Goal: Task Accomplishment & Management: Use online tool/utility

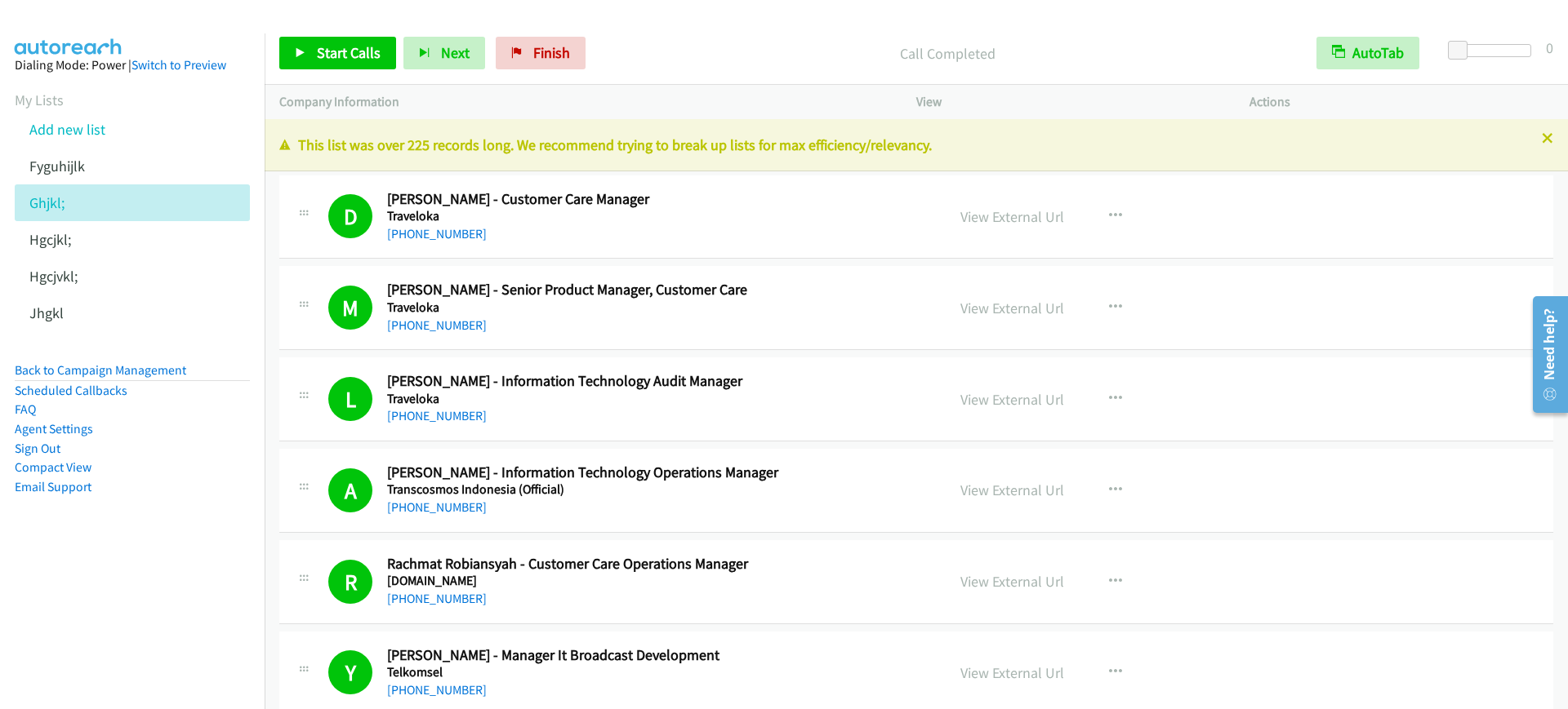
scroll to position [7754, 0]
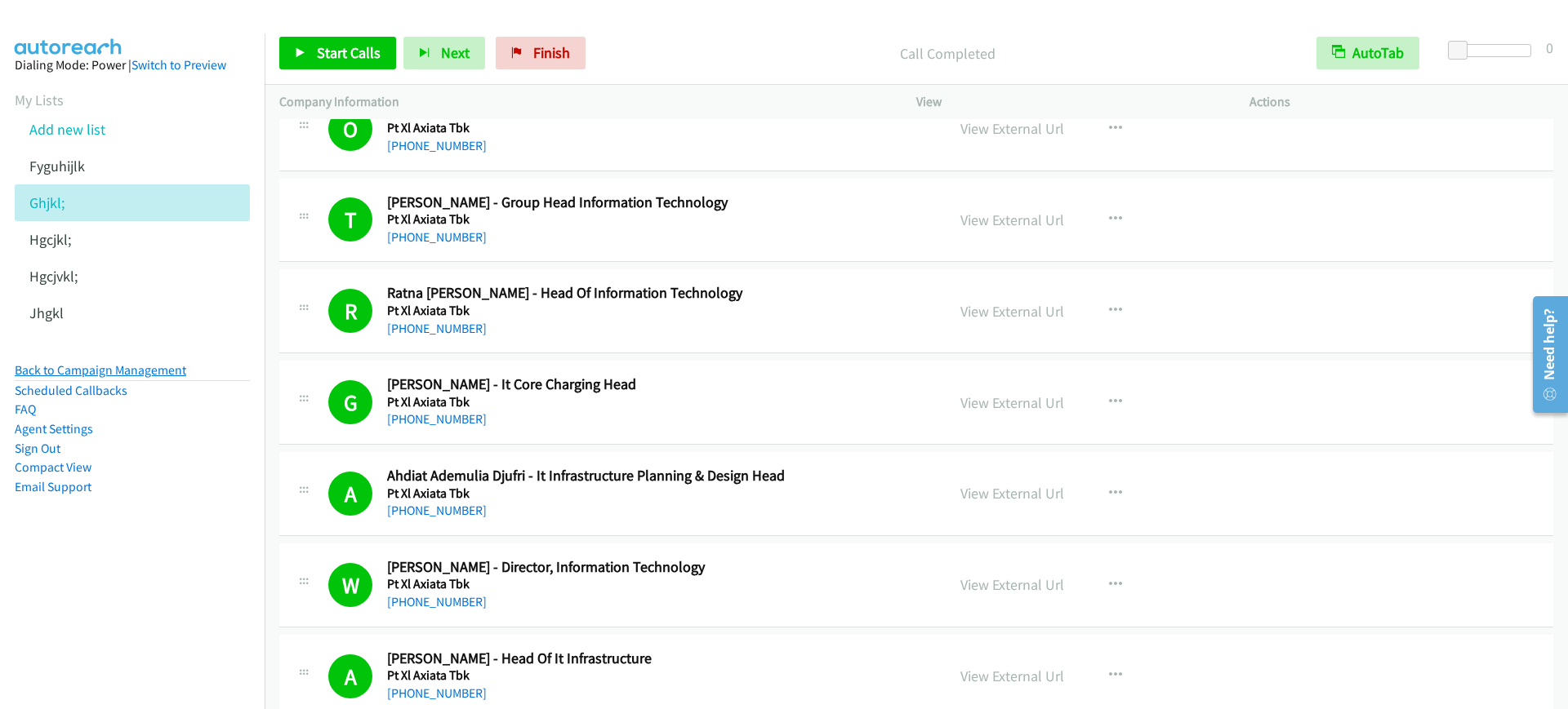
click at [162, 374] on link "Back to Campaign Management" at bounding box center [100, 370] width 172 height 16
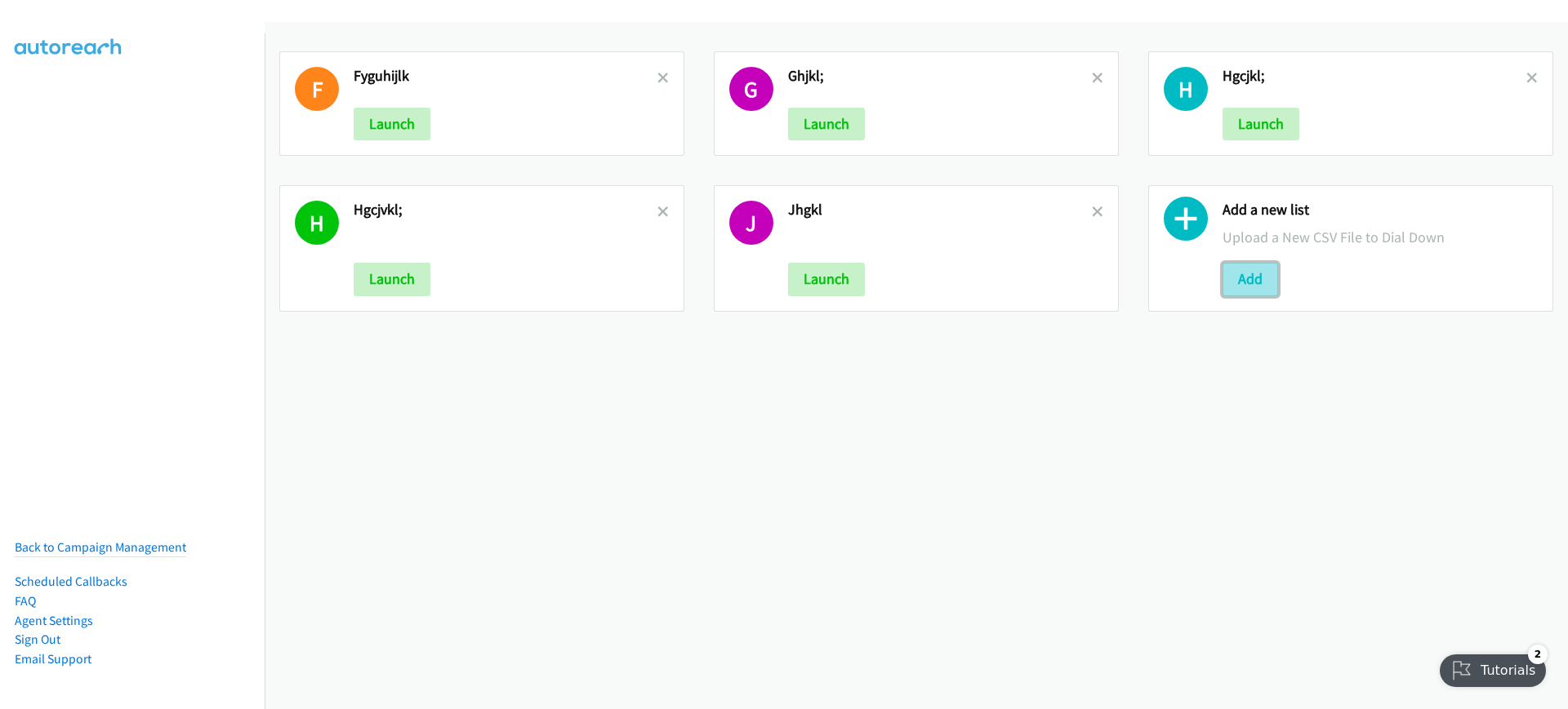
click at [1255, 277] on button "Add" at bounding box center [1249, 279] width 56 height 33
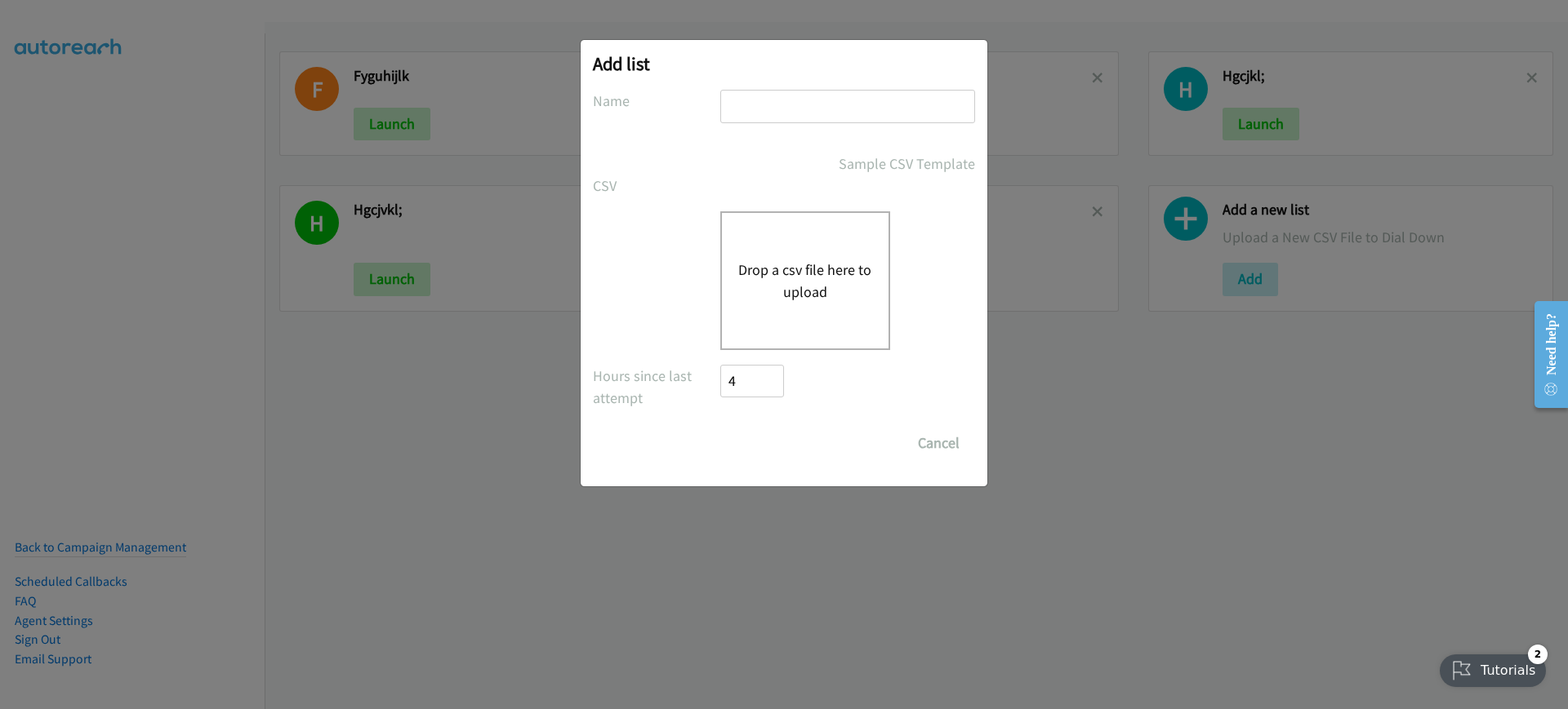
click at [792, 295] on button "Drop a csv file here to upload" at bounding box center [805, 281] width 134 height 44
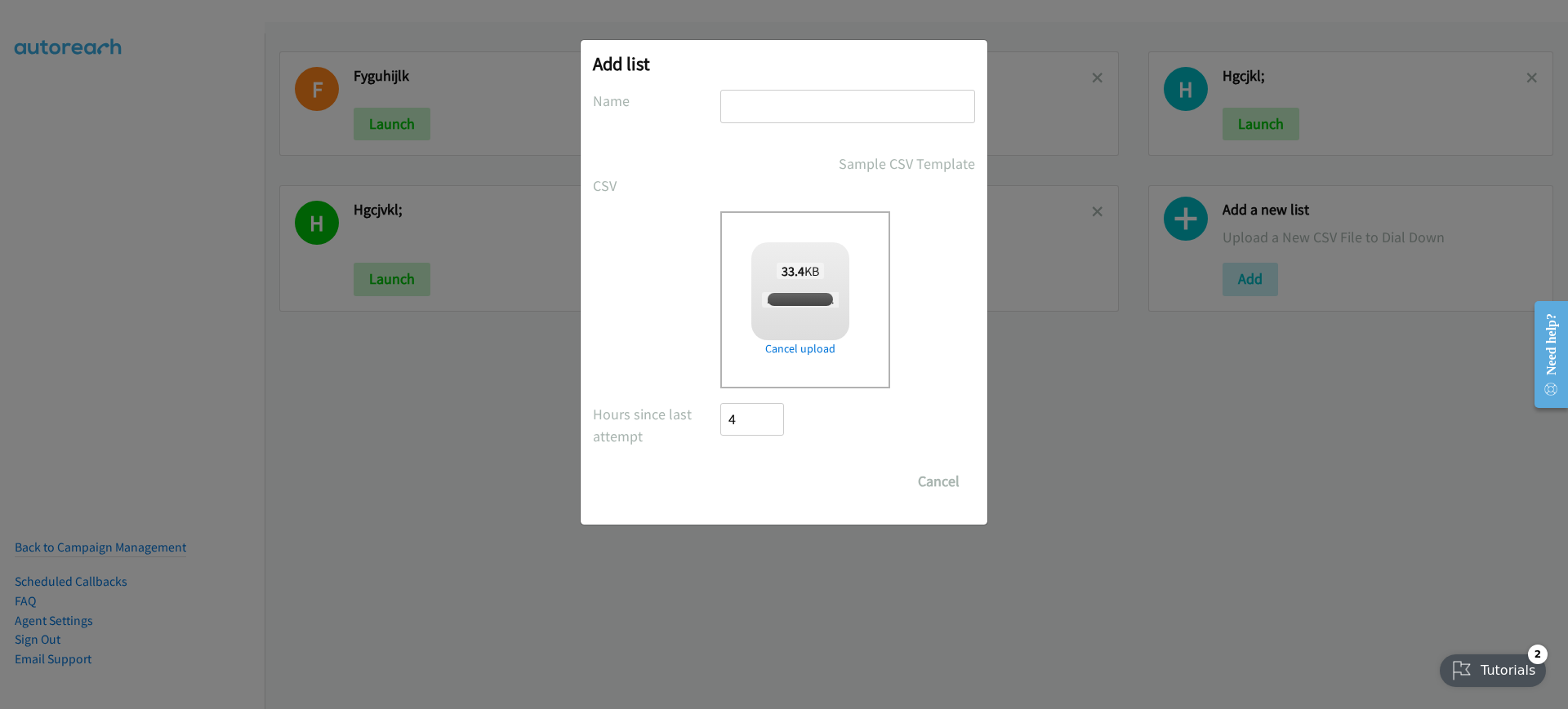
click at [869, 114] on input "text" at bounding box center [847, 106] width 255 height 34
checkbox input "true"
type input "gfh"
click at [741, 480] on input "Save List" at bounding box center [763, 482] width 86 height 33
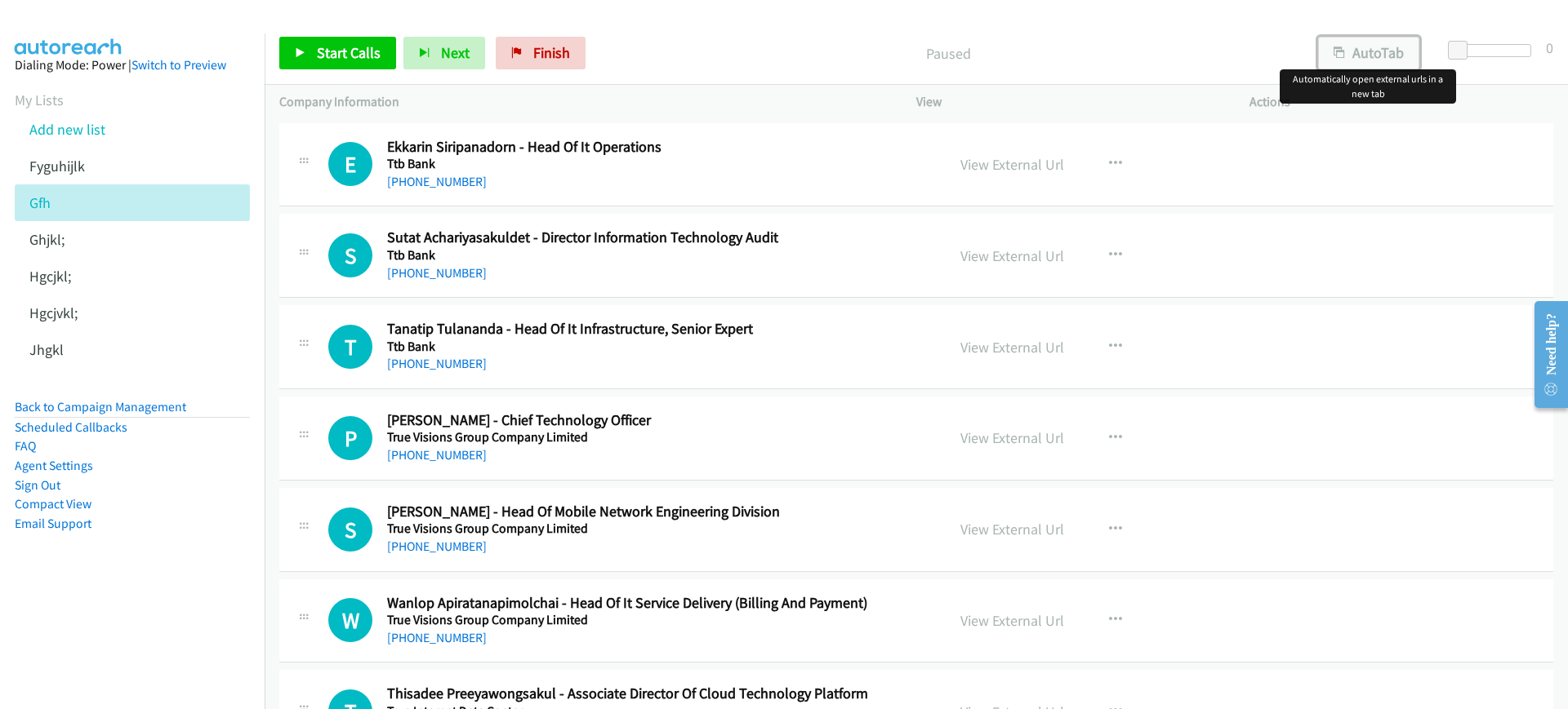
click at [1409, 56] on button "AutoTab" at bounding box center [1368, 53] width 101 height 33
click at [323, 55] on span "Start Calls" at bounding box center [349, 52] width 64 height 19
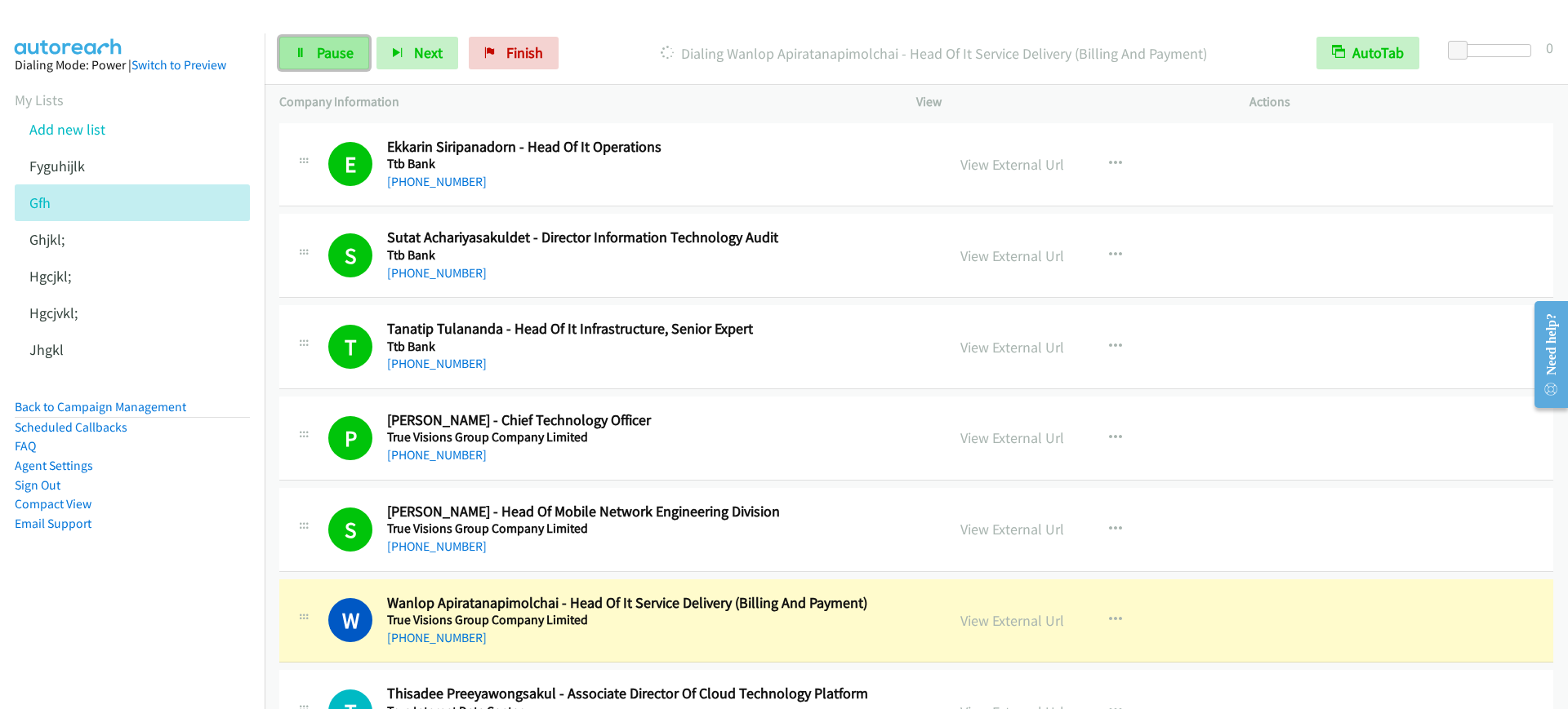
click at [337, 68] on link "Pause" at bounding box center [324, 53] width 89 height 33
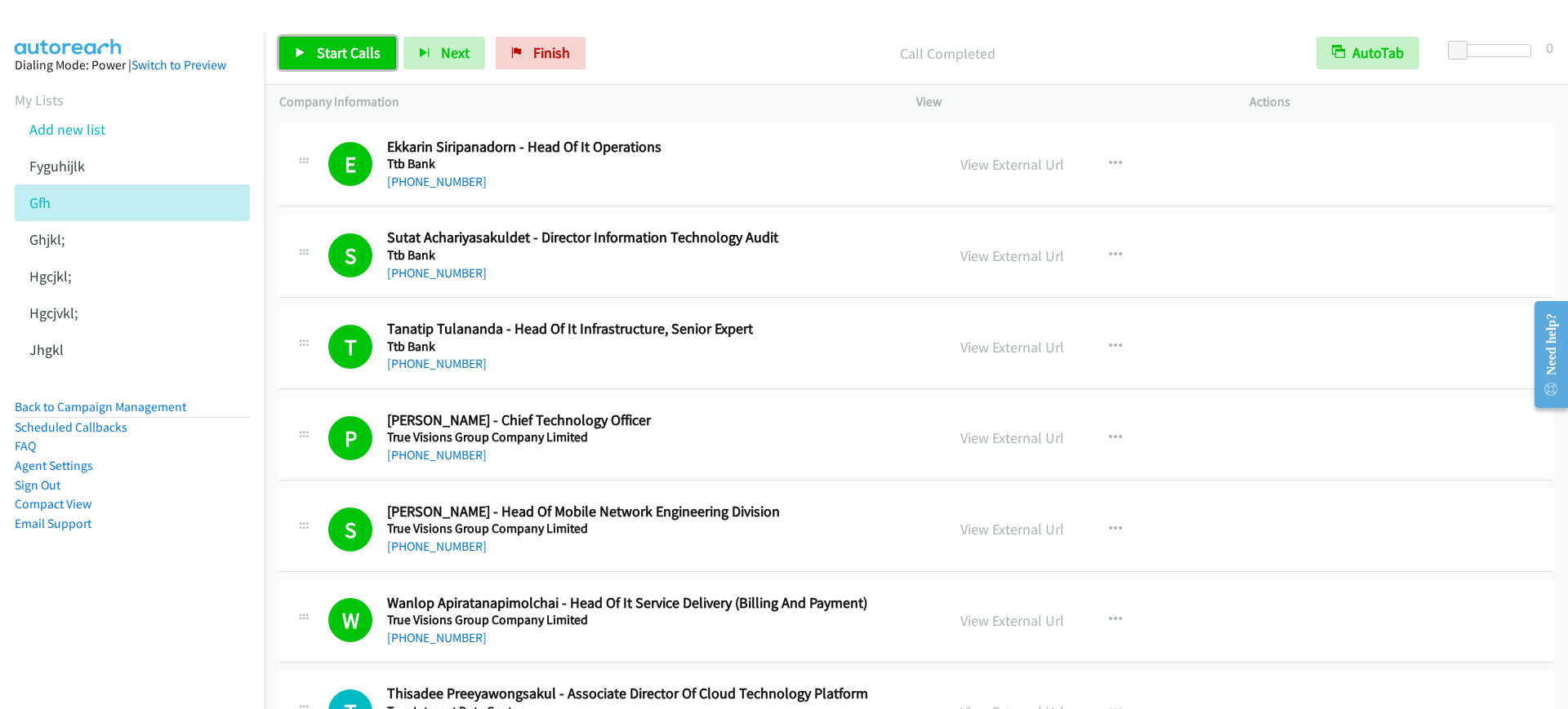
click at [319, 40] on link "Start Calls" at bounding box center [338, 53] width 117 height 33
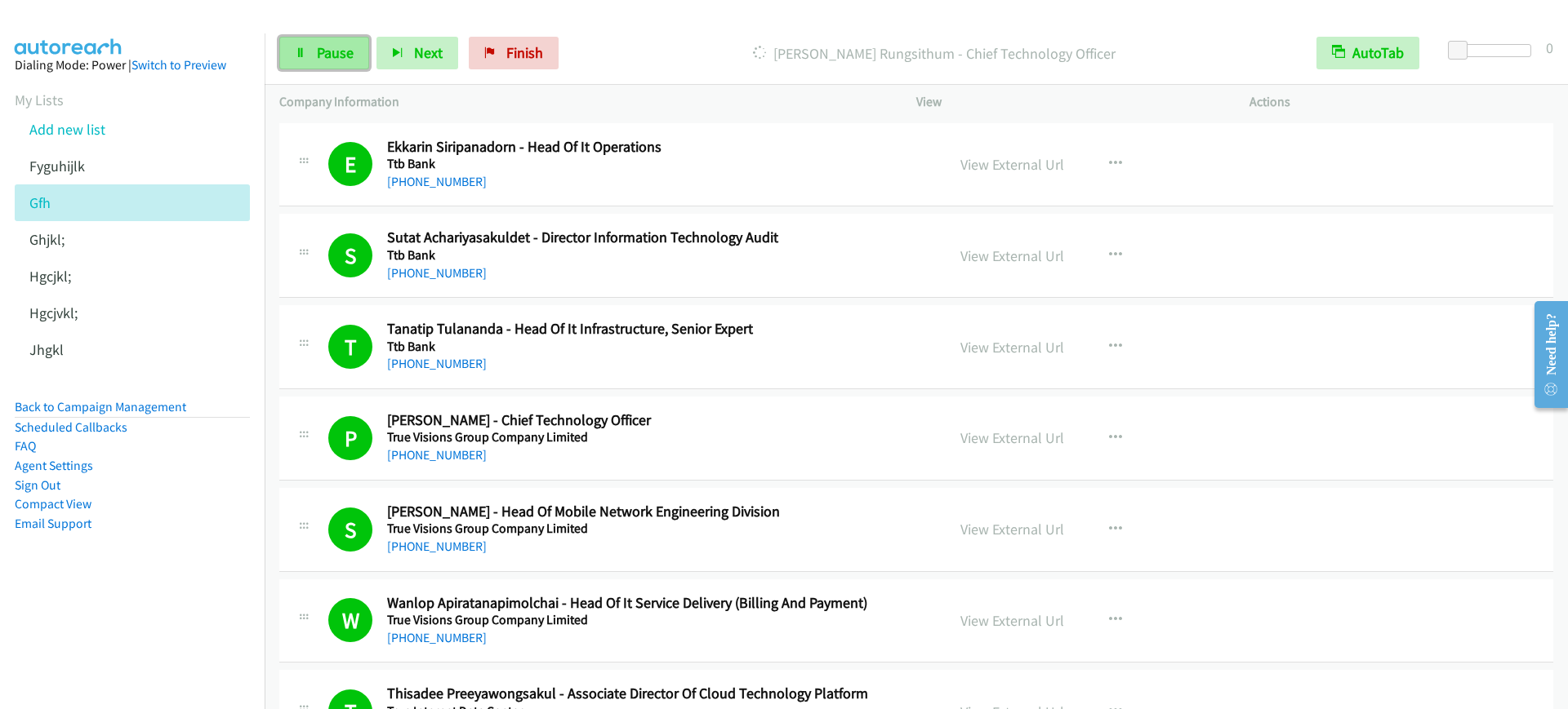
click at [305, 58] on link "Pause" at bounding box center [324, 53] width 89 height 33
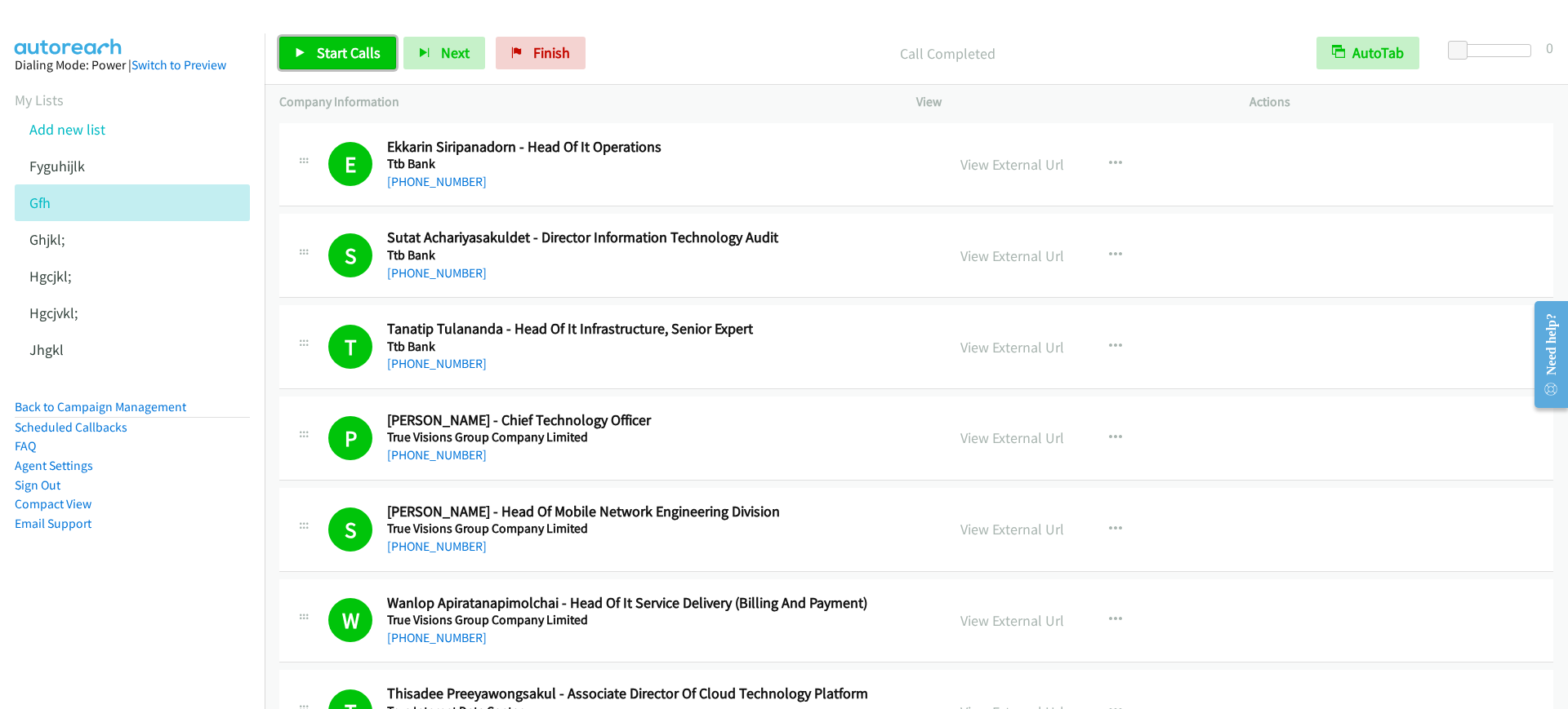
click at [348, 64] on link "Start Calls" at bounding box center [338, 53] width 117 height 33
click at [348, 64] on link "Pause" at bounding box center [324, 53] width 89 height 33
click at [304, 51] on icon at bounding box center [300, 54] width 12 height 12
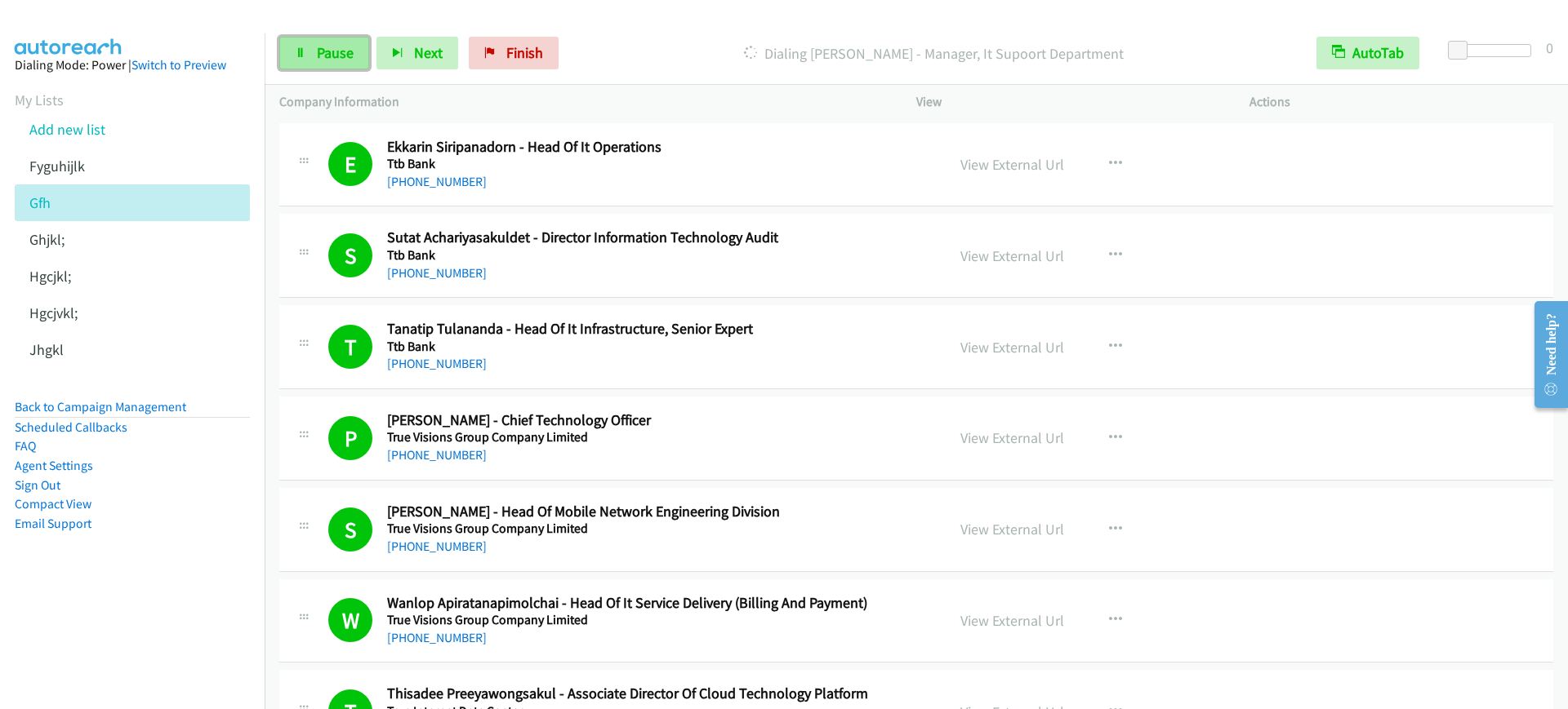
click at [310, 51] on link "Pause" at bounding box center [324, 53] width 89 height 33
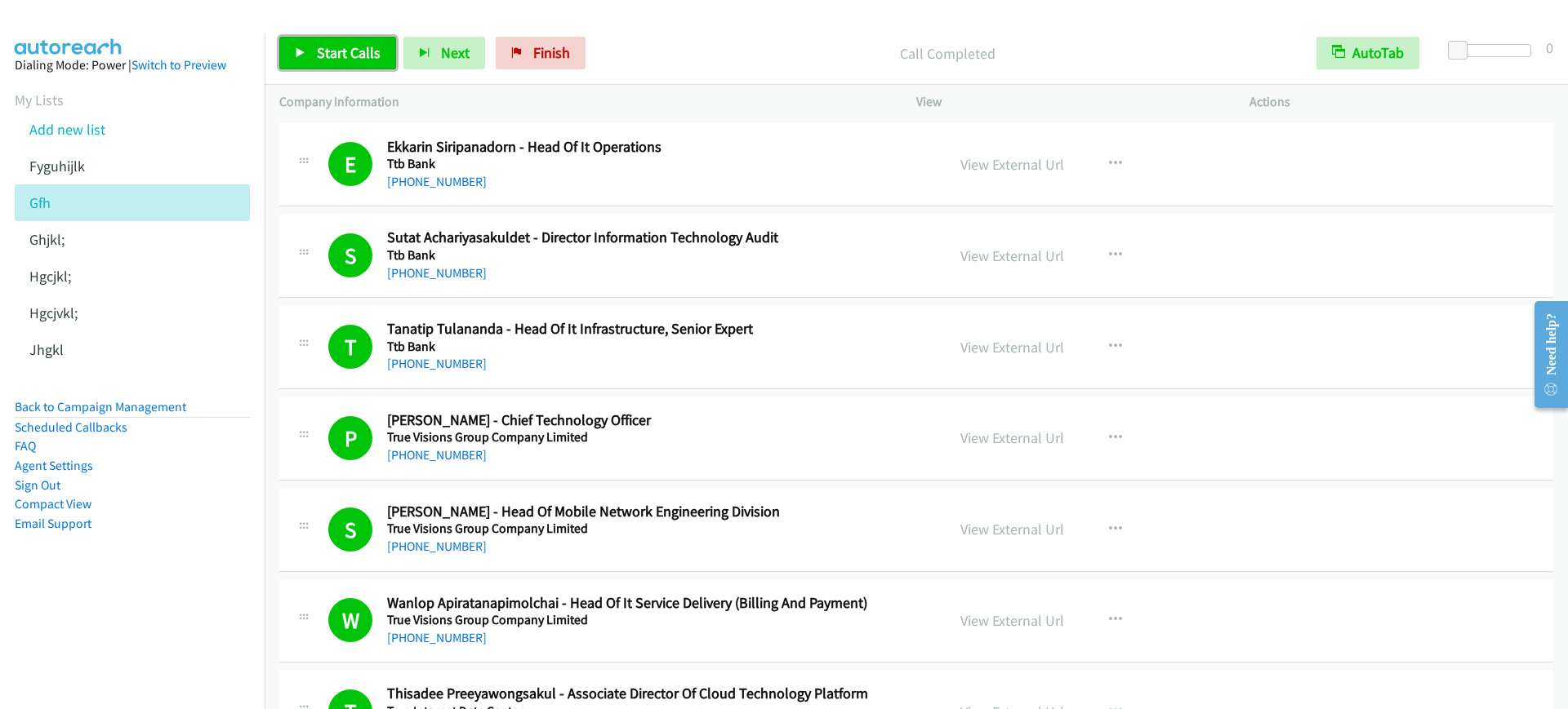
click at [340, 49] on span "Start Calls" at bounding box center [349, 52] width 64 height 19
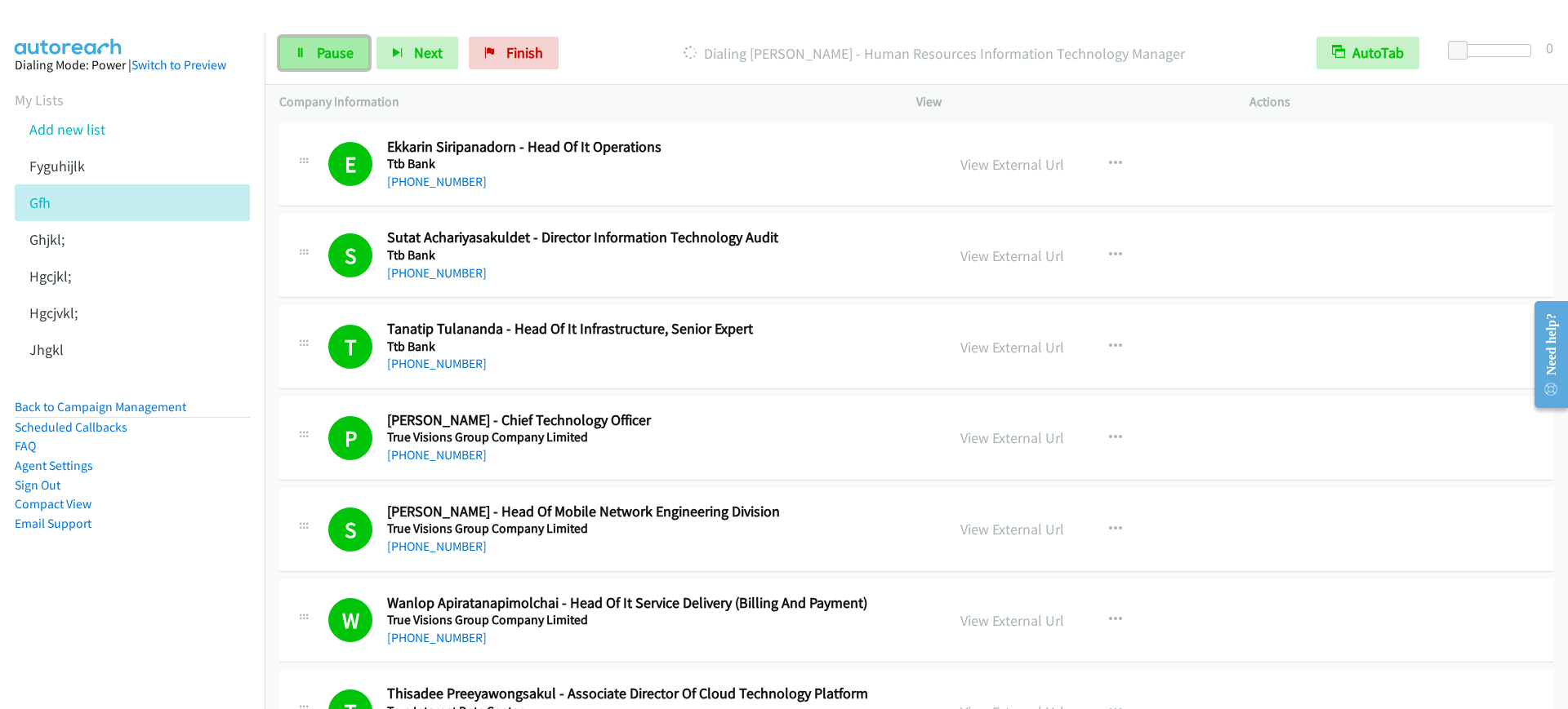
click at [340, 49] on span "Pause" at bounding box center [335, 52] width 37 height 19
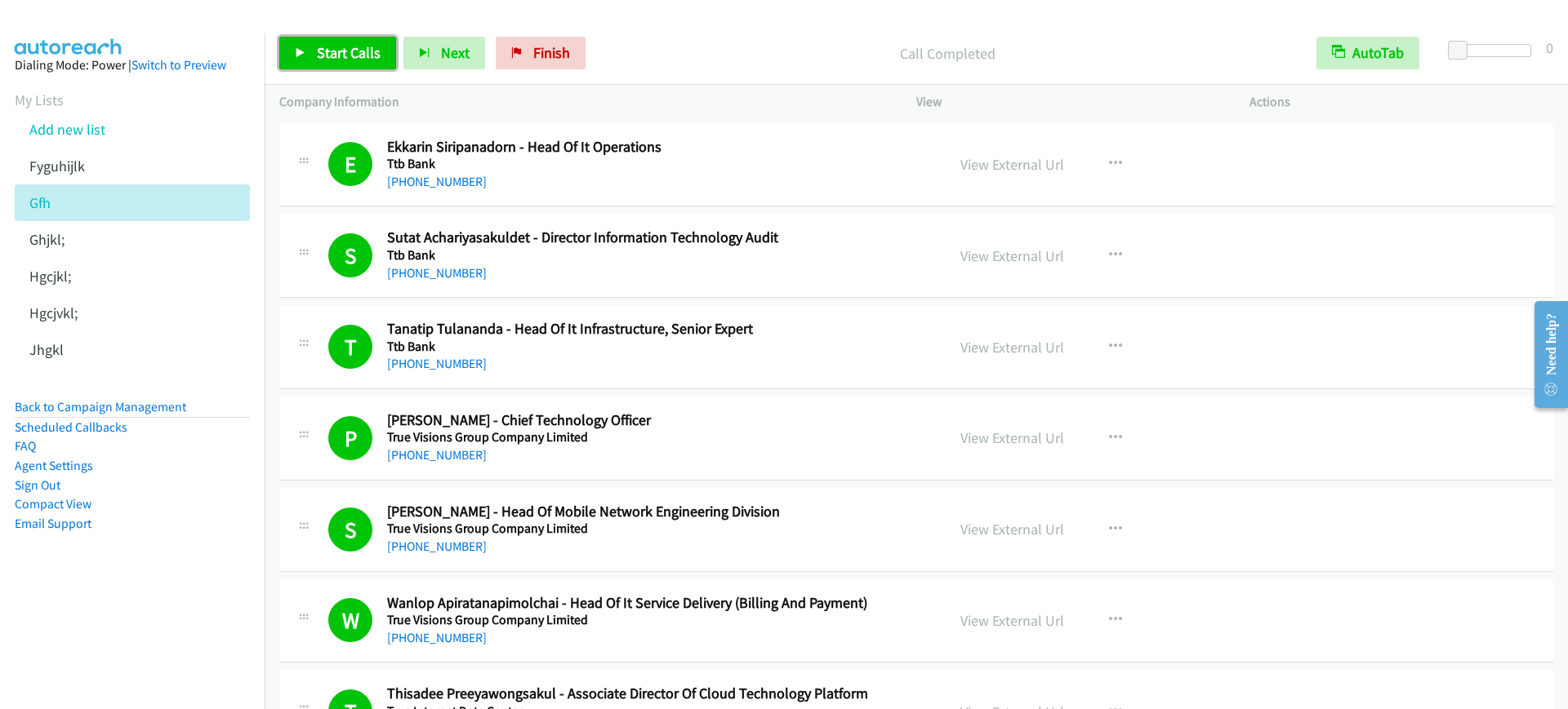
click at [340, 43] on link "Start Calls" at bounding box center [338, 53] width 117 height 33
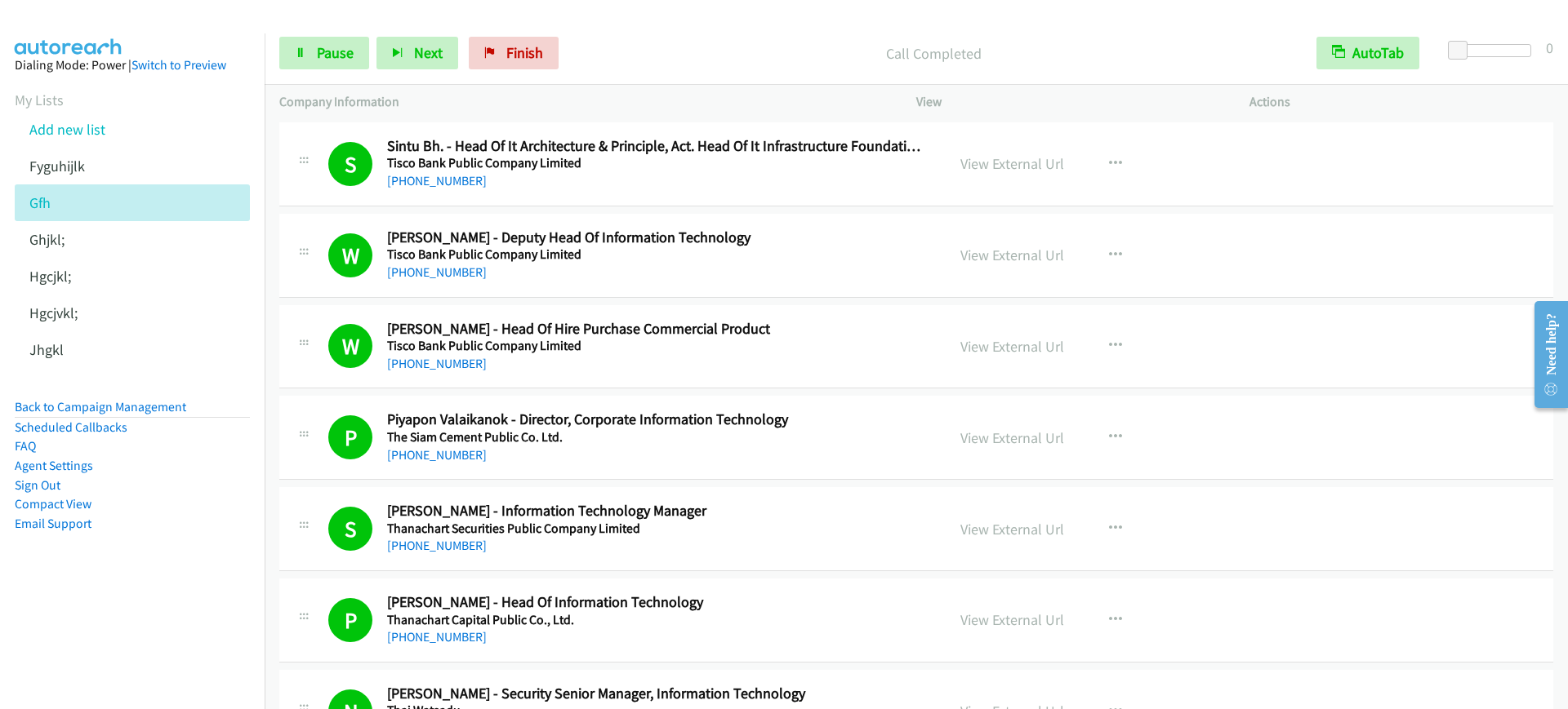
scroll to position [1939, 0]
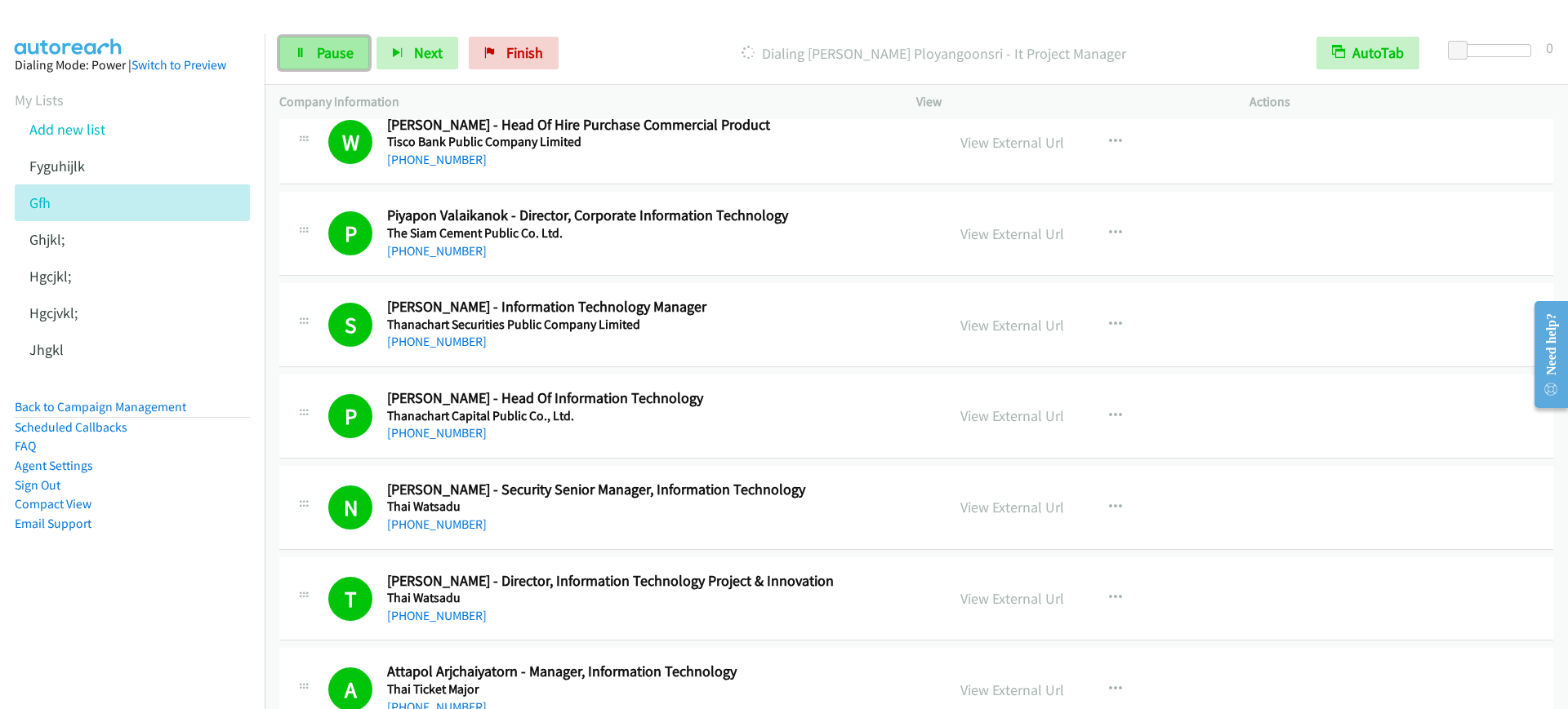
click at [298, 53] on icon at bounding box center [300, 54] width 12 height 12
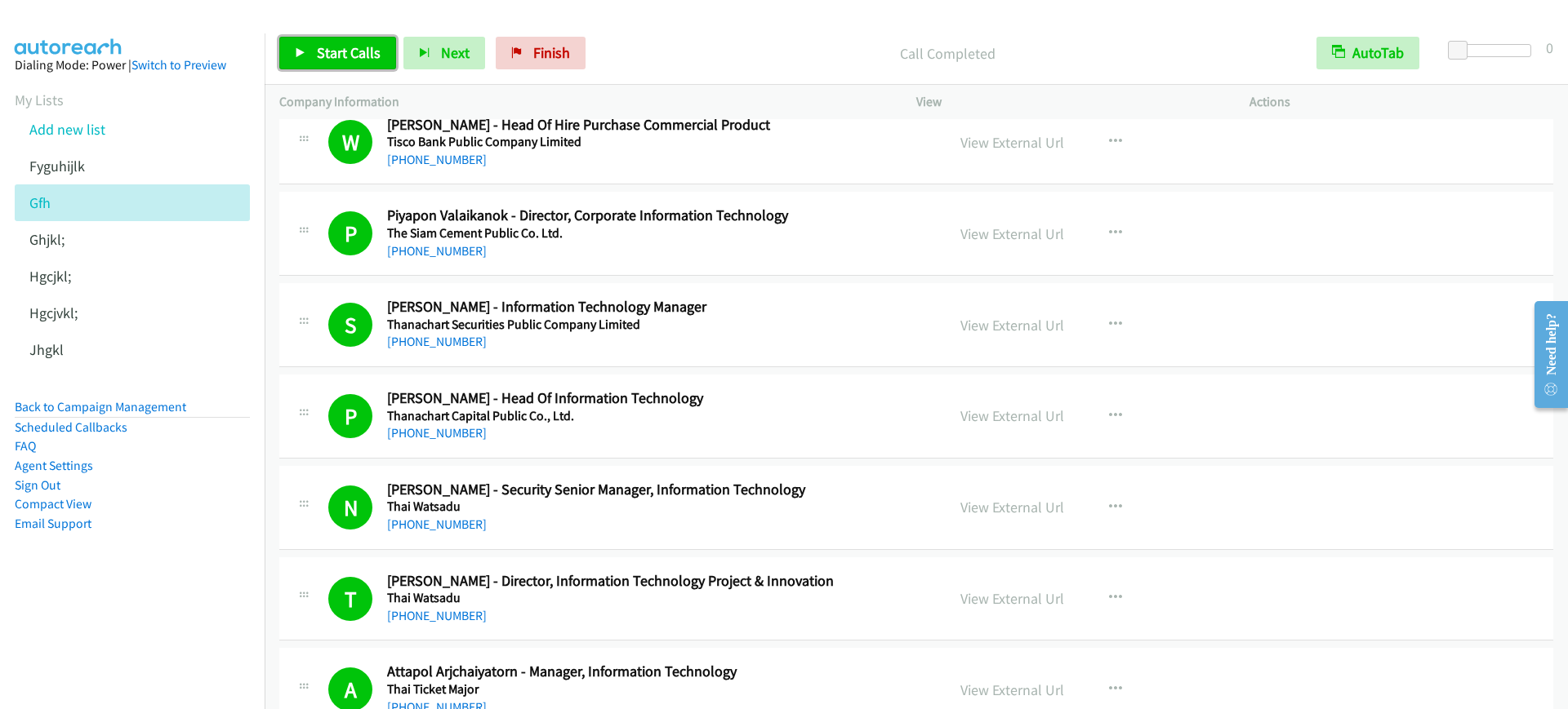
click at [352, 52] on span "Start Calls" at bounding box center [349, 52] width 64 height 19
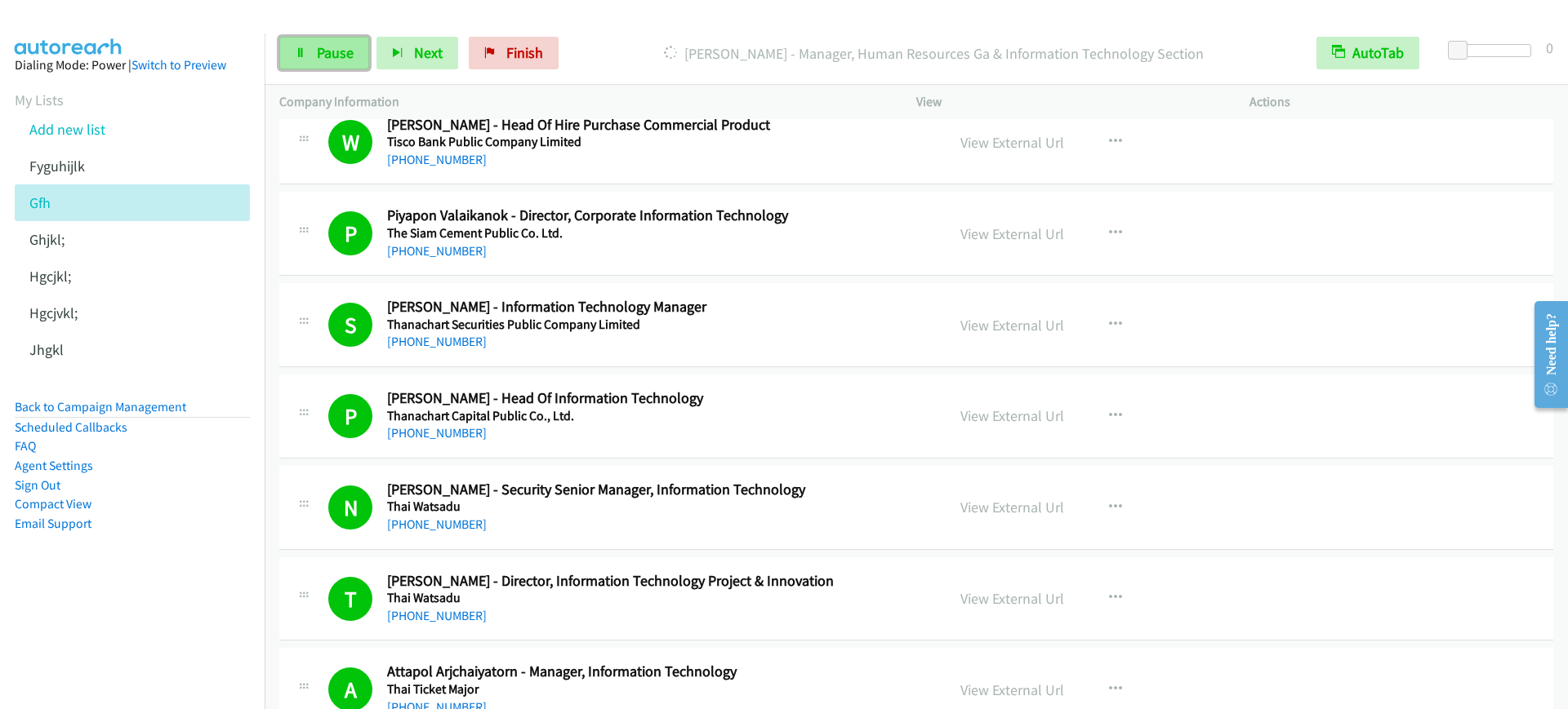
click at [325, 48] on span "Pause" at bounding box center [335, 52] width 37 height 19
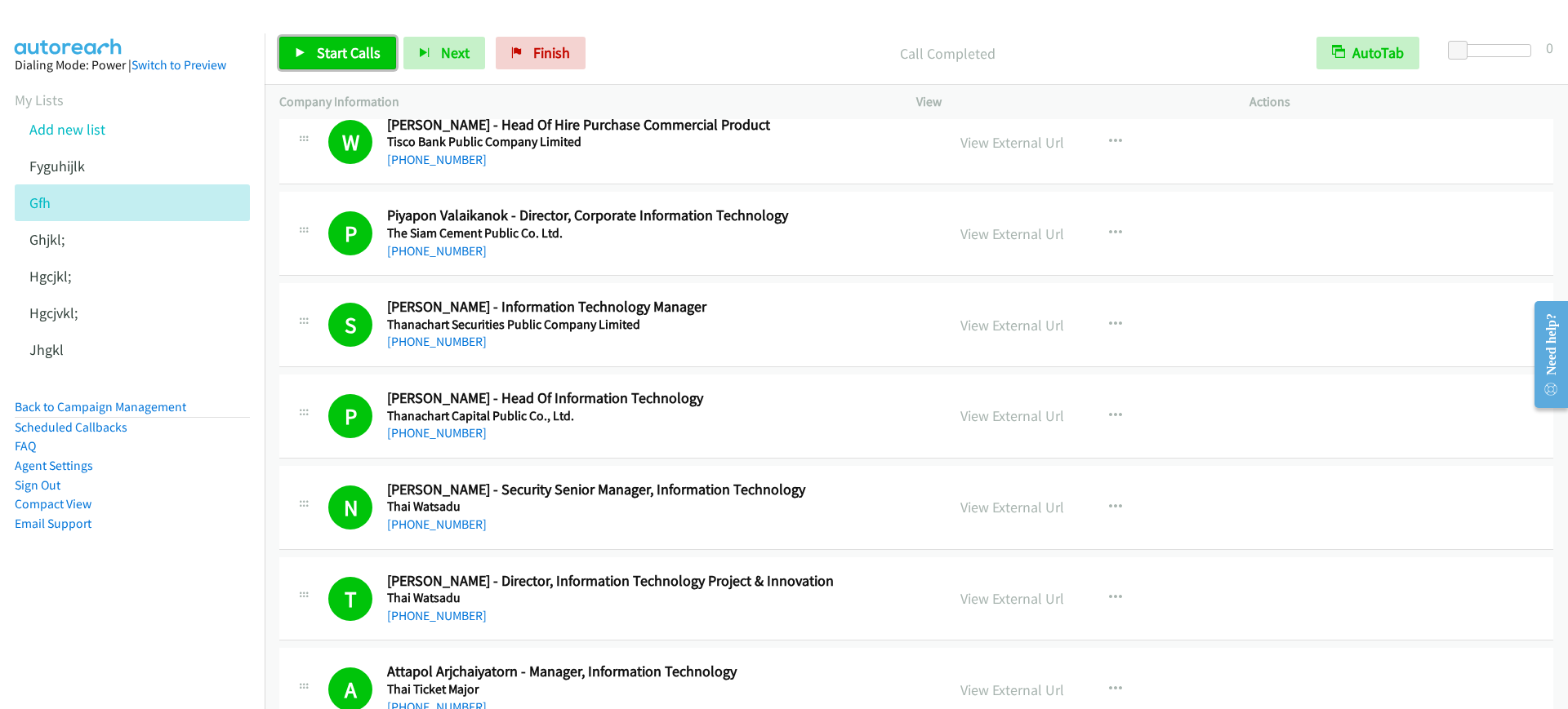
click at [350, 42] on link "Start Calls" at bounding box center [338, 53] width 117 height 33
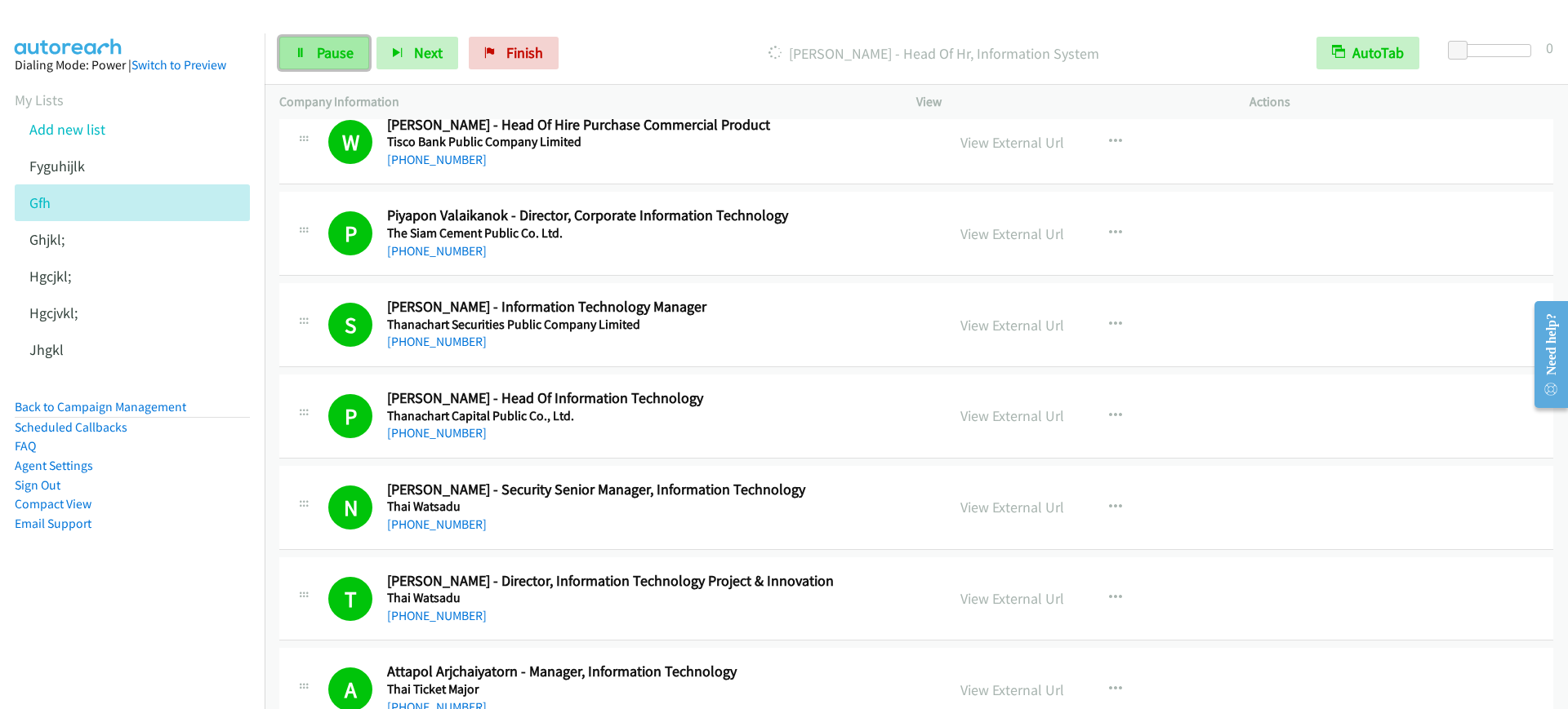
click at [350, 42] on link "Pause" at bounding box center [324, 53] width 89 height 33
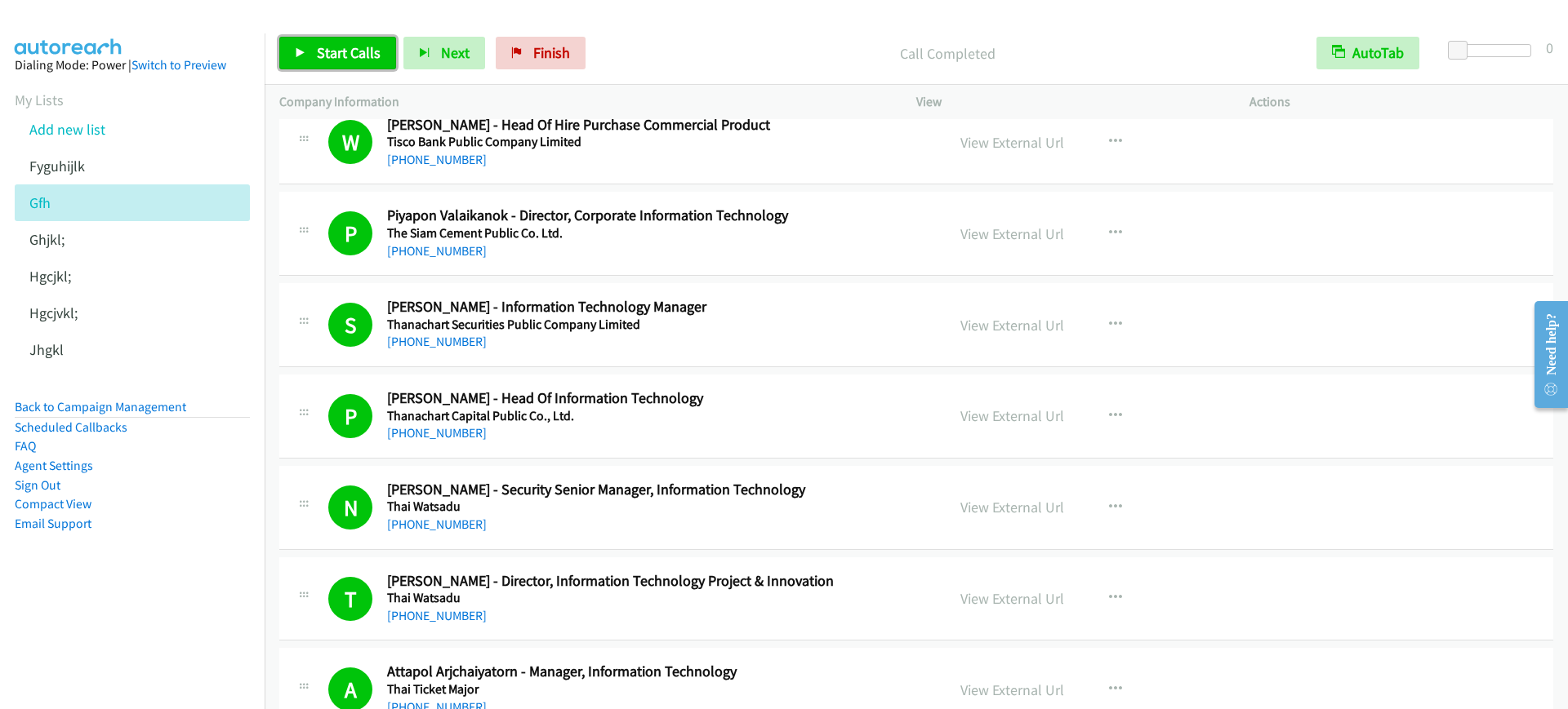
click at [320, 48] on span "Start Calls" at bounding box center [349, 52] width 64 height 19
click at [338, 41] on link "Pause" at bounding box center [324, 53] width 89 height 33
click at [343, 60] on span "Start Calls" at bounding box center [349, 52] width 64 height 19
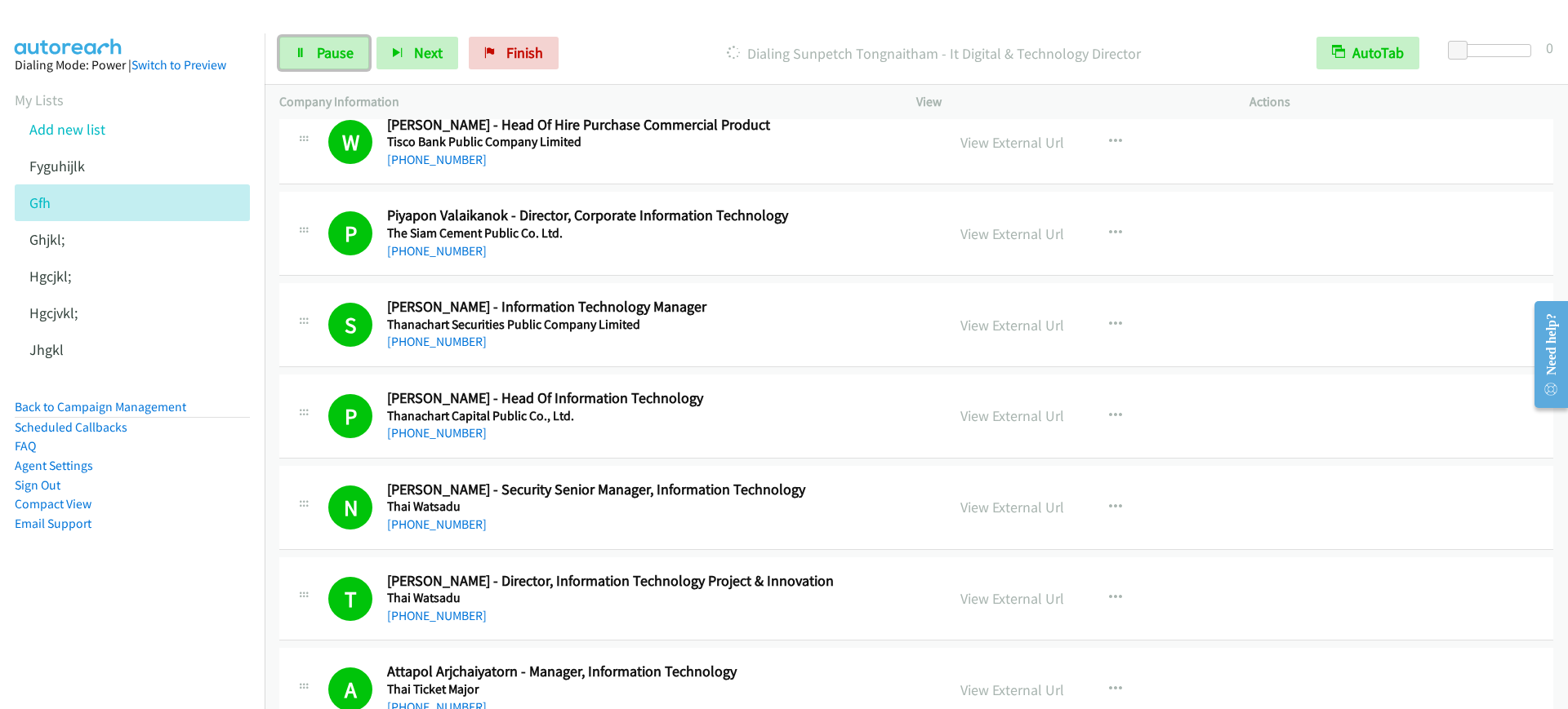
drag, startPoint x: 327, startPoint y: 43, endPoint x: 365, endPoint y: 89, distance: 59.7
click at [327, 43] on span "Pause" at bounding box center [335, 52] width 37 height 19
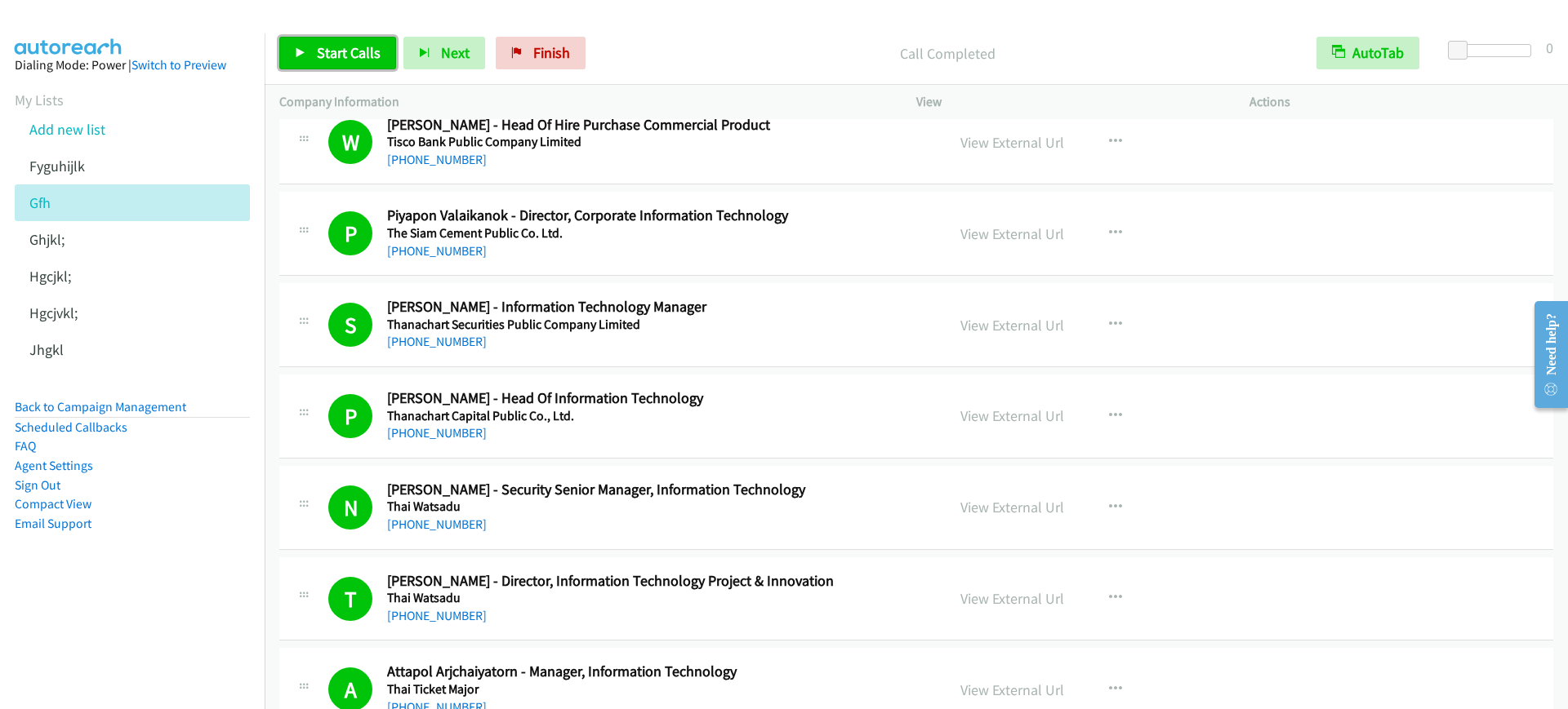
click at [339, 53] on span "Start Calls" at bounding box center [349, 52] width 64 height 19
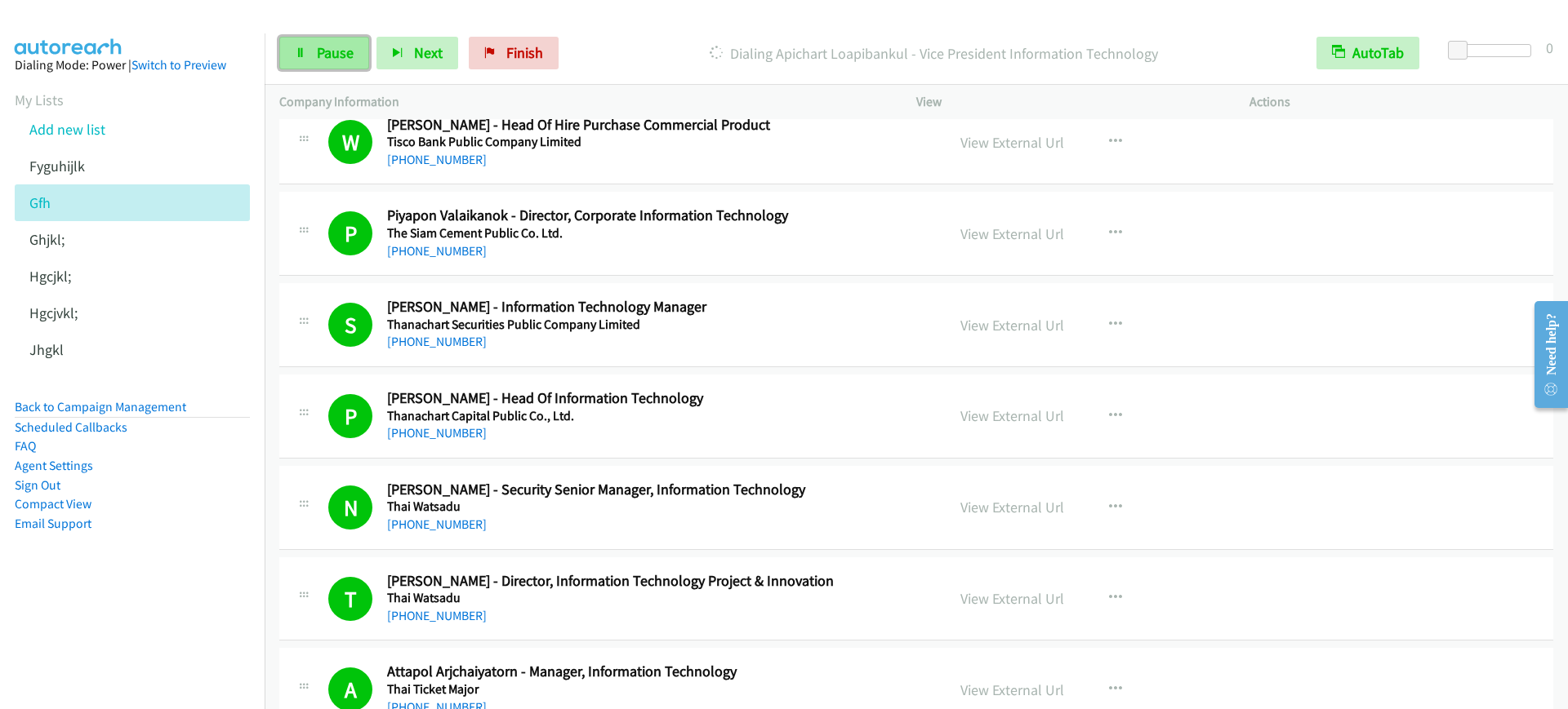
click at [340, 62] on link "Pause" at bounding box center [324, 53] width 89 height 33
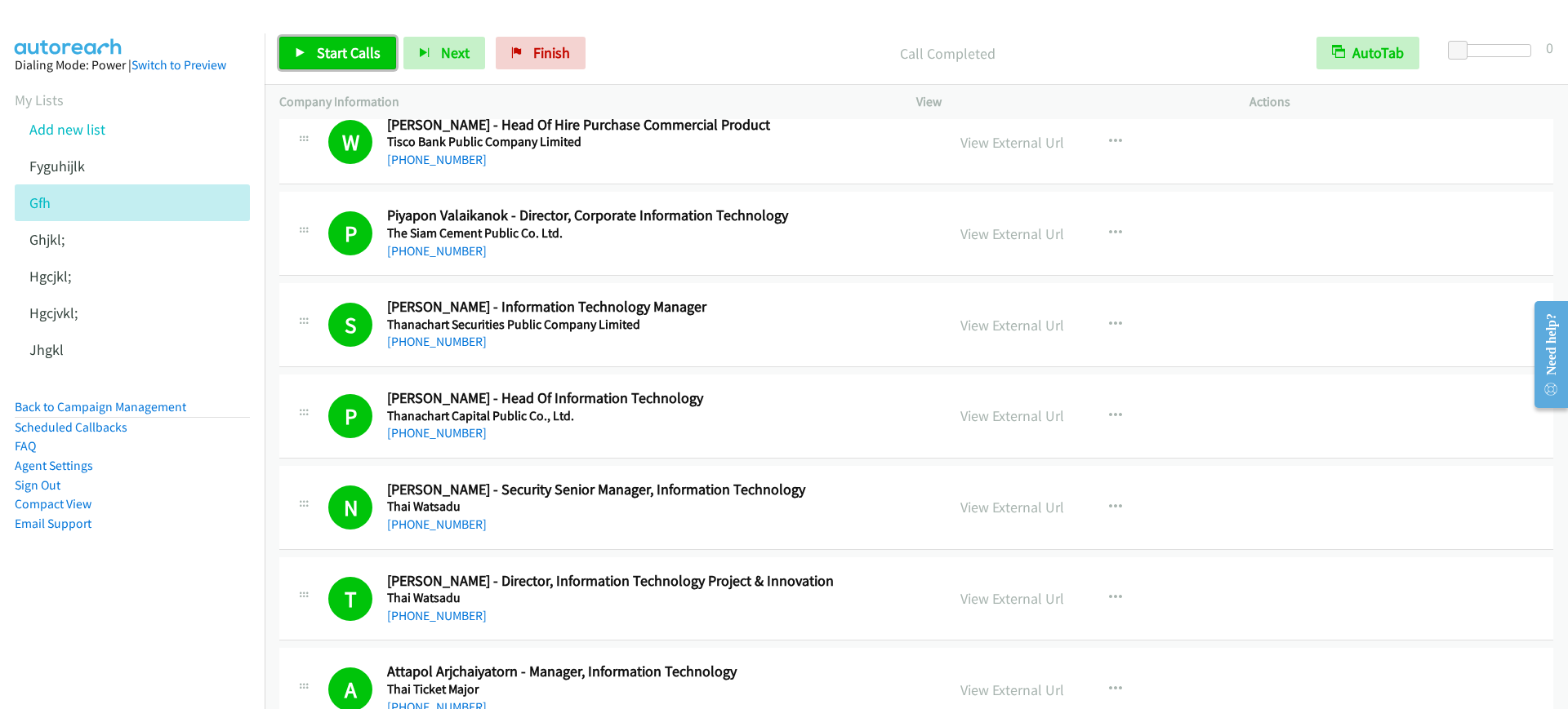
click at [326, 53] on span "Start Calls" at bounding box center [349, 52] width 64 height 19
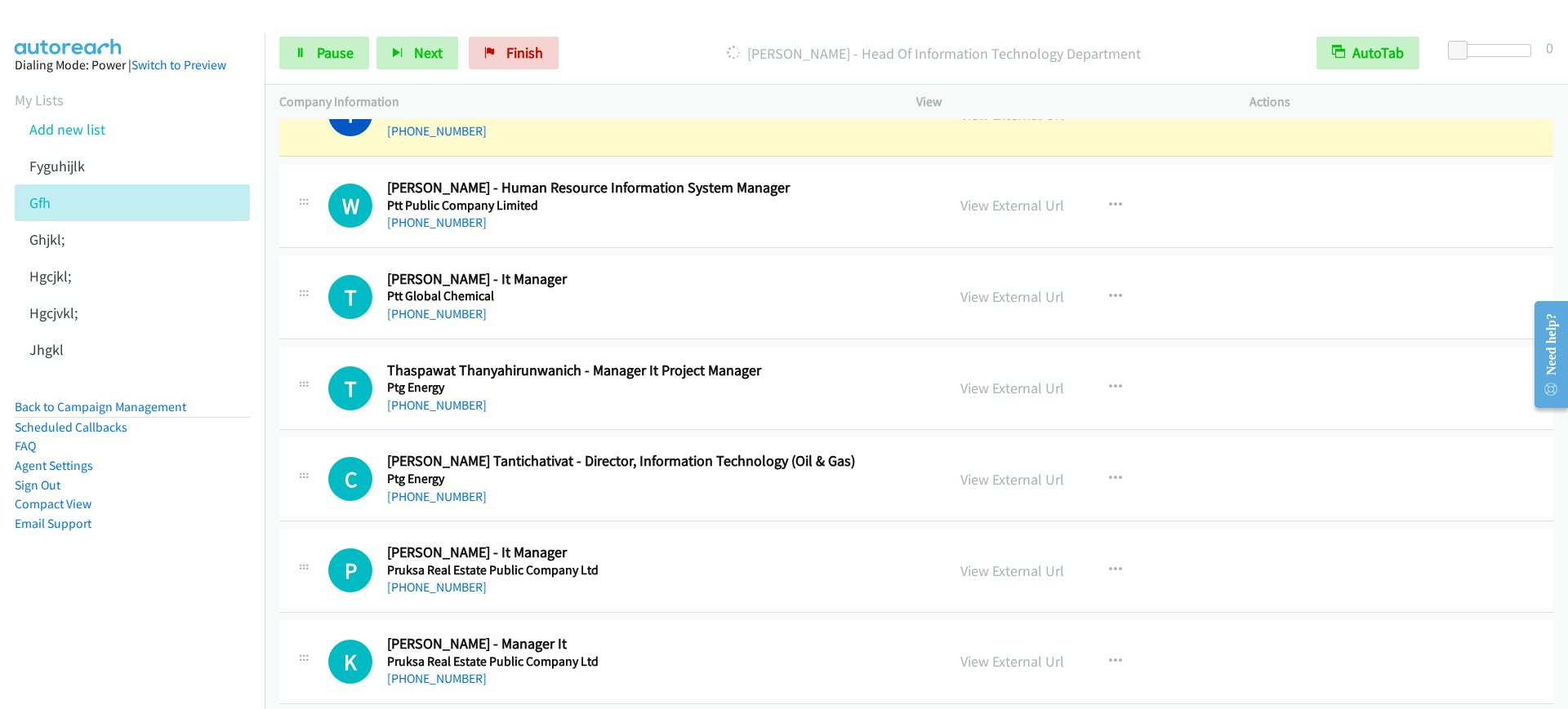
scroll to position [6428, 0]
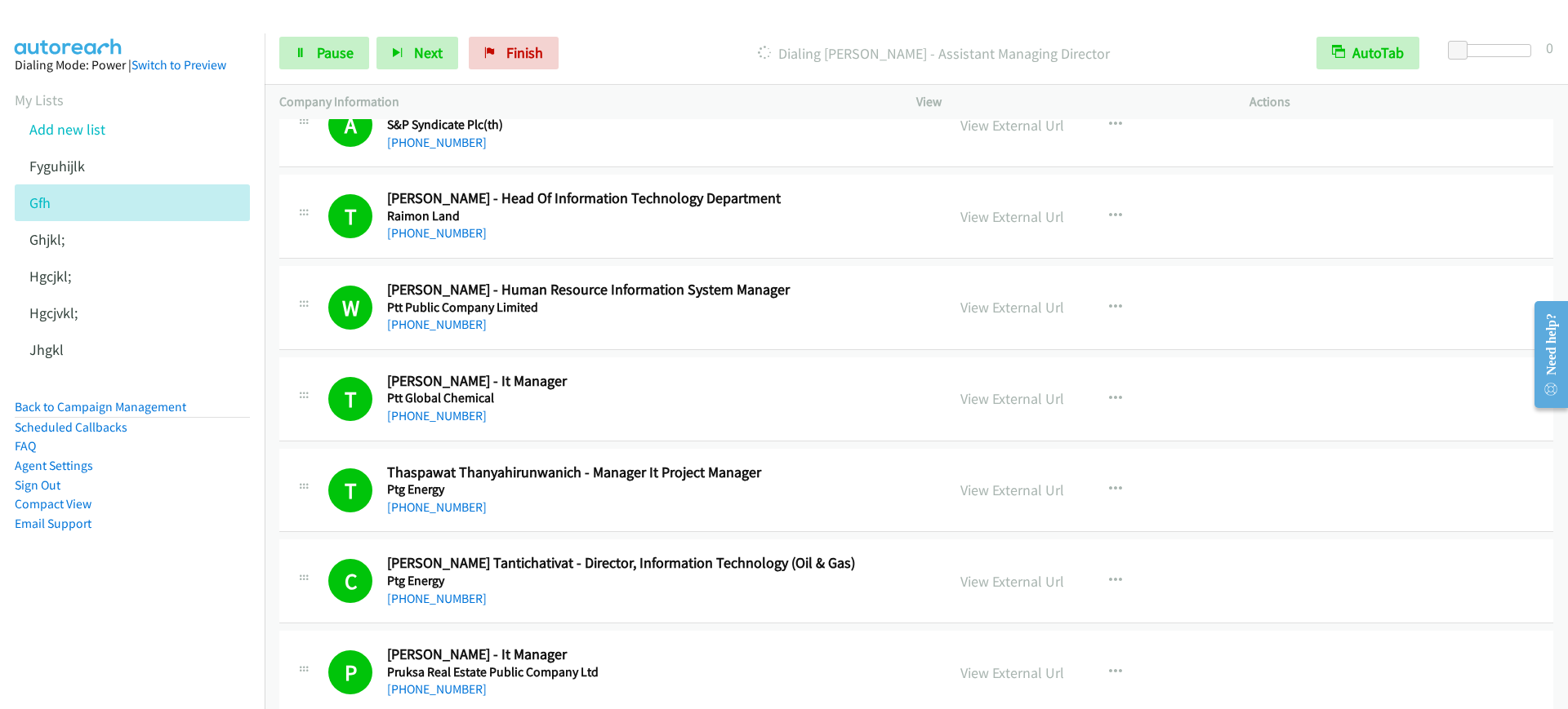
click at [328, 78] on div "Start Calls Pause Next Finish [PERSON_NAME] - Assistant Managing Director AutoT…" at bounding box center [916, 53] width 1303 height 63
click at [336, 73] on div "Start Calls Pause Next Finish [PERSON_NAME] - Assistant Managing Director AutoT…" at bounding box center [916, 53] width 1303 height 63
click at [349, 63] on link "Pause" at bounding box center [324, 53] width 89 height 33
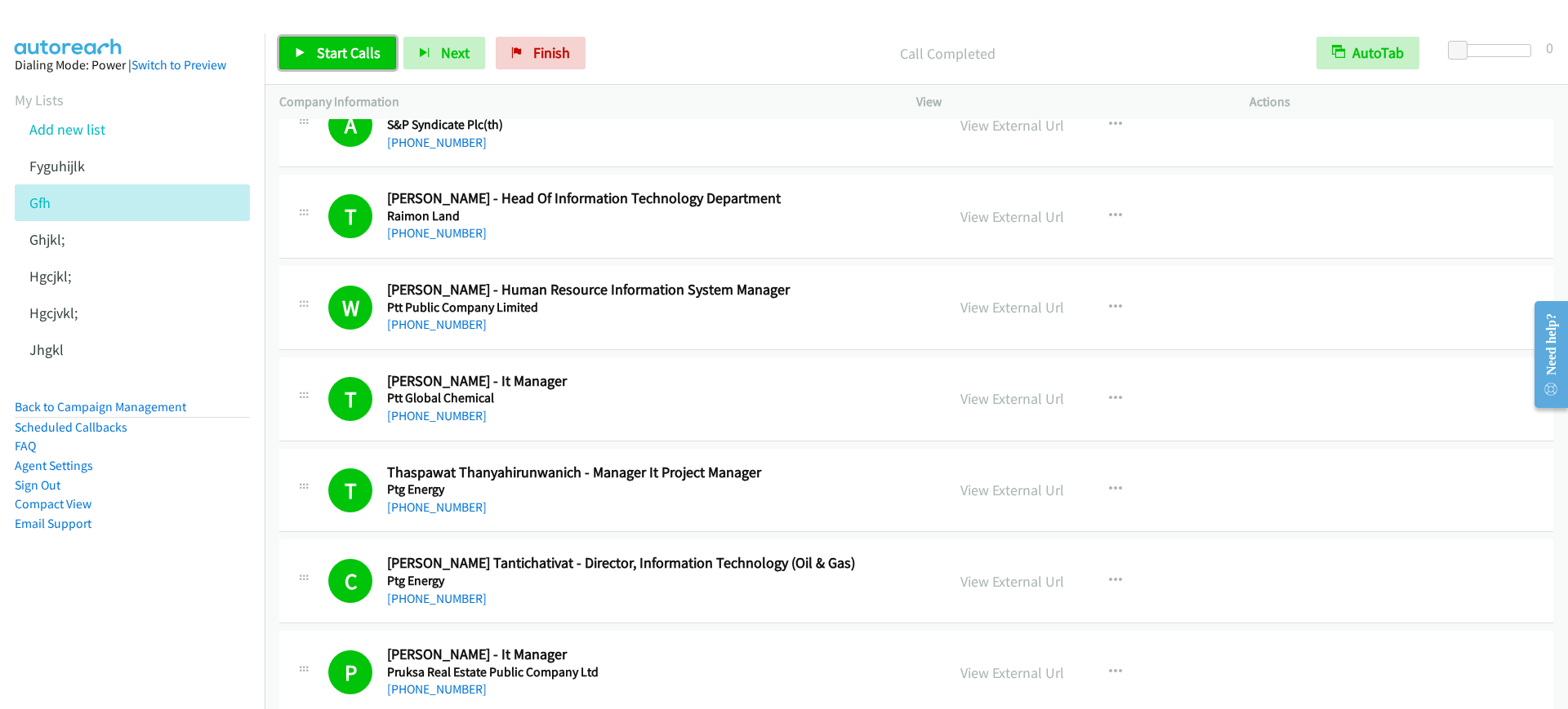
click at [314, 58] on link "Start Calls" at bounding box center [338, 53] width 117 height 33
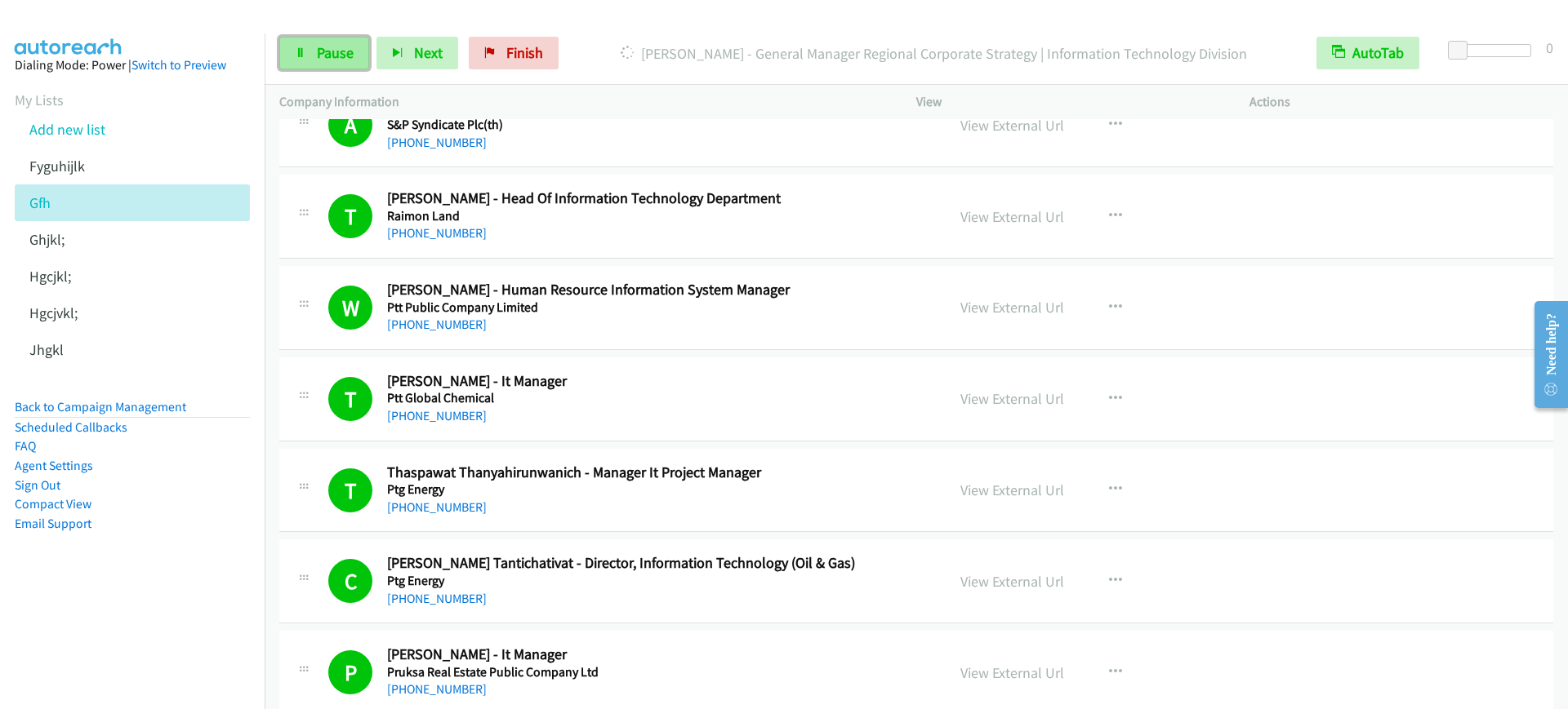
click at [309, 63] on link "Pause" at bounding box center [324, 53] width 89 height 33
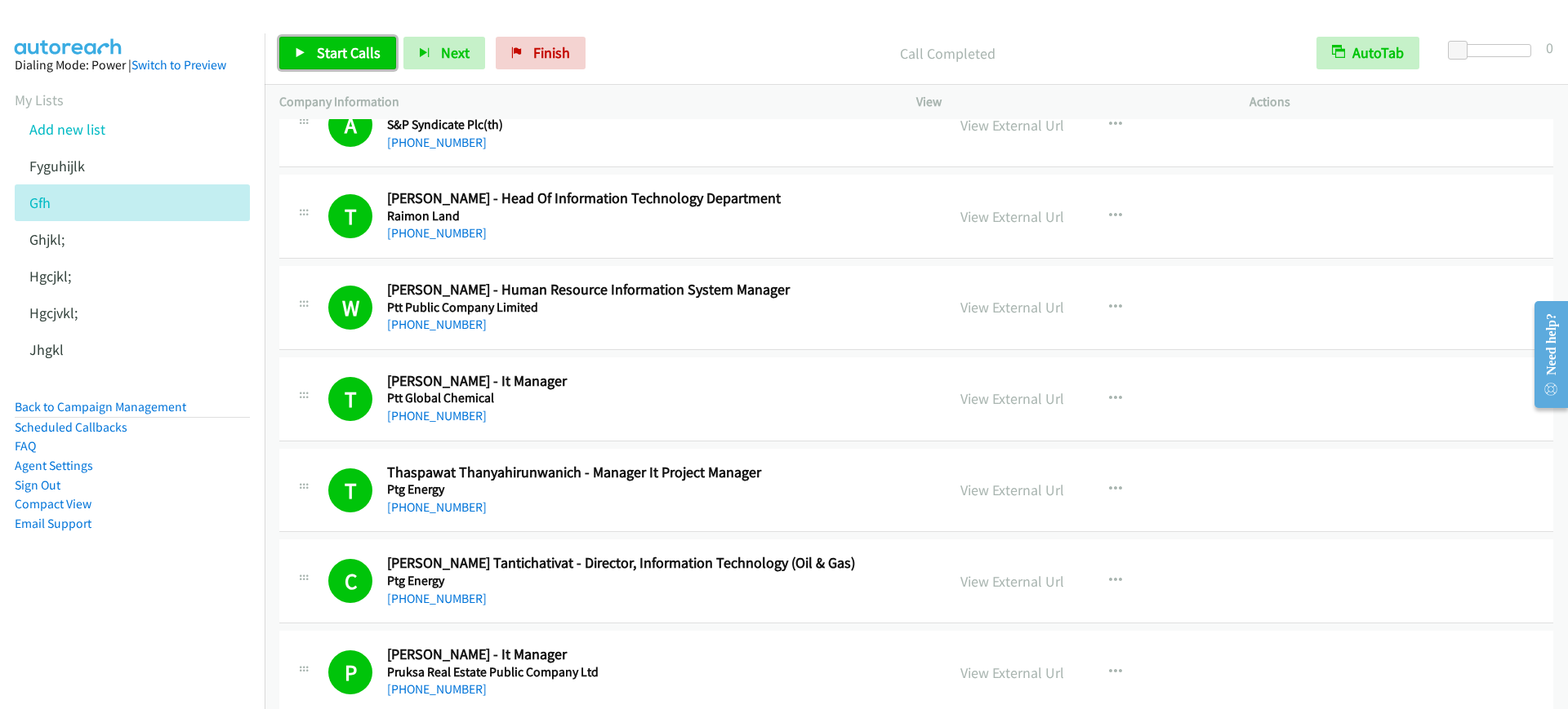
click at [365, 47] on span "Start Calls" at bounding box center [349, 52] width 64 height 19
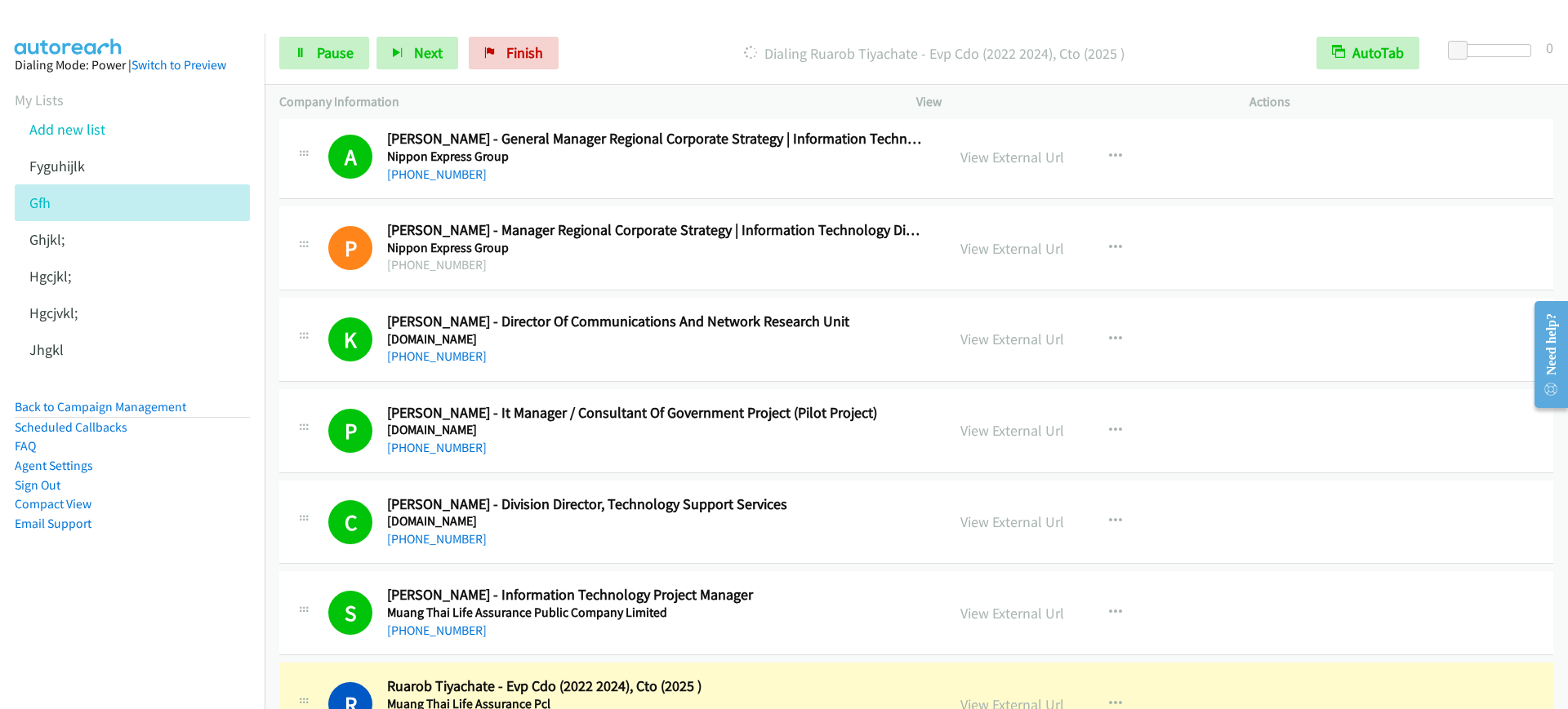
scroll to position [8265, 0]
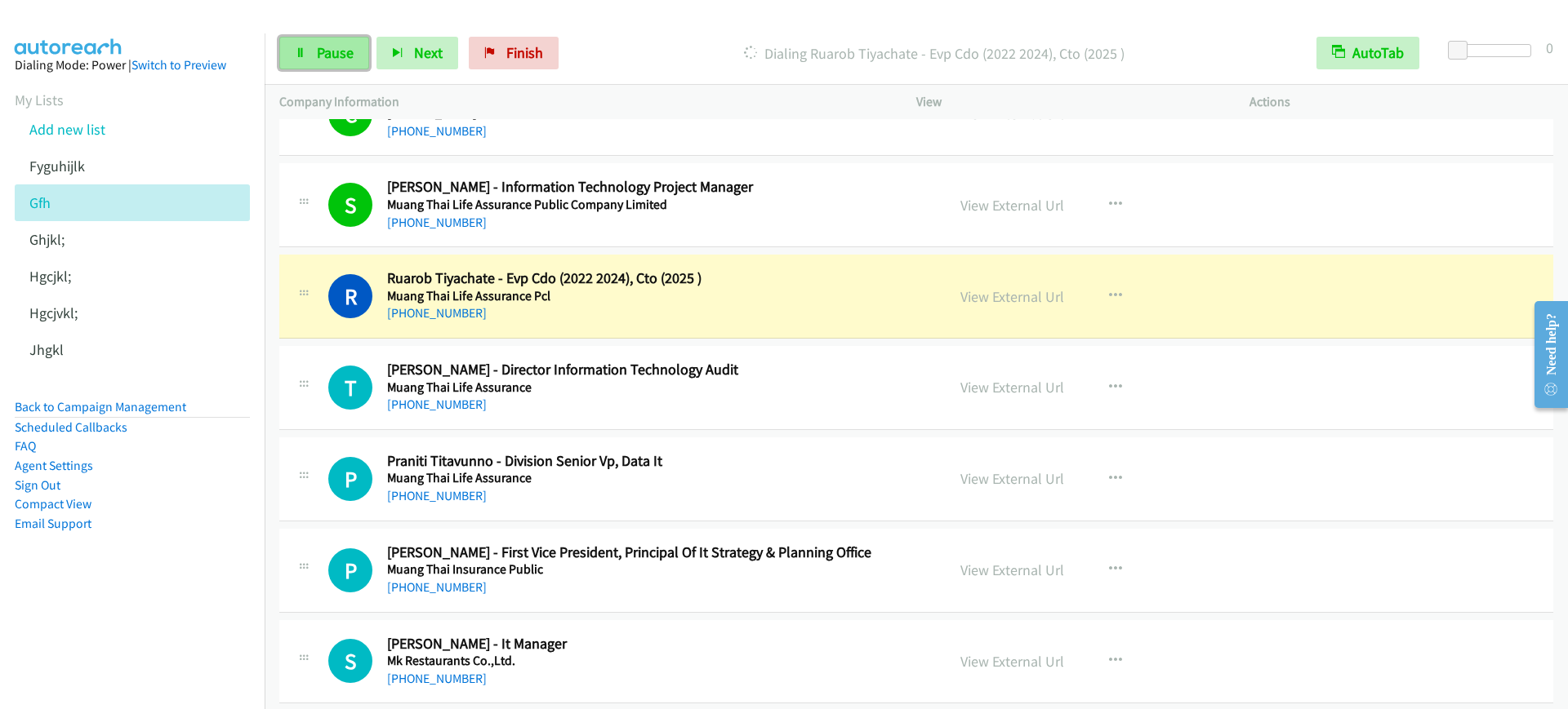
click at [316, 65] on link "Pause" at bounding box center [324, 53] width 89 height 33
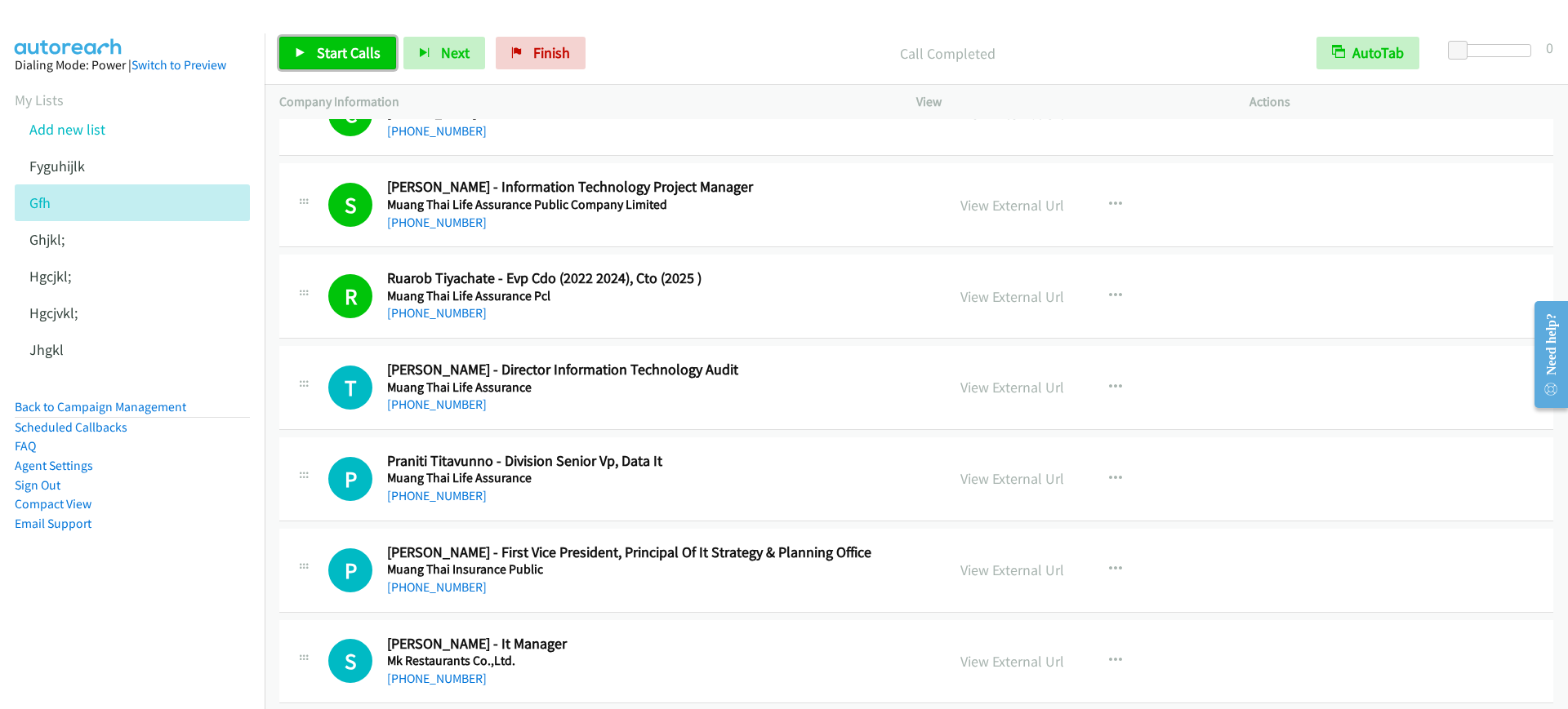
click at [308, 53] on link "Start Calls" at bounding box center [338, 53] width 117 height 33
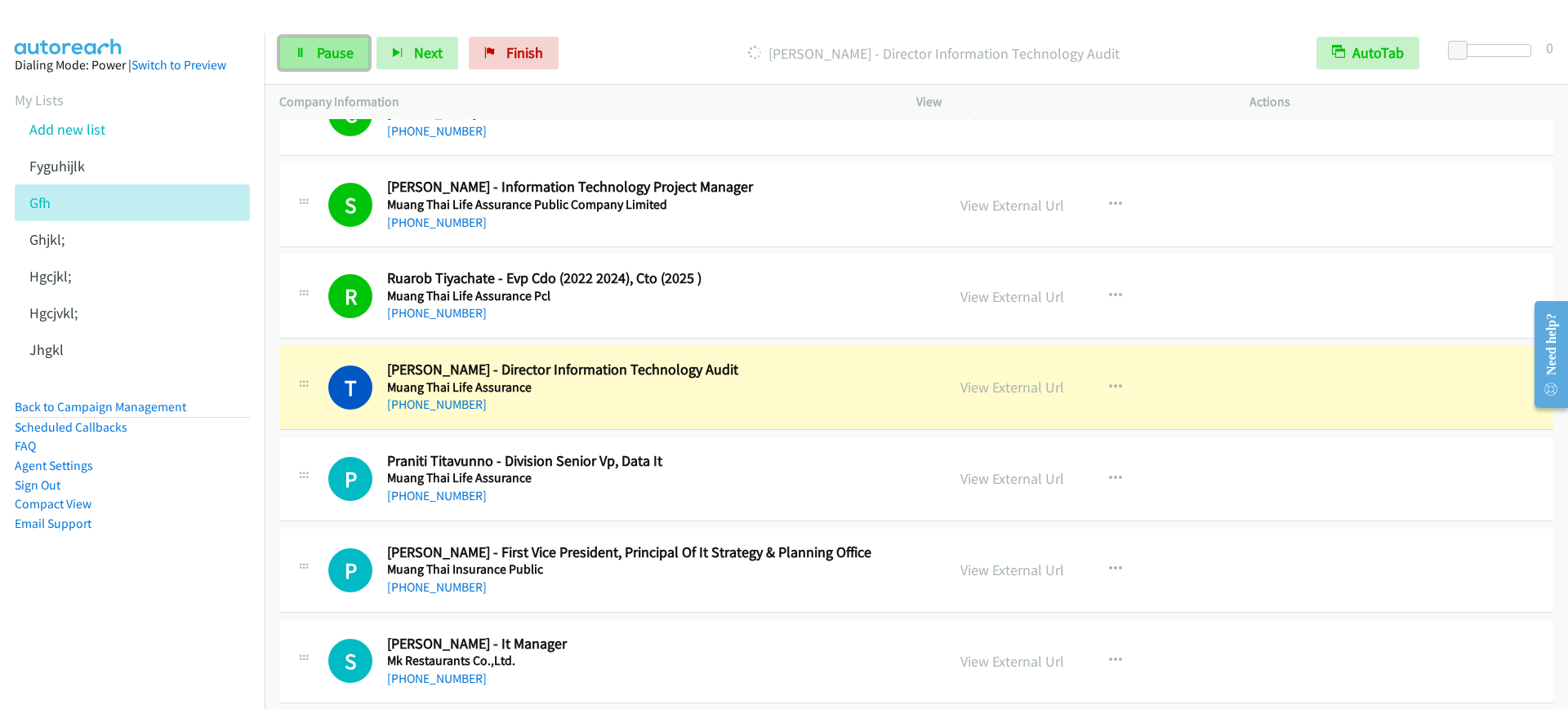
click at [318, 47] on span "Pause" at bounding box center [335, 52] width 37 height 19
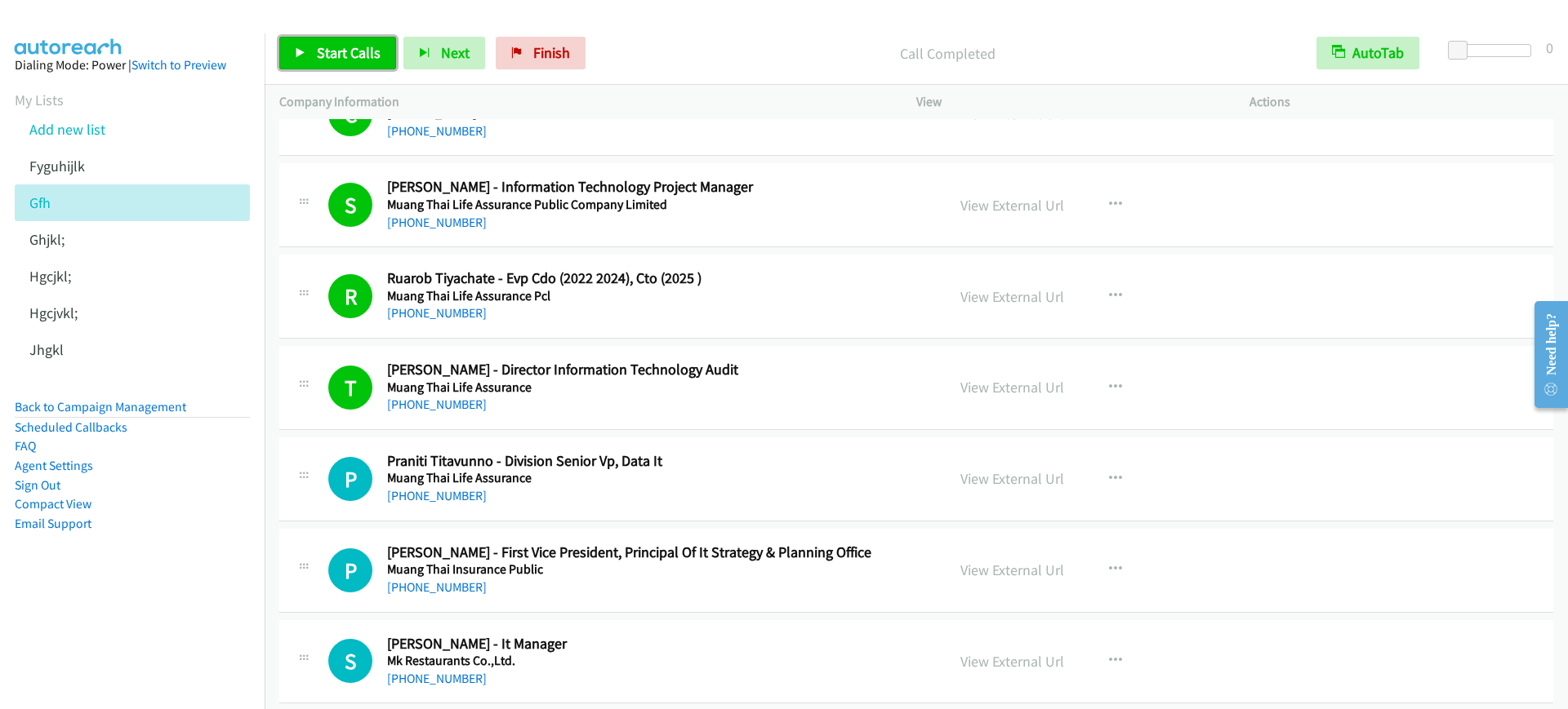
drag, startPoint x: 361, startPoint y: 58, endPoint x: 363, endPoint y: 49, distance: 9.2
click at [361, 57] on span "Start Calls" at bounding box center [349, 52] width 64 height 19
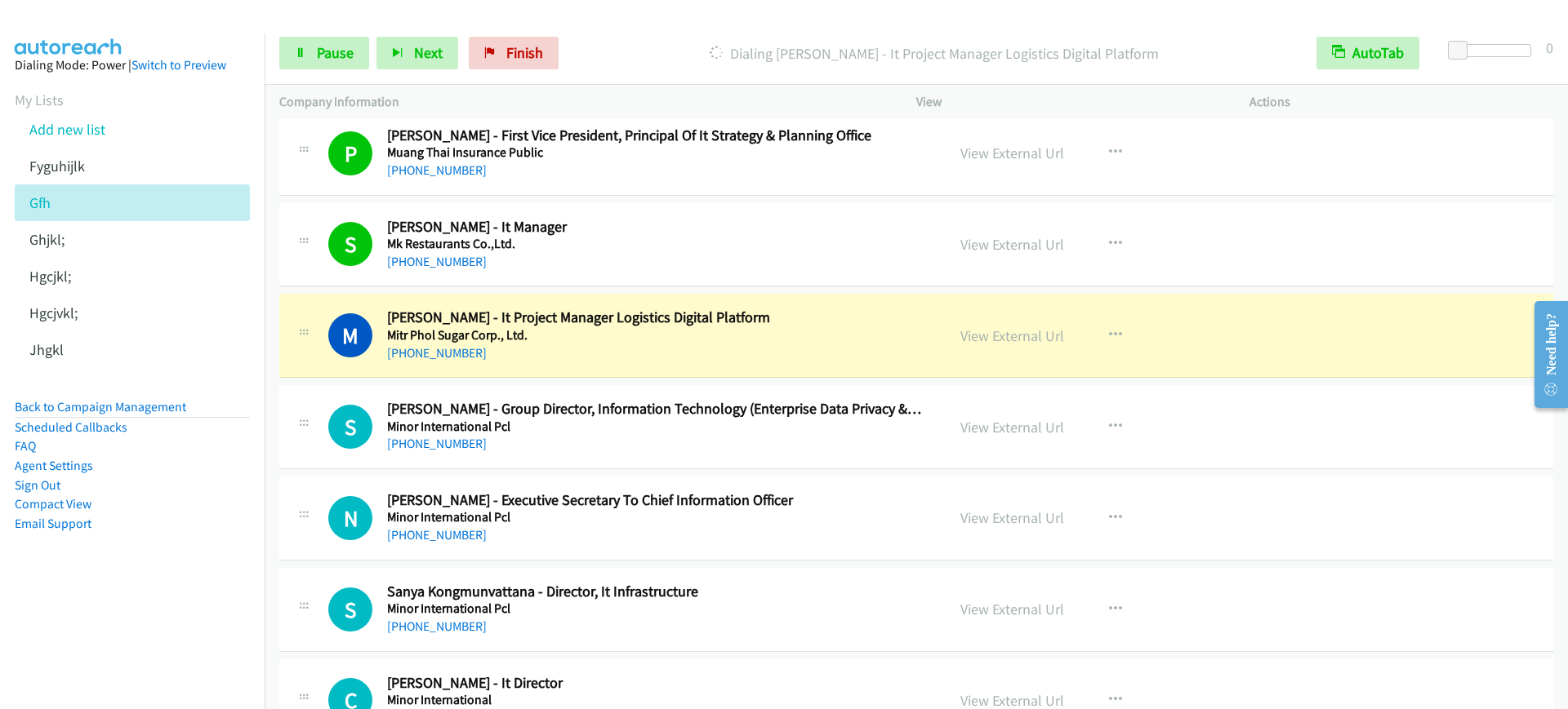
scroll to position [8673, 0]
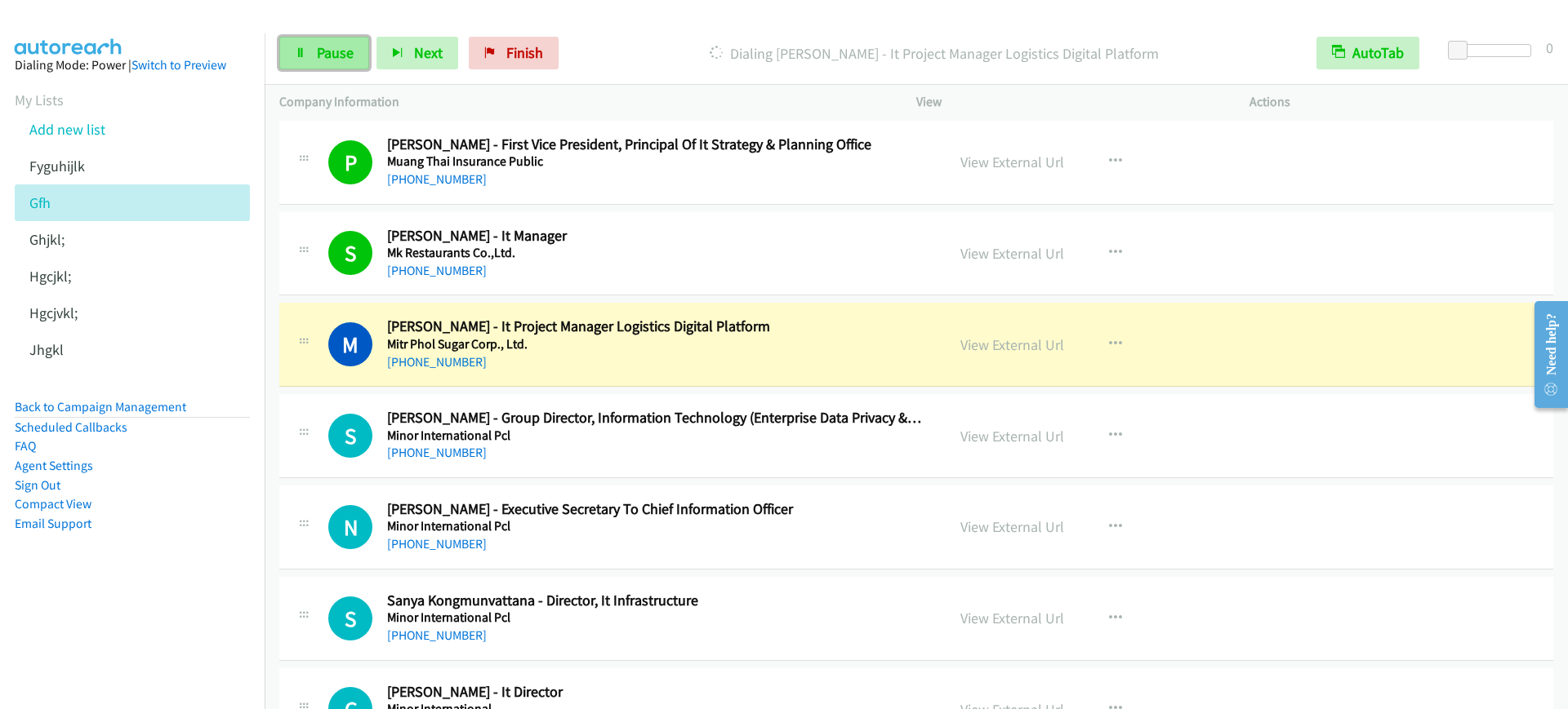
click at [294, 36] on link "Pause" at bounding box center [324, 53] width 89 height 33
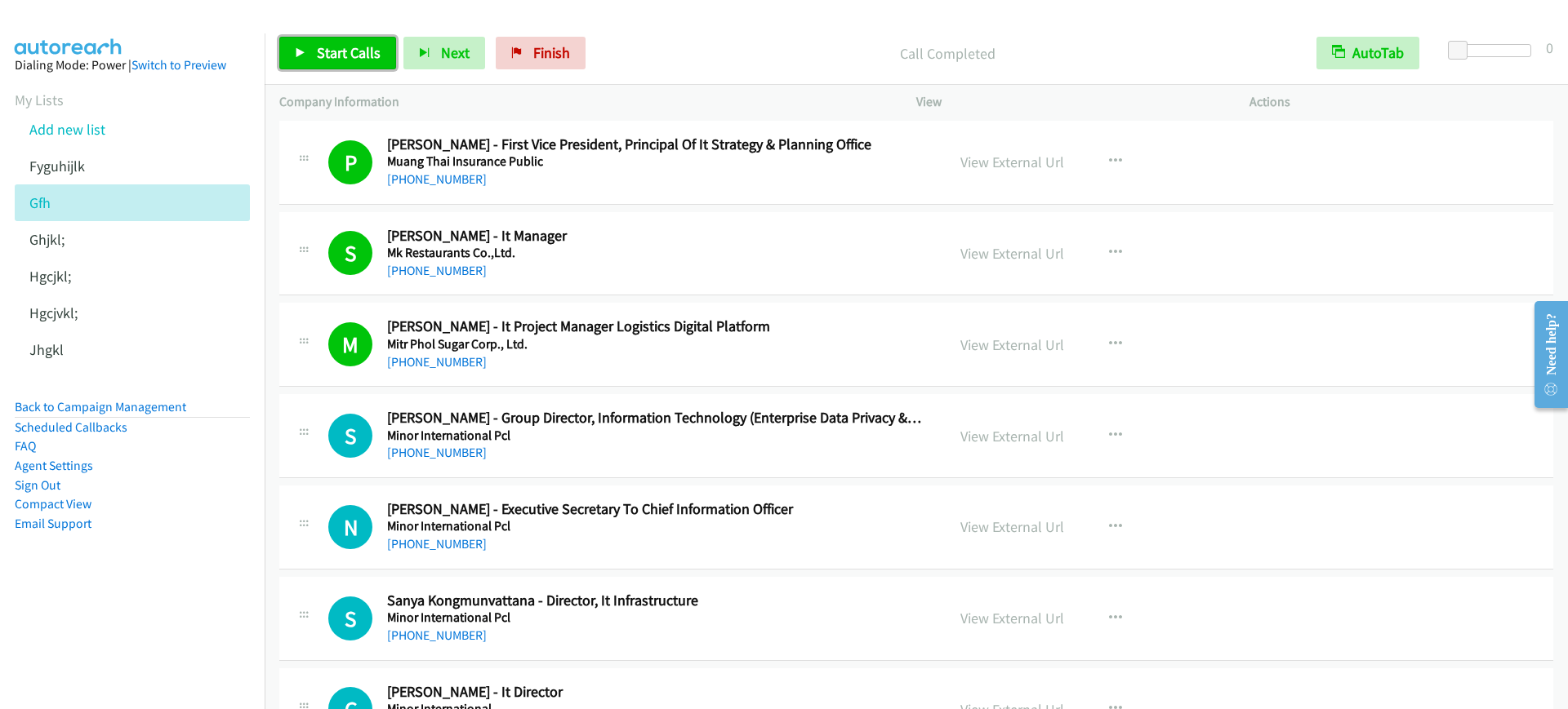
click at [306, 48] on icon at bounding box center [300, 54] width 12 height 12
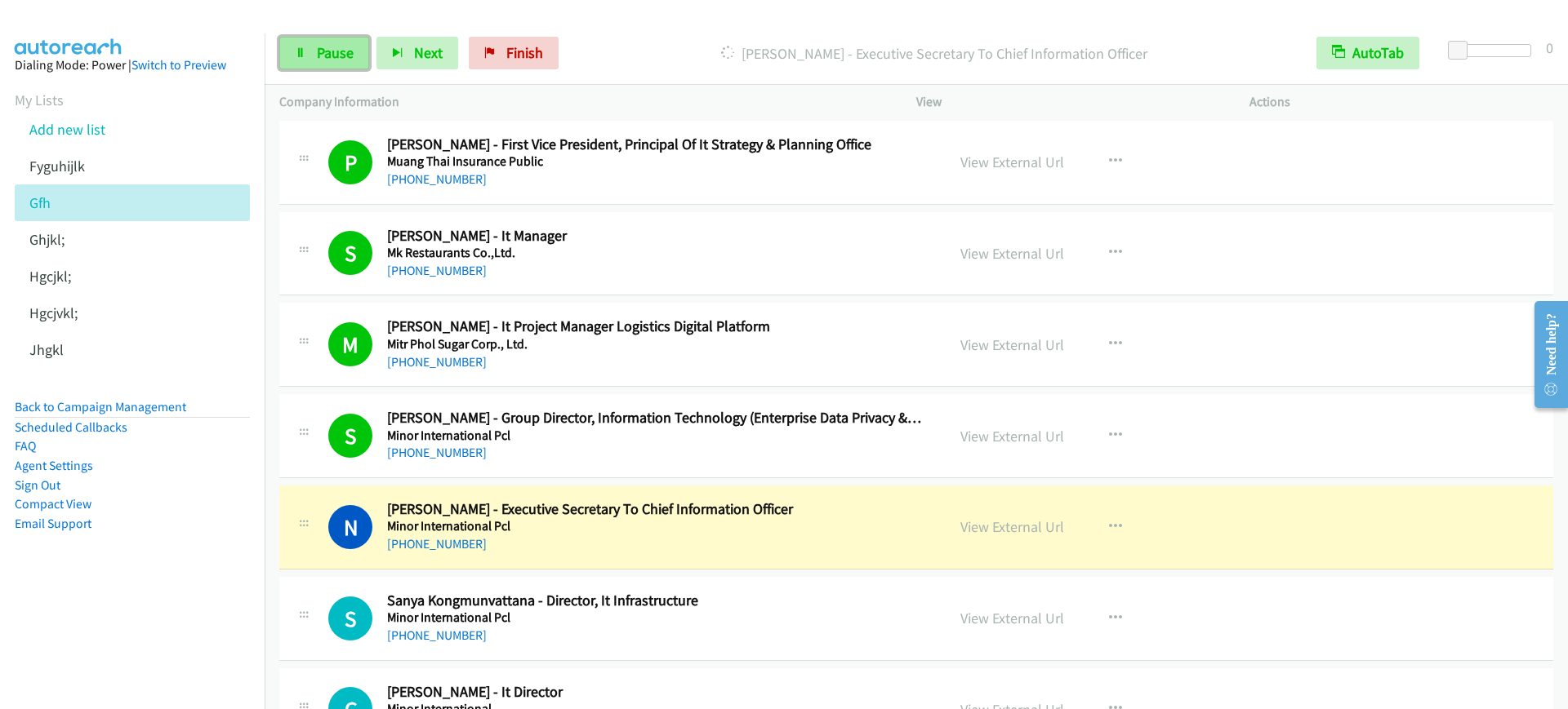
click at [308, 47] on link "Pause" at bounding box center [324, 53] width 89 height 33
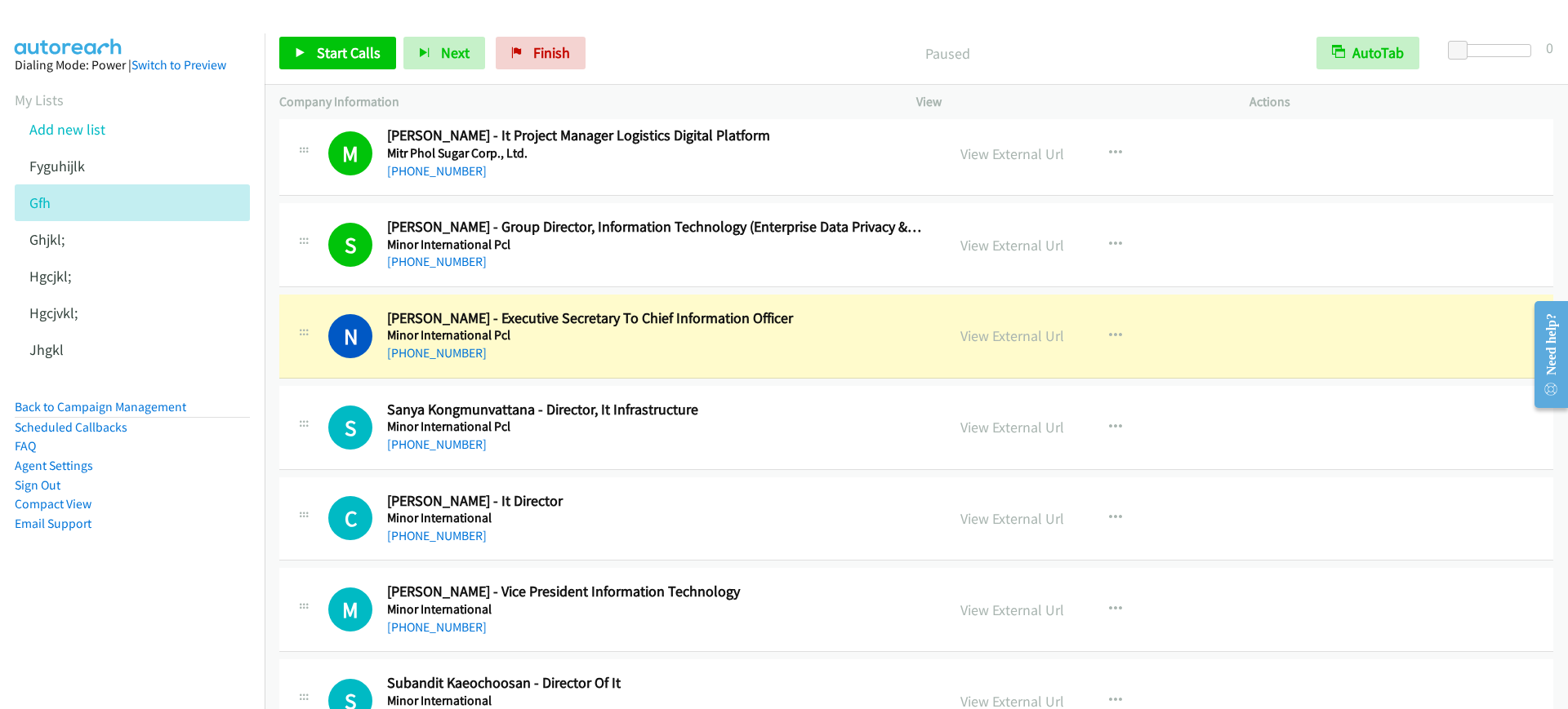
scroll to position [8877, 0]
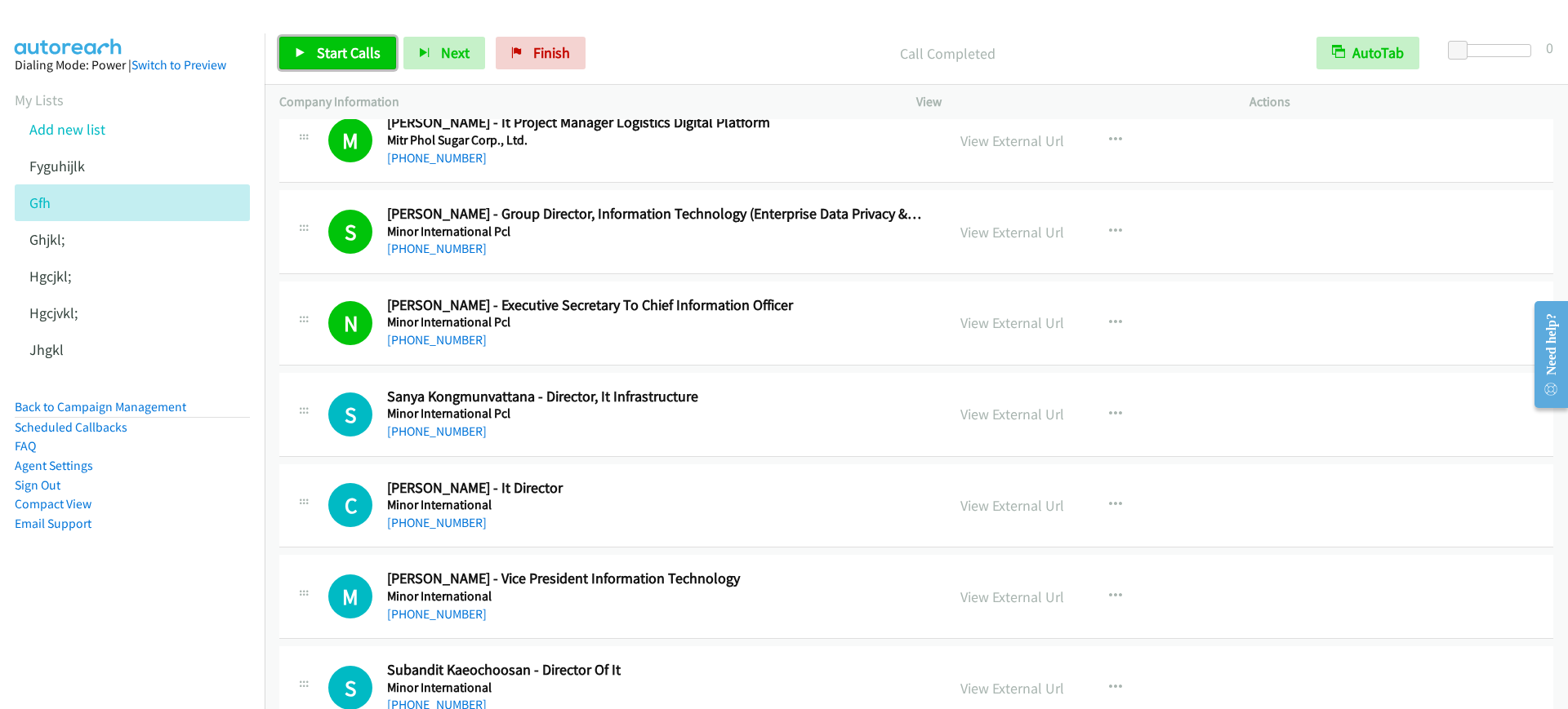
click at [337, 45] on span "Start Calls" at bounding box center [349, 52] width 64 height 19
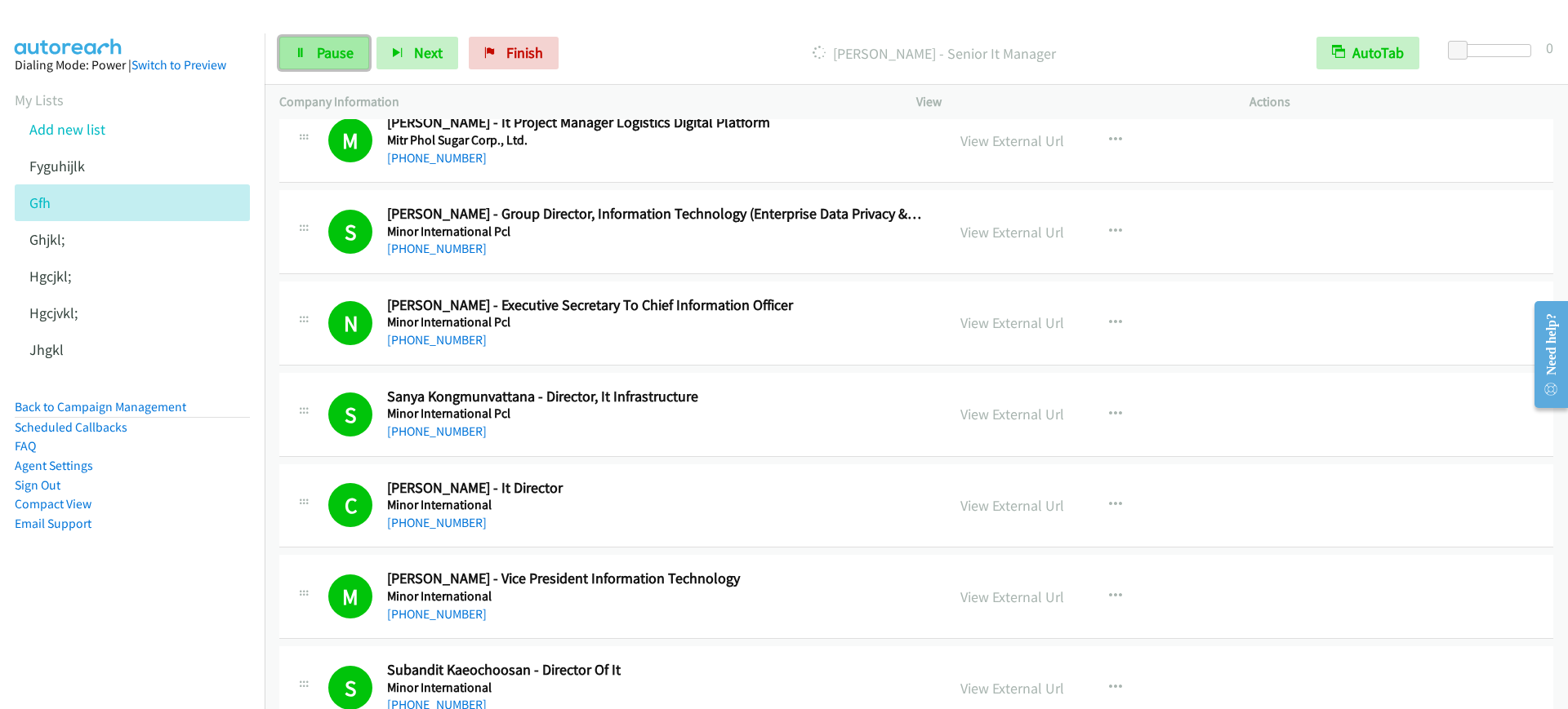
click at [324, 58] on span "Pause" at bounding box center [335, 52] width 37 height 19
click at [343, 58] on span "Start Calls" at bounding box center [349, 52] width 64 height 19
click at [1146, 31] on div "Start Calls Pause Next Finish [PERSON_NAME] - Department Manager New Technology…" at bounding box center [916, 53] width 1303 height 63
click at [329, 35] on div "Start Calls Pause Next Finish Call Completed AutoTab AutoTab 0" at bounding box center [916, 53] width 1303 height 63
click at [326, 49] on span "Pause" at bounding box center [335, 52] width 37 height 19
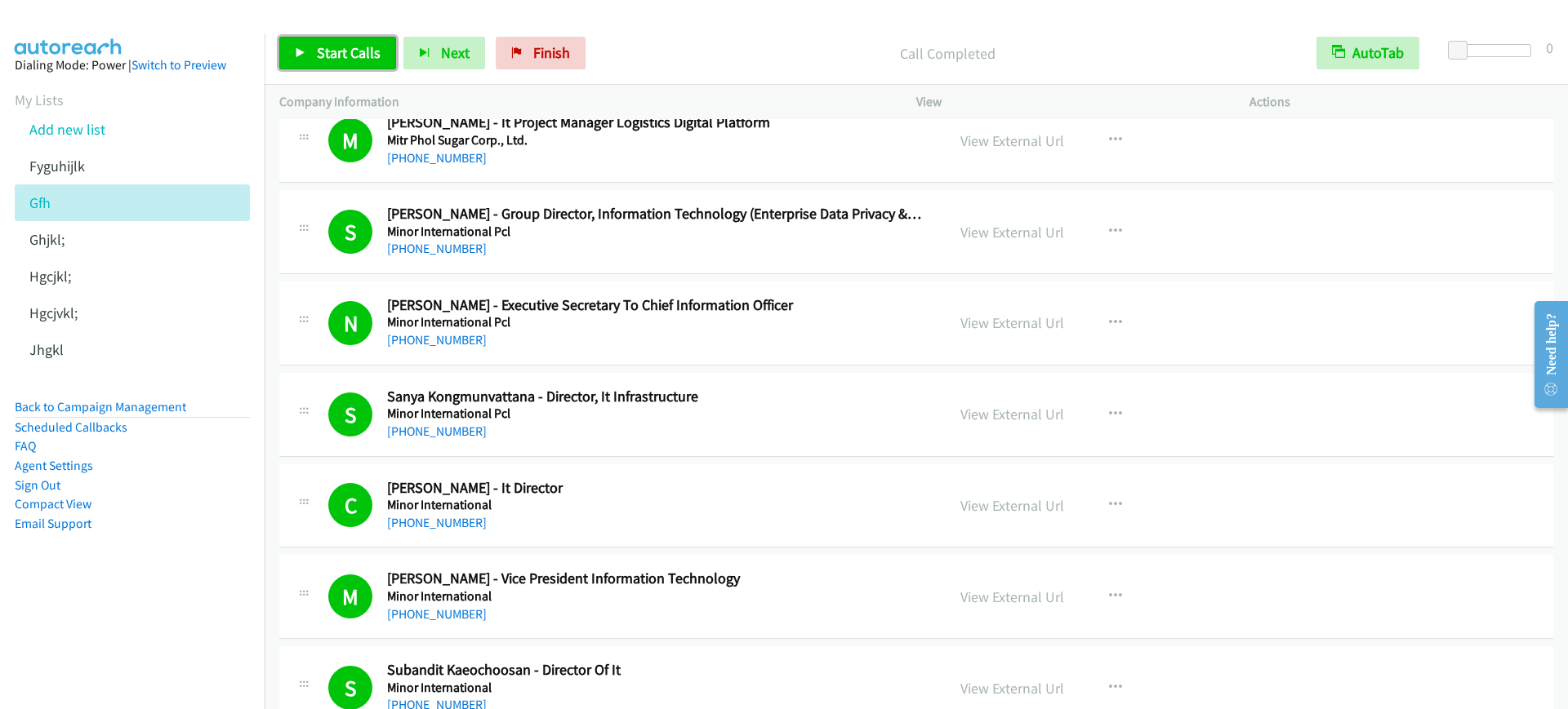
click at [345, 45] on span "Start Calls" at bounding box center [349, 52] width 64 height 19
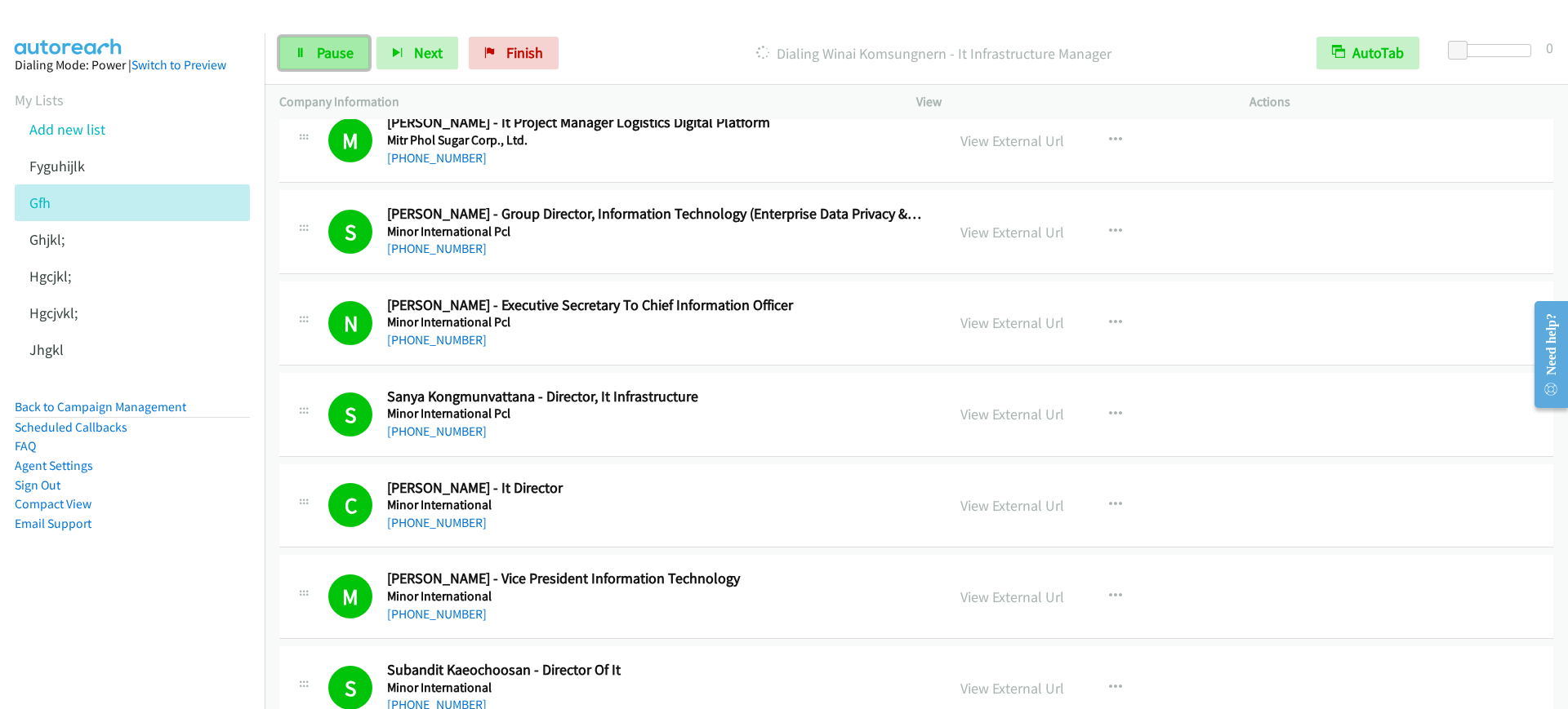
click at [324, 50] on span "Pause" at bounding box center [335, 52] width 37 height 19
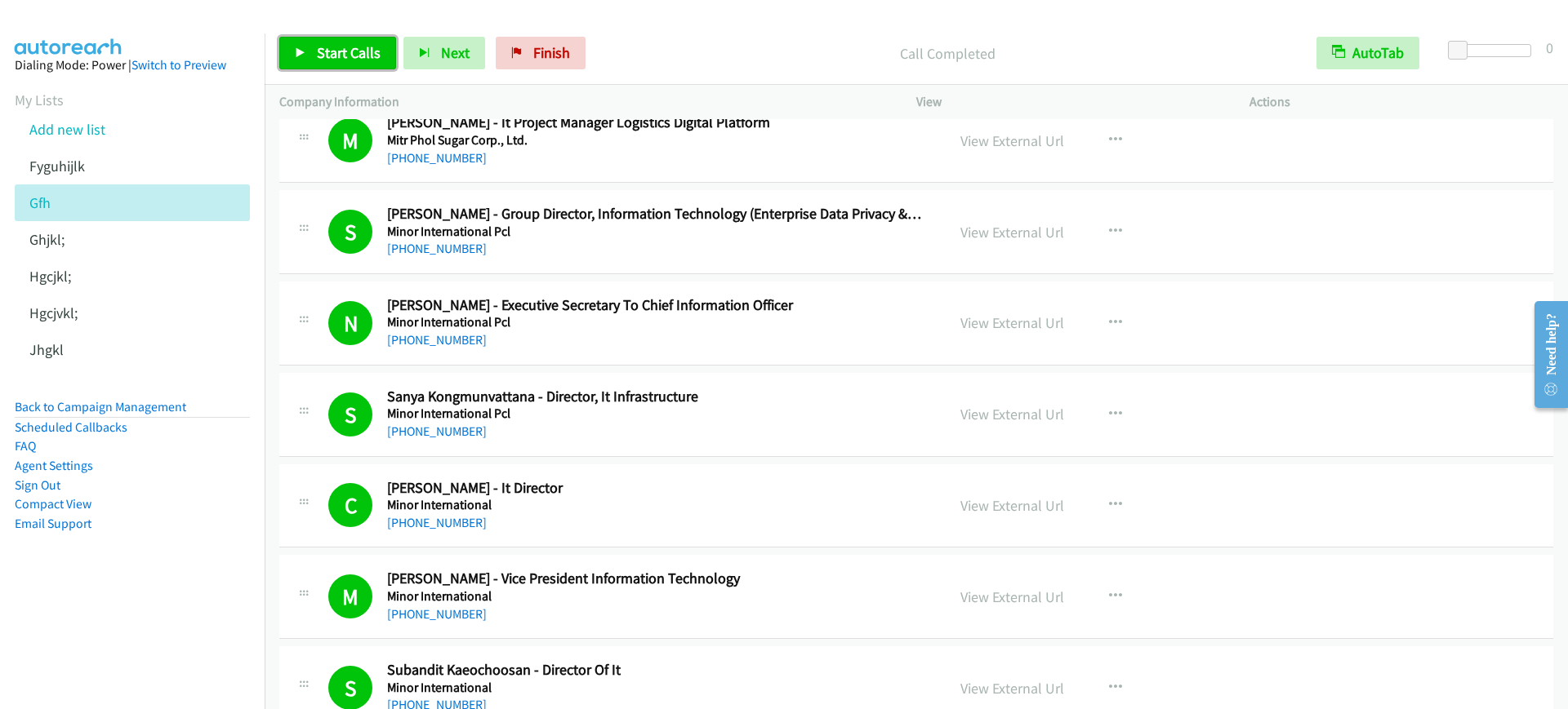
click at [330, 59] on span "Start Calls" at bounding box center [349, 52] width 64 height 19
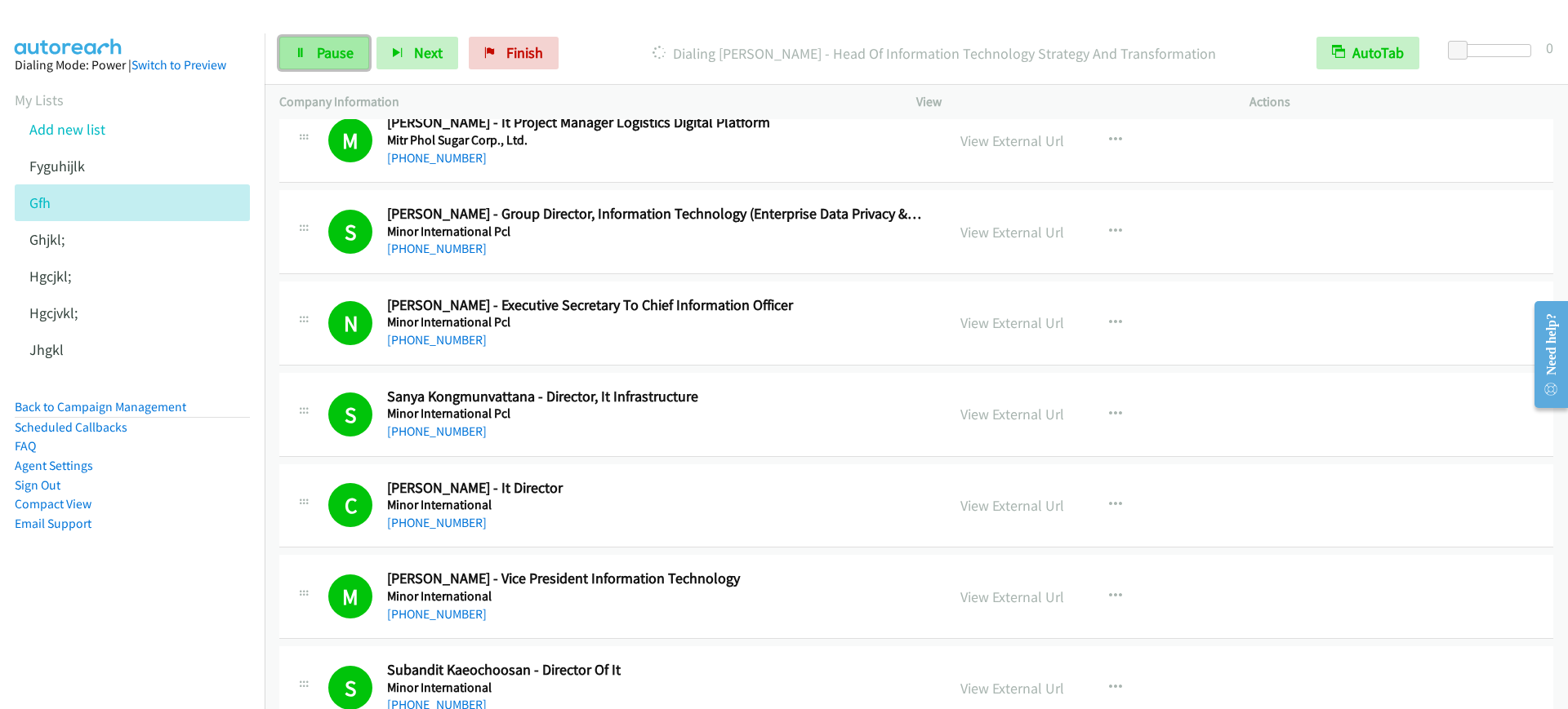
click at [333, 60] on span "Pause" at bounding box center [335, 52] width 37 height 19
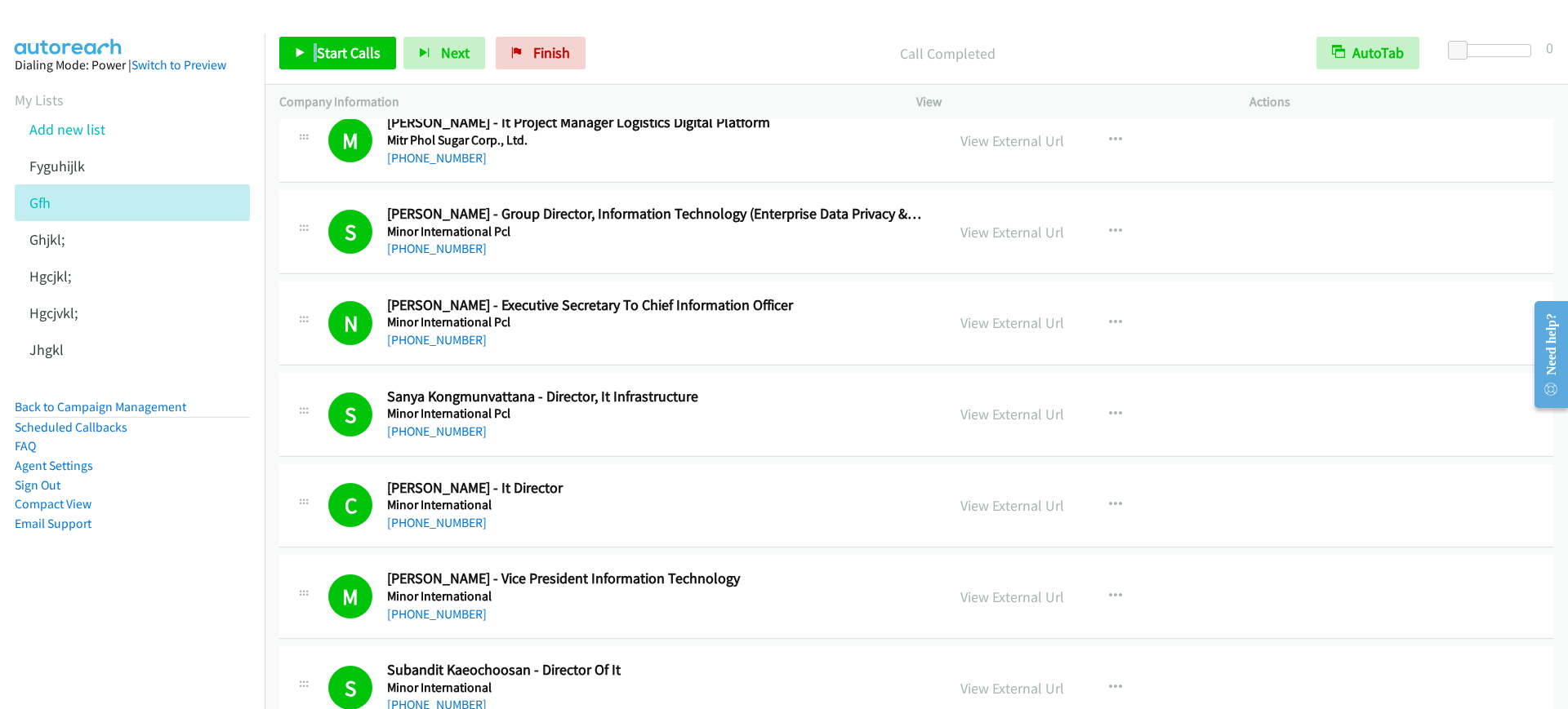
click at [317, 36] on div "Start Calls Pause Next Finish Call Completed AutoTab AutoTab 0" at bounding box center [916, 53] width 1303 height 63
click at [317, 53] on span "Start Calls" at bounding box center [349, 52] width 64 height 19
click at [335, 47] on span "Pause" at bounding box center [335, 52] width 37 height 19
click at [337, 65] on link "Start Calls" at bounding box center [338, 53] width 117 height 33
click at [337, 65] on link "Pause" at bounding box center [324, 53] width 89 height 33
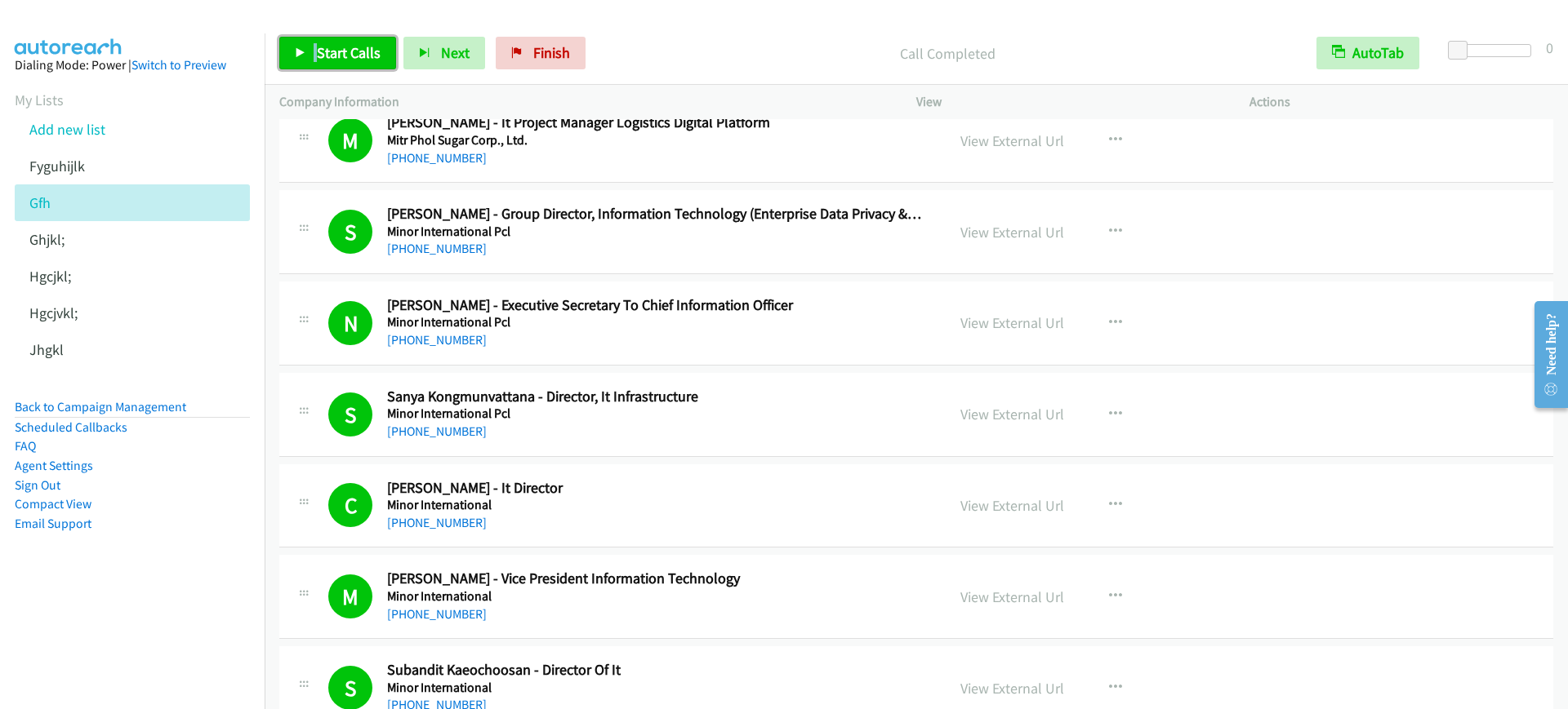
click at [317, 59] on span "Start Calls" at bounding box center [349, 52] width 64 height 19
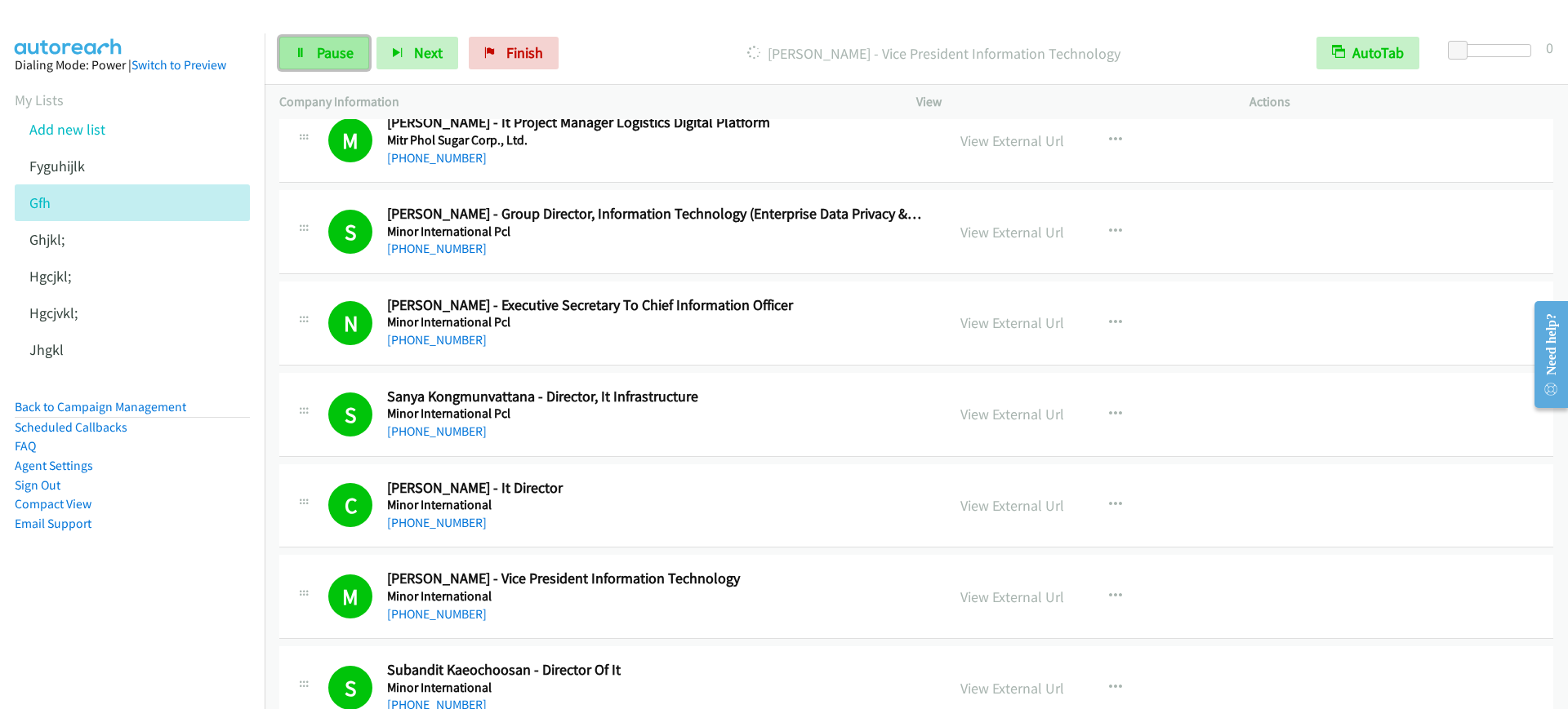
click at [317, 59] on span "Pause" at bounding box center [335, 52] width 37 height 19
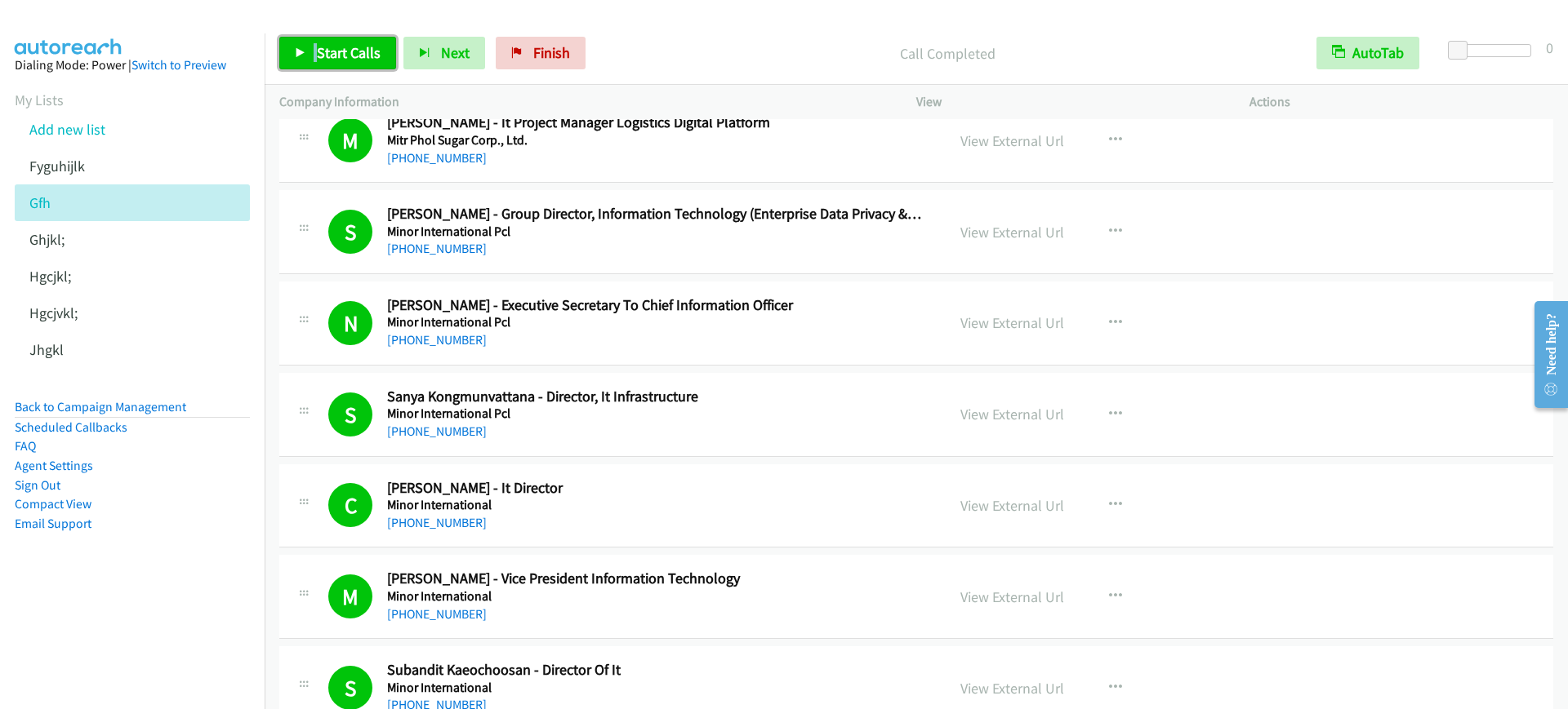
click at [344, 53] on span "Start Calls" at bounding box center [349, 52] width 64 height 19
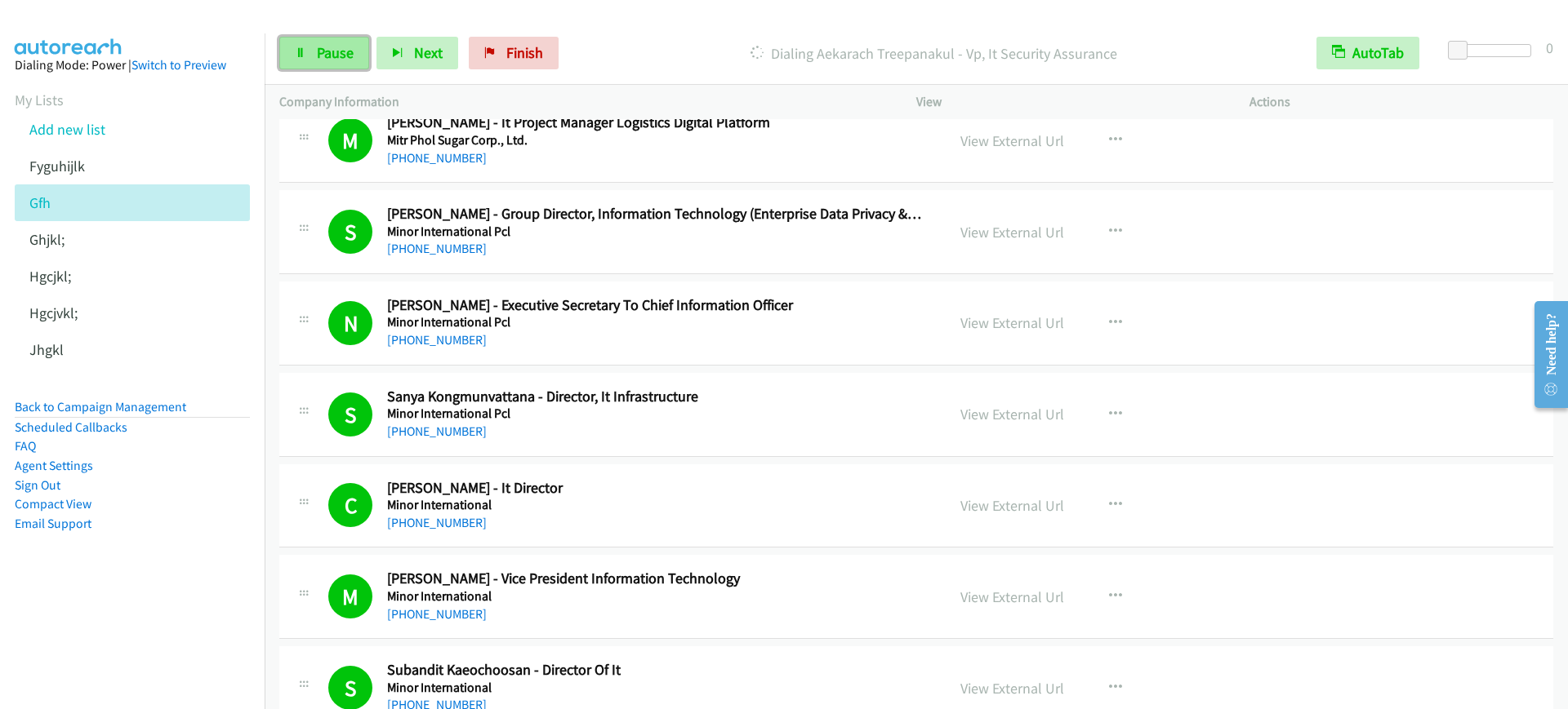
click at [313, 55] on link "Pause" at bounding box center [324, 53] width 89 height 33
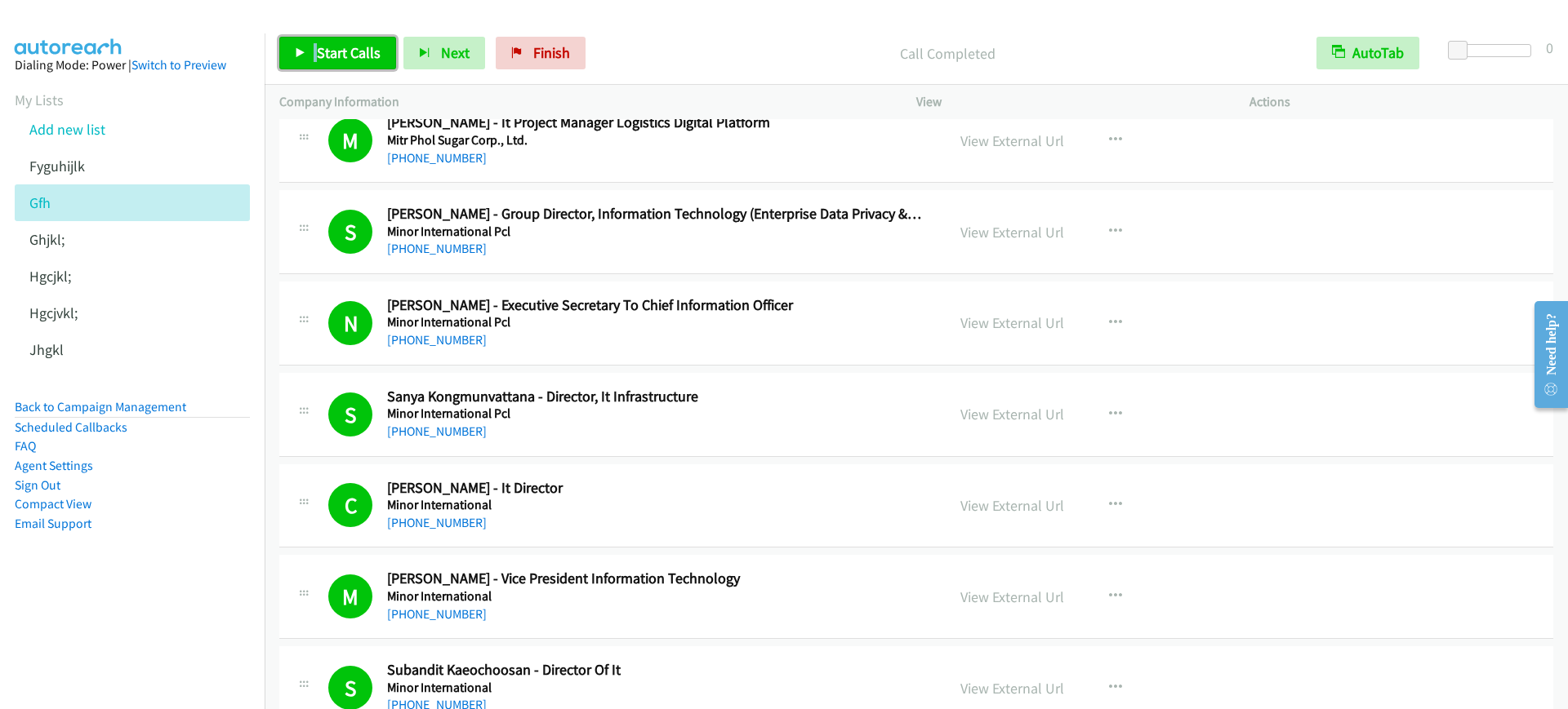
click at [365, 54] on span "Start Calls" at bounding box center [349, 52] width 64 height 19
click at [316, 64] on link "Pause" at bounding box center [324, 53] width 89 height 33
click at [331, 53] on span "Start Calls" at bounding box center [349, 52] width 64 height 19
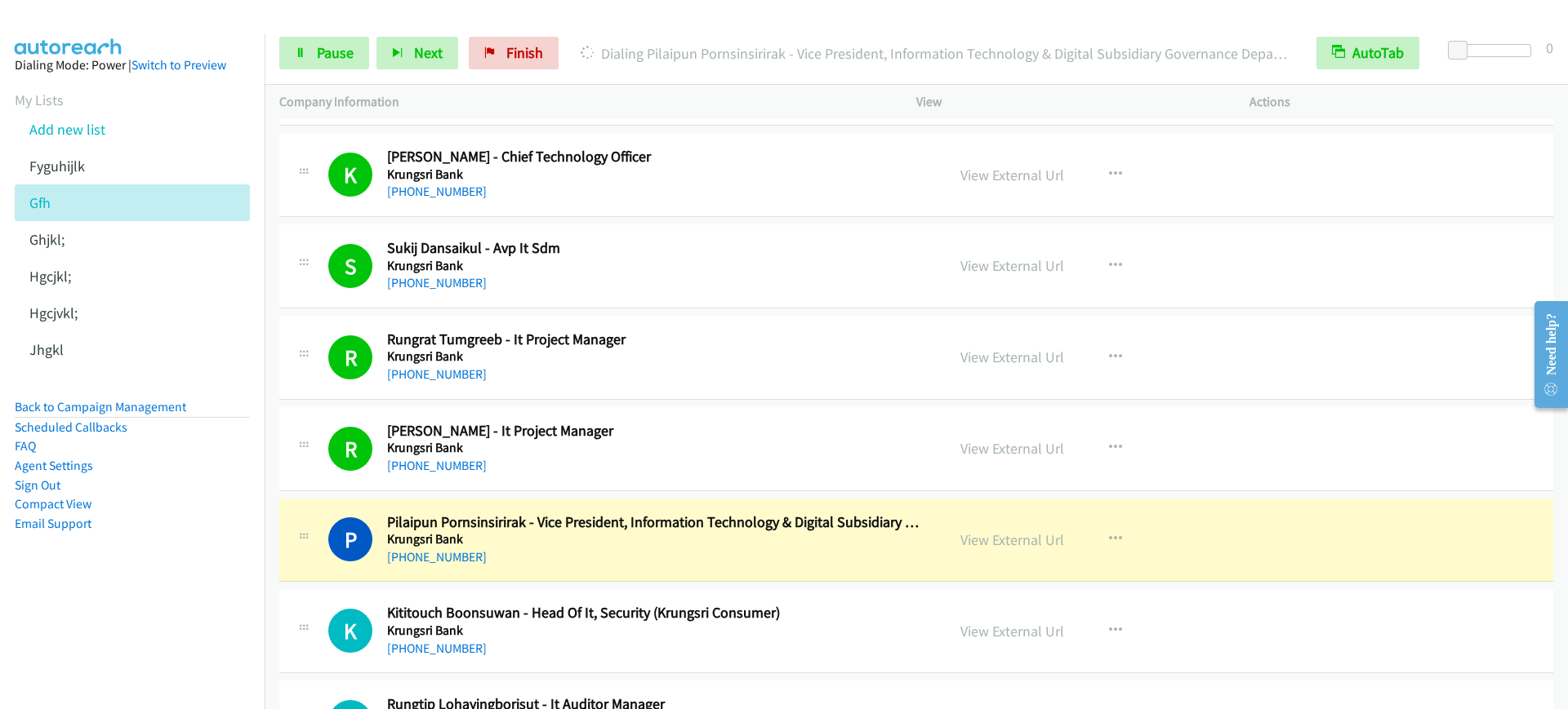
scroll to position [11428, 0]
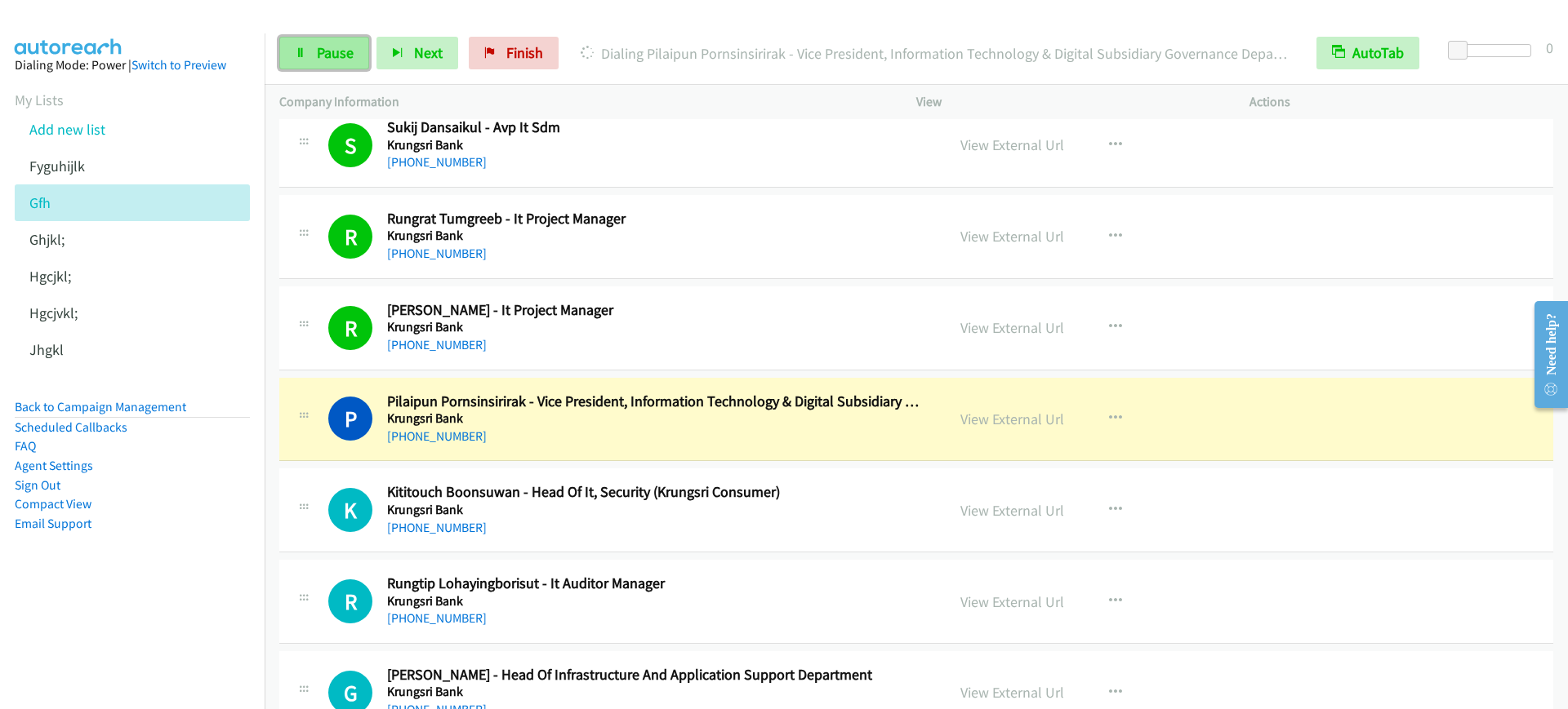
click at [308, 58] on link "Pause" at bounding box center [324, 53] width 89 height 33
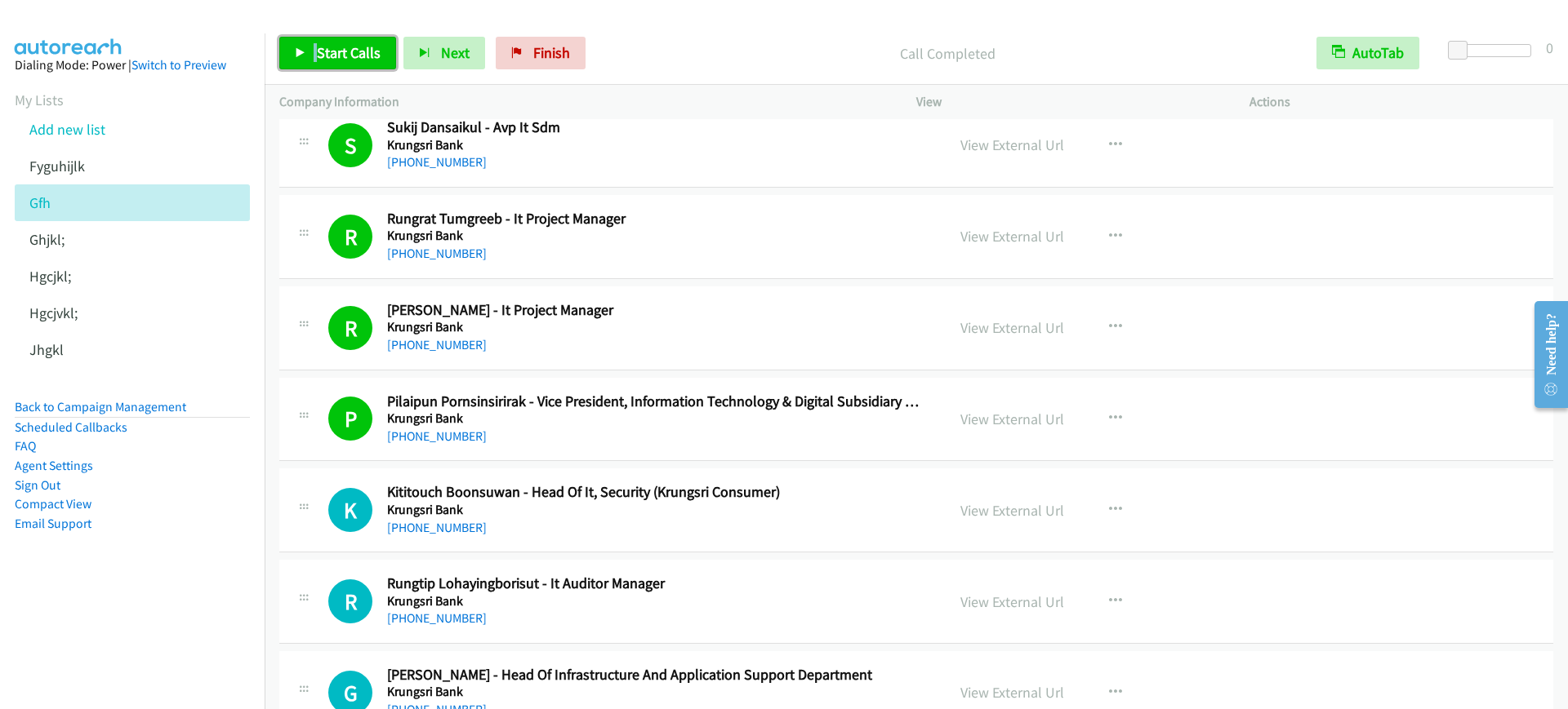
click at [311, 64] on link "Start Calls" at bounding box center [338, 53] width 117 height 33
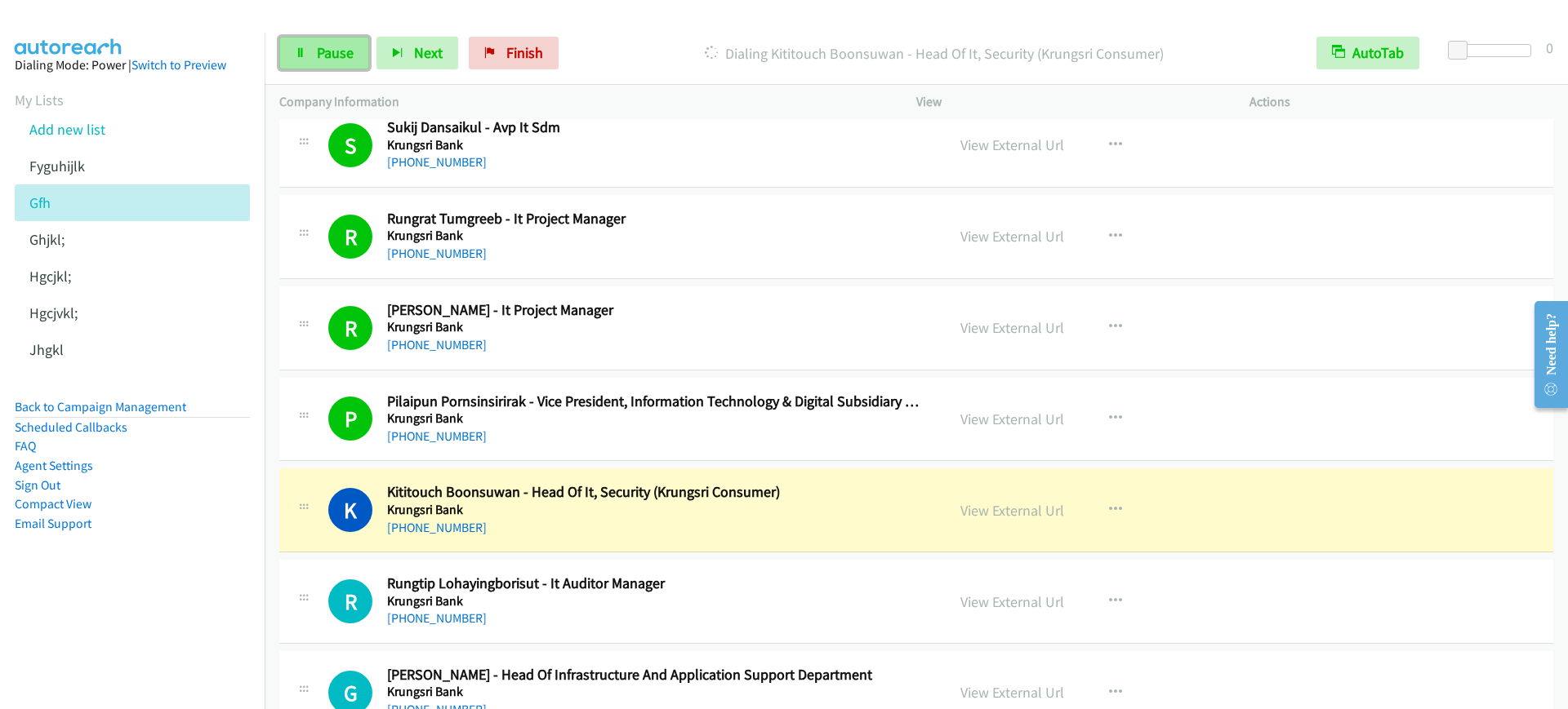
click at [300, 65] on link "Pause" at bounding box center [324, 53] width 89 height 33
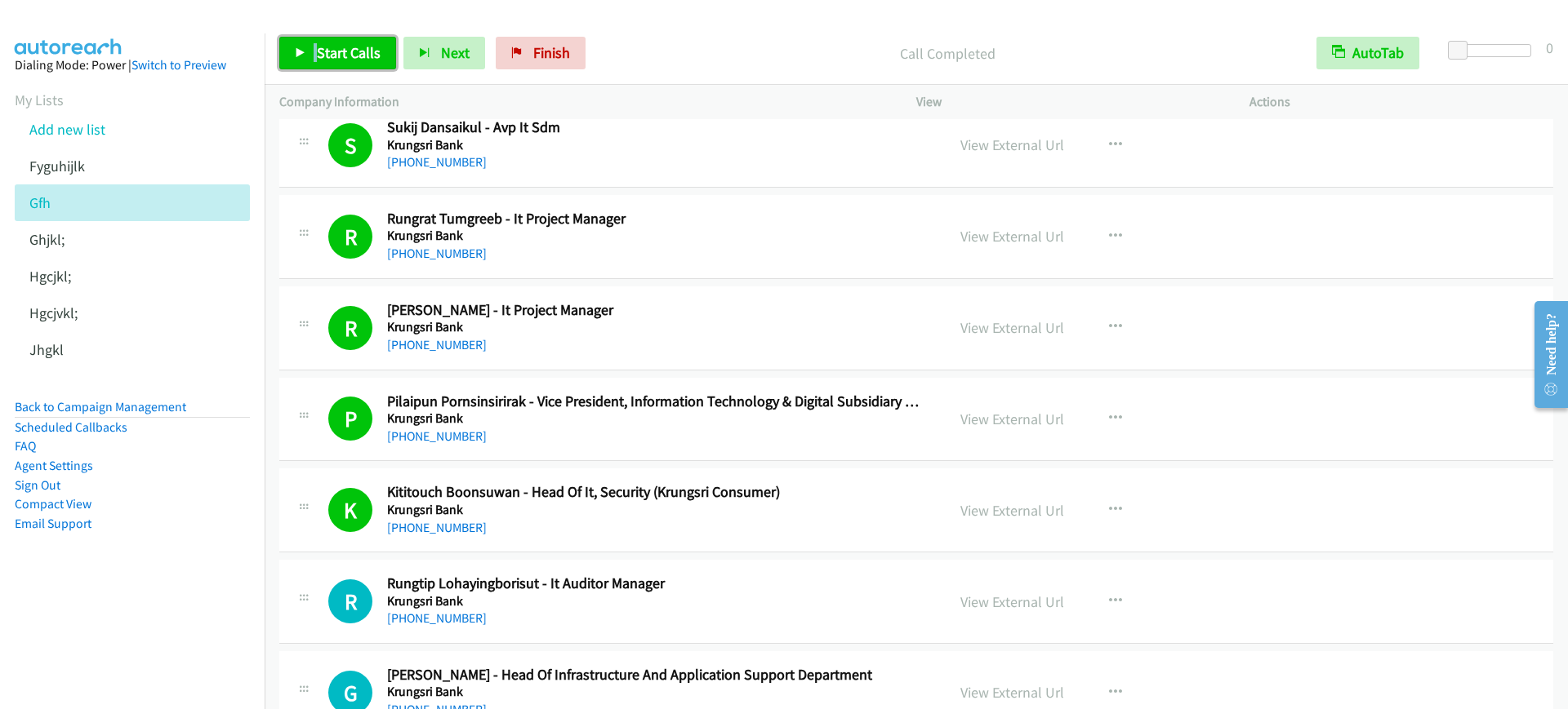
click at [365, 50] on span "Start Calls" at bounding box center [349, 52] width 64 height 19
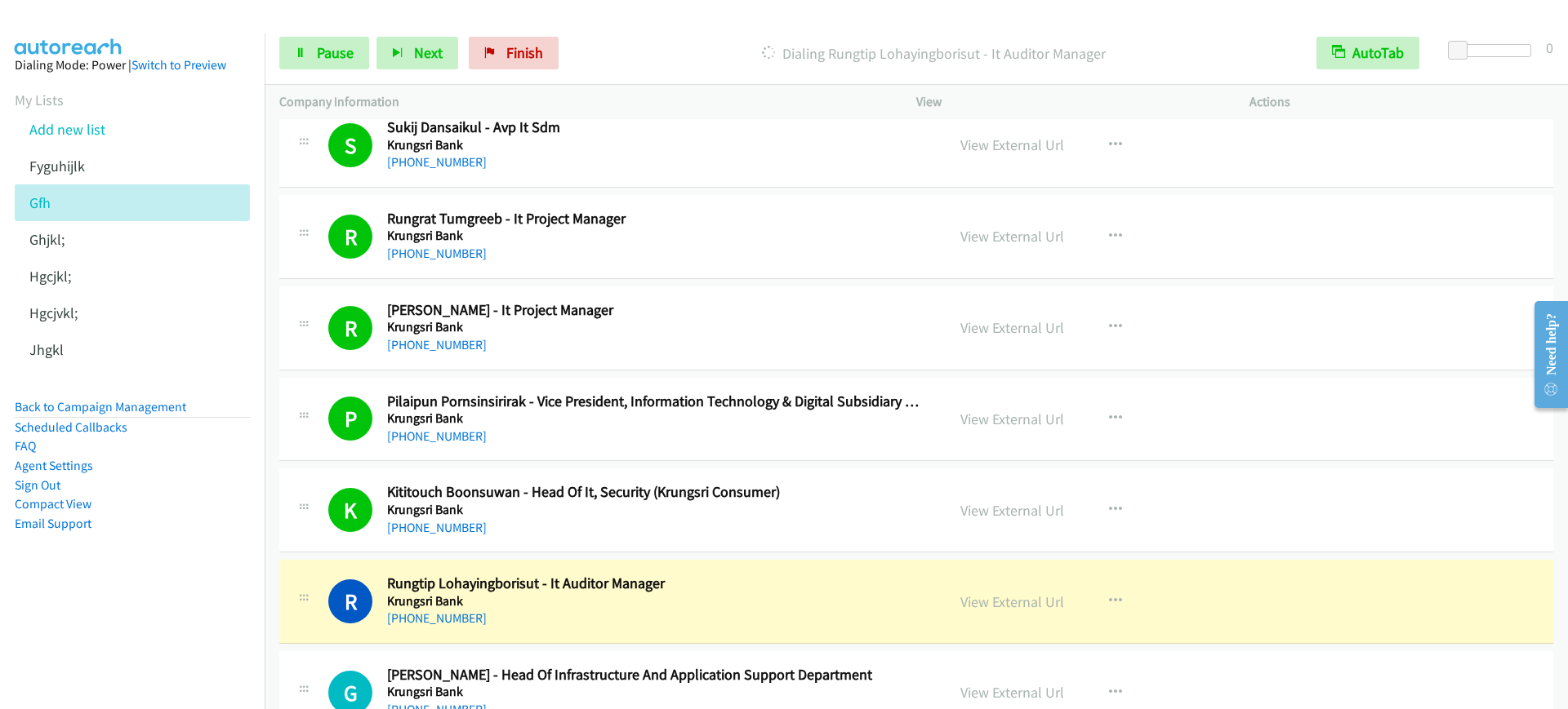
click at [795, 513] on h5 "Krungsri Bank" at bounding box center [655, 510] width 537 height 16
click at [1040, 507] on link "View External Url" at bounding box center [1012, 510] width 104 height 19
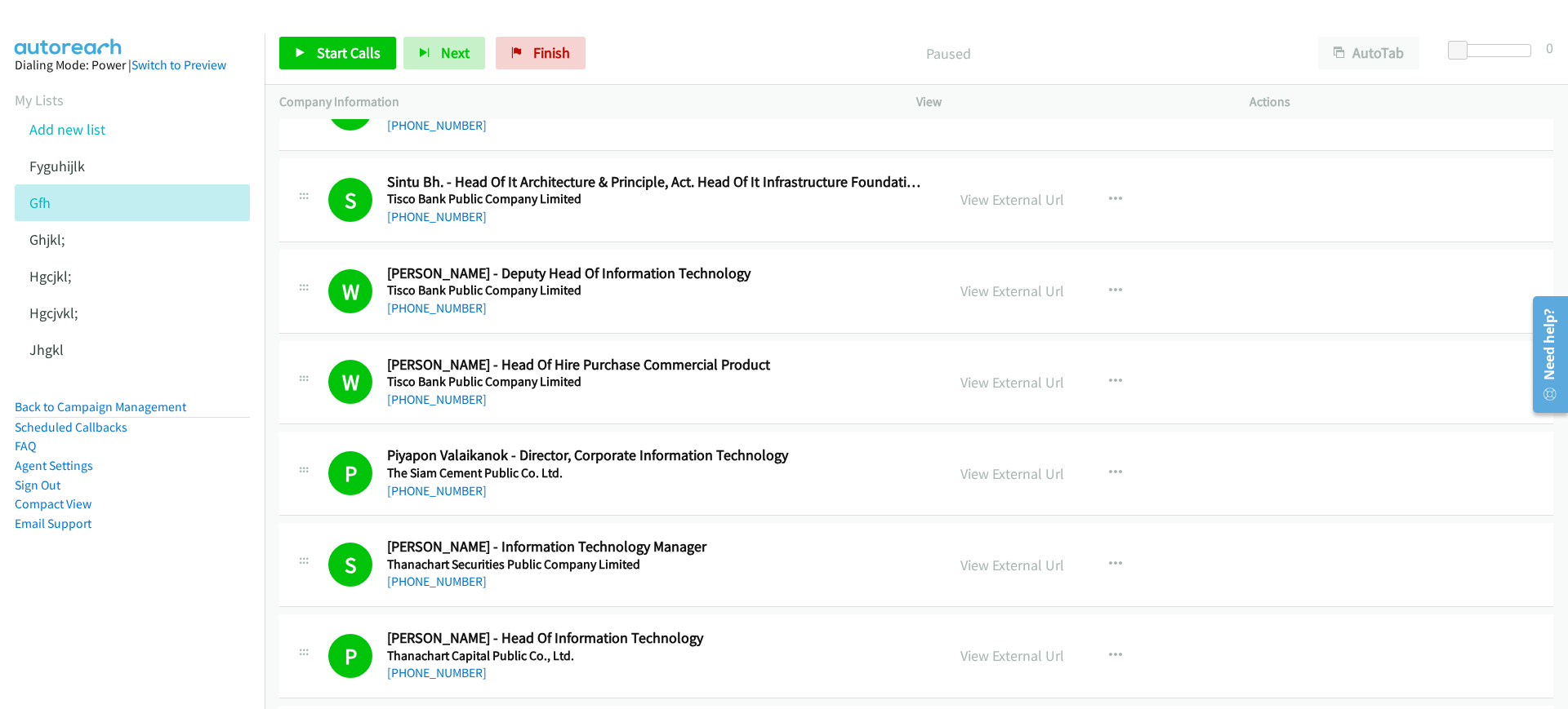
scroll to position [1735, 0]
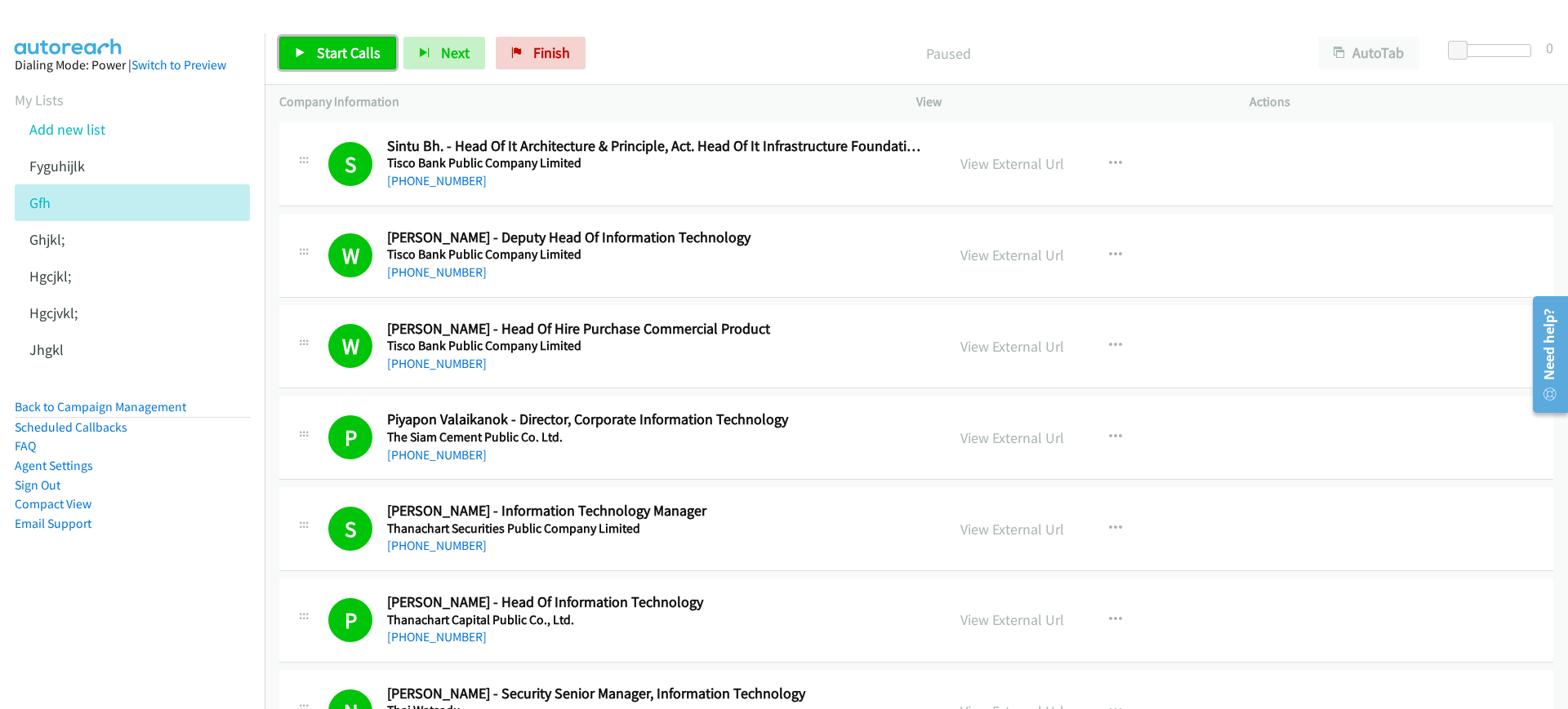
click at [326, 48] on span "Start Calls" at bounding box center [349, 52] width 64 height 19
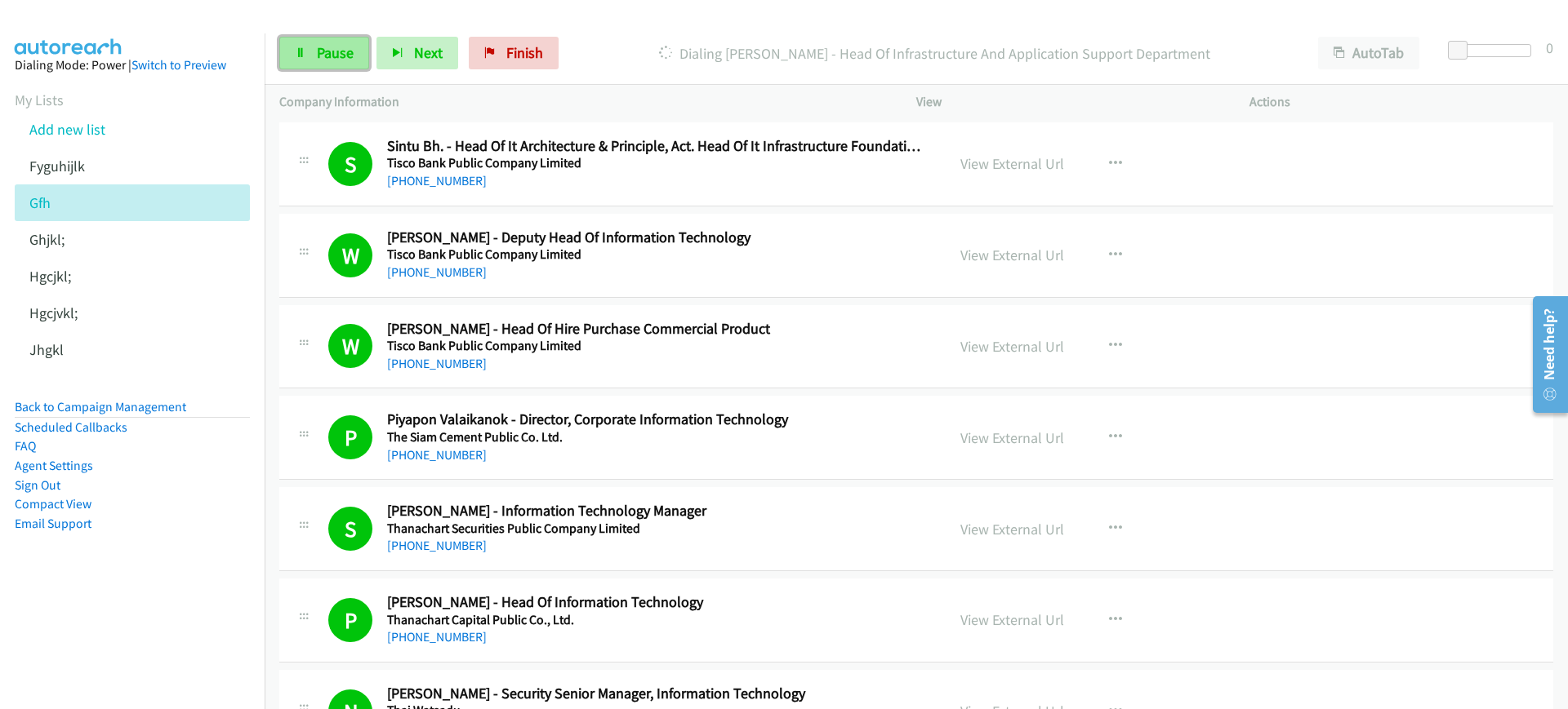
click at [326, 48] on span "Pause" at bounding box center [335, 52] width 37 height 19
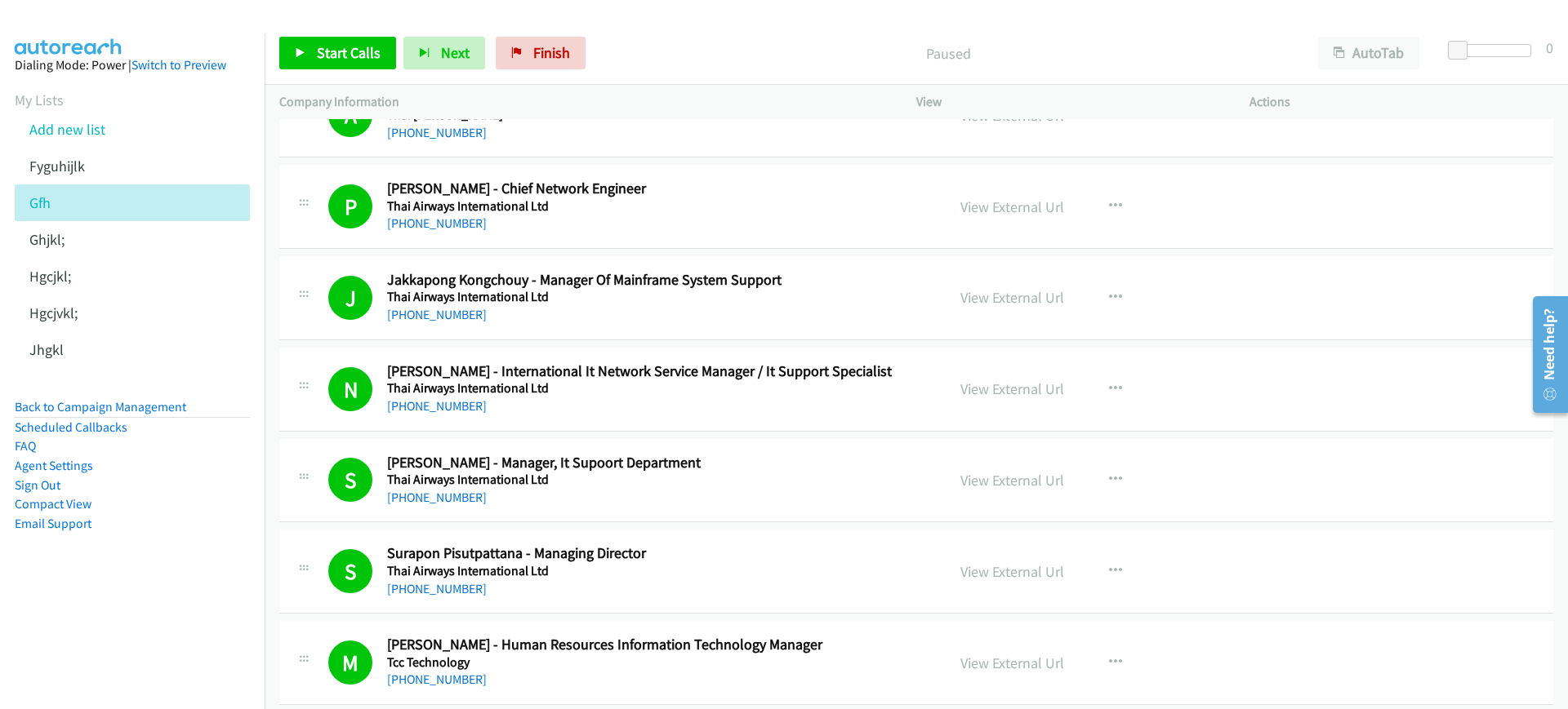
scroll to position [3469, 0]
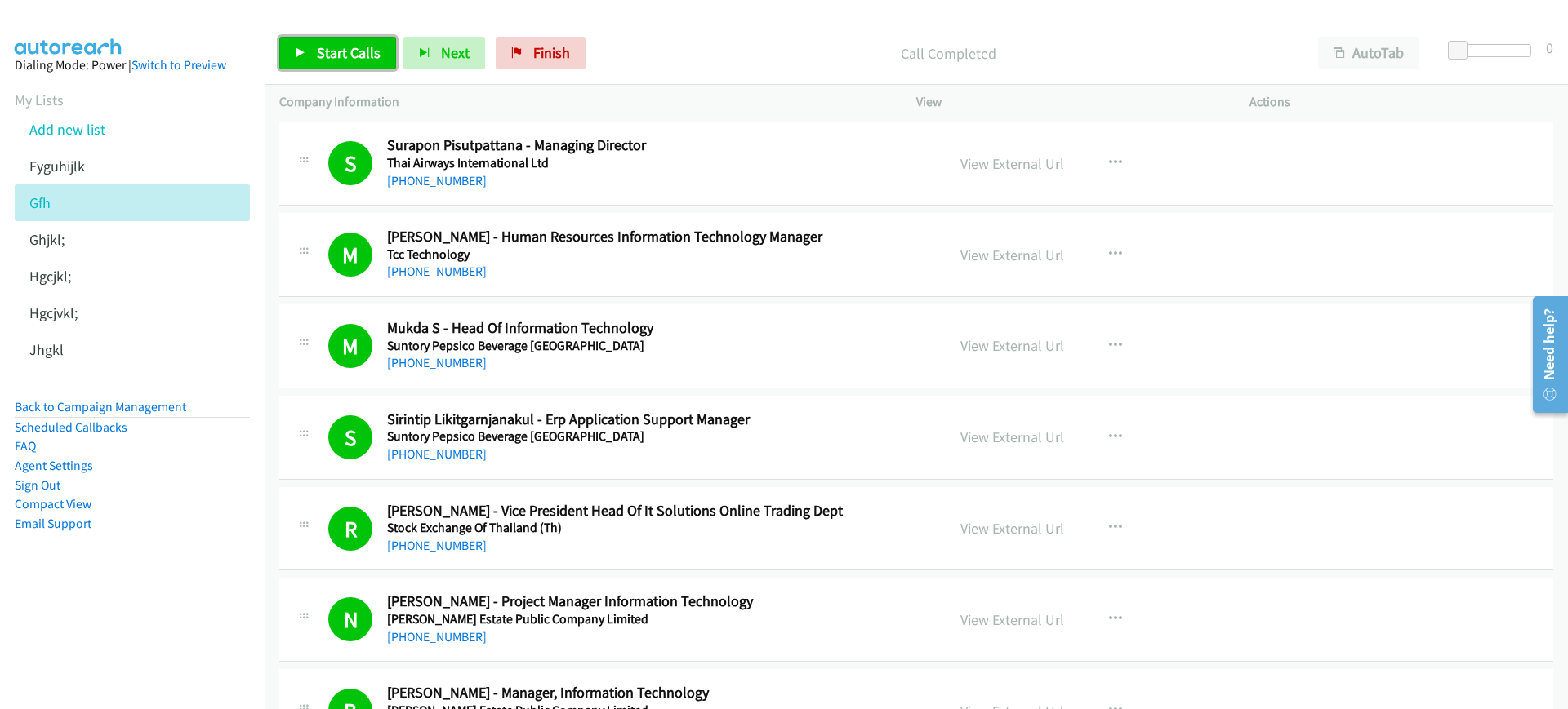
click at [344, 42] on link "Start Calls" at bounding box center [338, 53] width 117 height 33
click at [332, 64] on link "Pause" at bounding box center [324, 53] width 89 height 33
click at [1320, 35] on div "Start Calls Pause Next Finish Paused AutoTab AutoTab 0" at bounding box center [916, 53] width 1303 height 63
click at [1336, 48] on icon "button" at bounding box center [1339, 54] width 12 height 12
click at [346, 54] on span "Start Calls" at bounding box center [349, 52] width 64 height 19
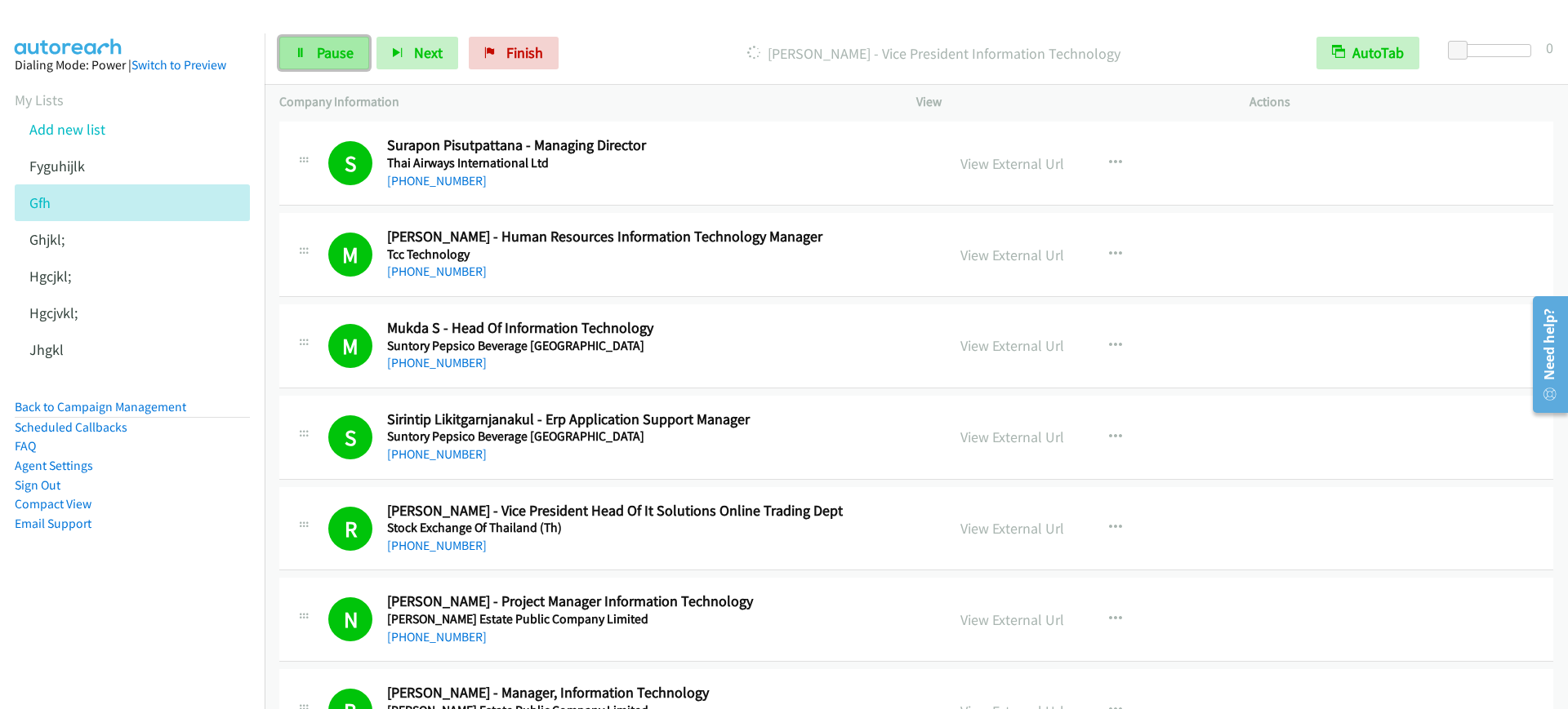
click at [318, 65] on link "Pause" at bounding box center [324, 53] width 89 height 33
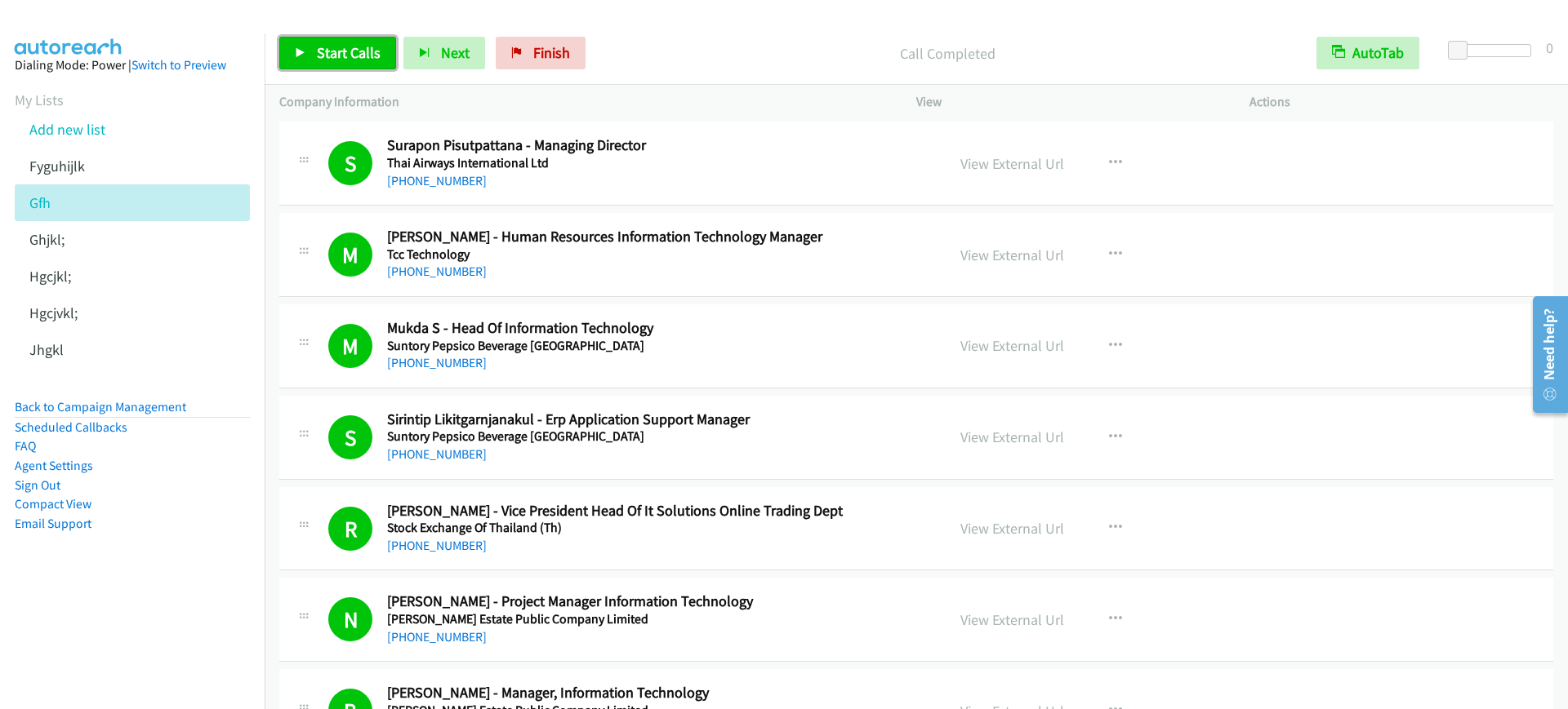
click at [342, 51] on span "Start Calls" at bounding box center [349, 52] width 64 height 19
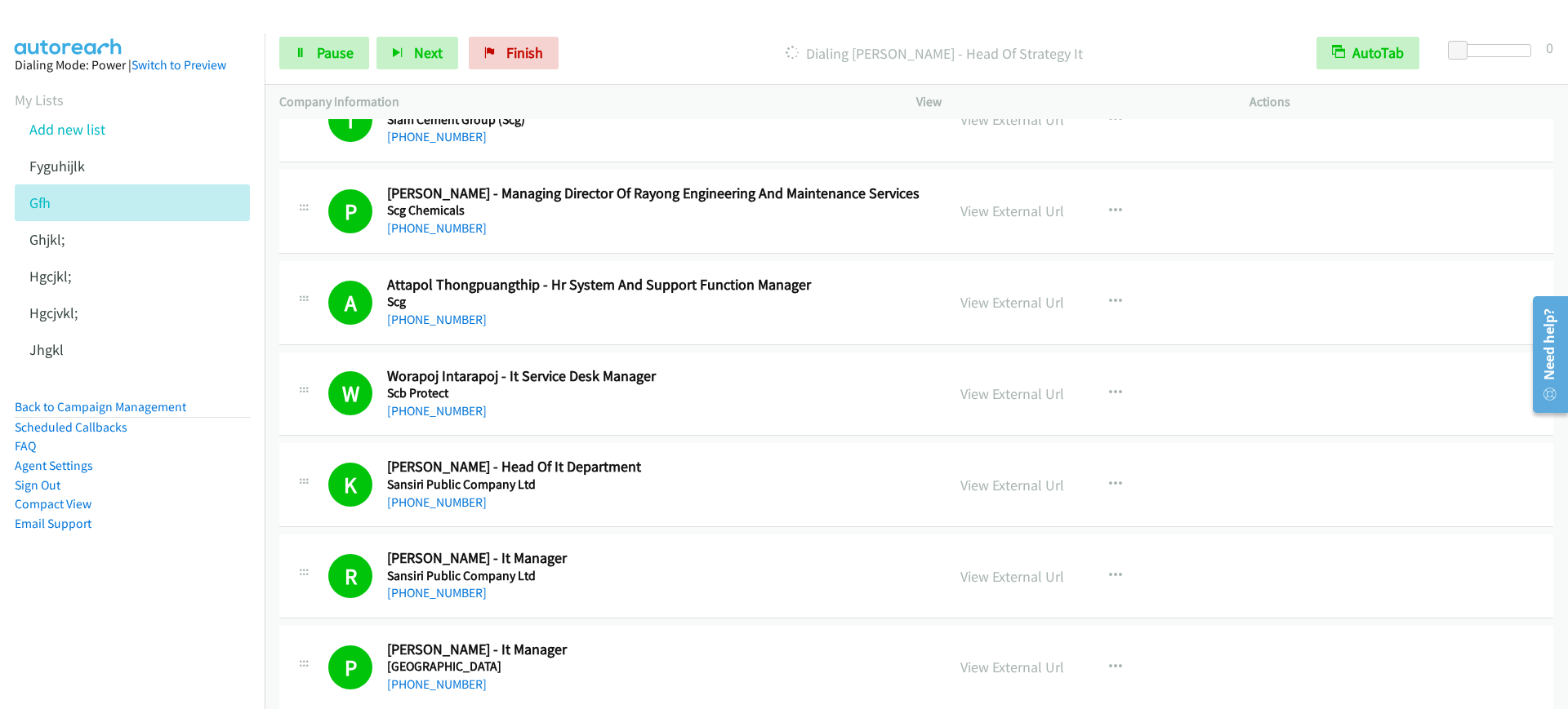
scroll to position [5918, 0]
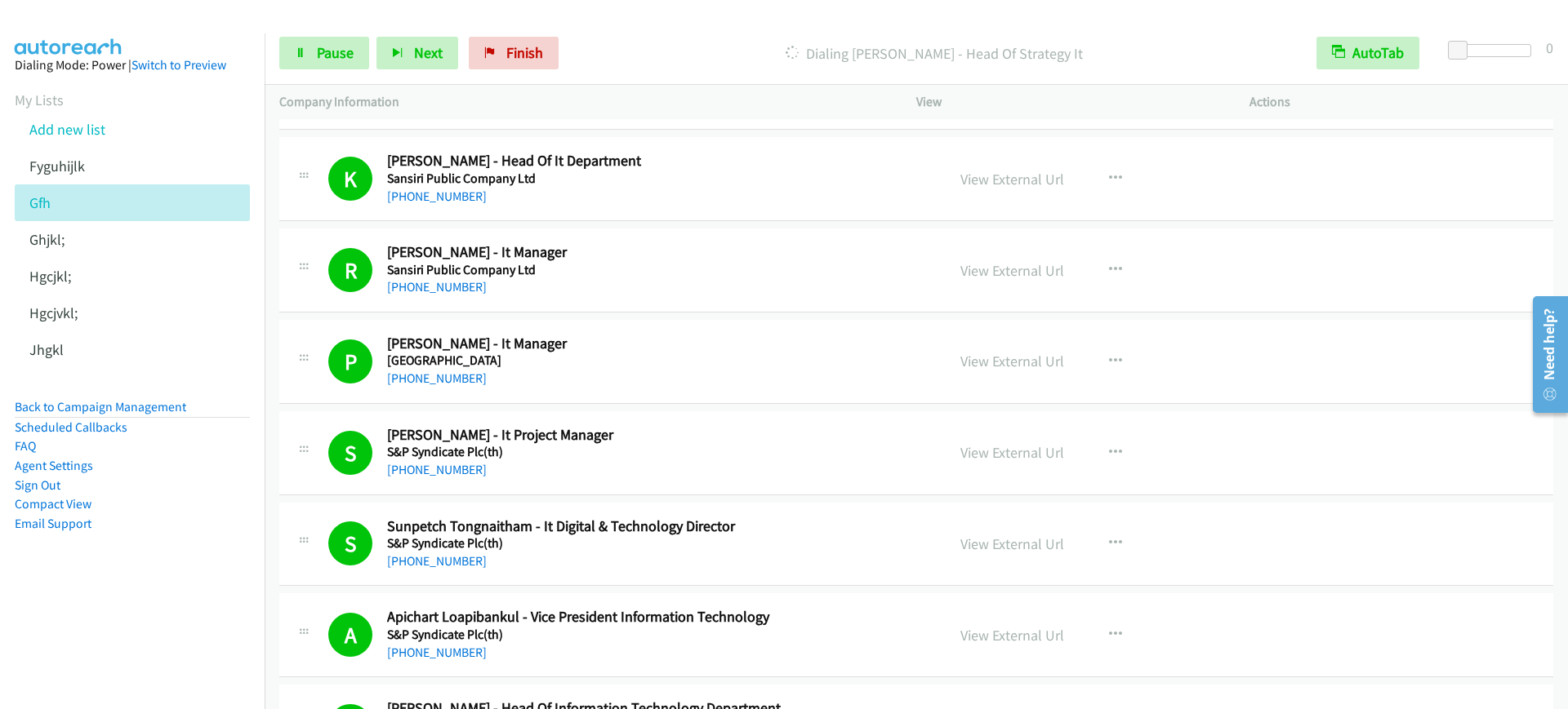
click at [318, 34] on div "Start Calls Pause Next Finish Dialing Possawat Wongsajja - Head Of Strategy It …" at bounding box center [916, 53] width 1303 height 63
click at [324, 50] on span "Pause" at bounding box center [335, 52] width 37 height 19
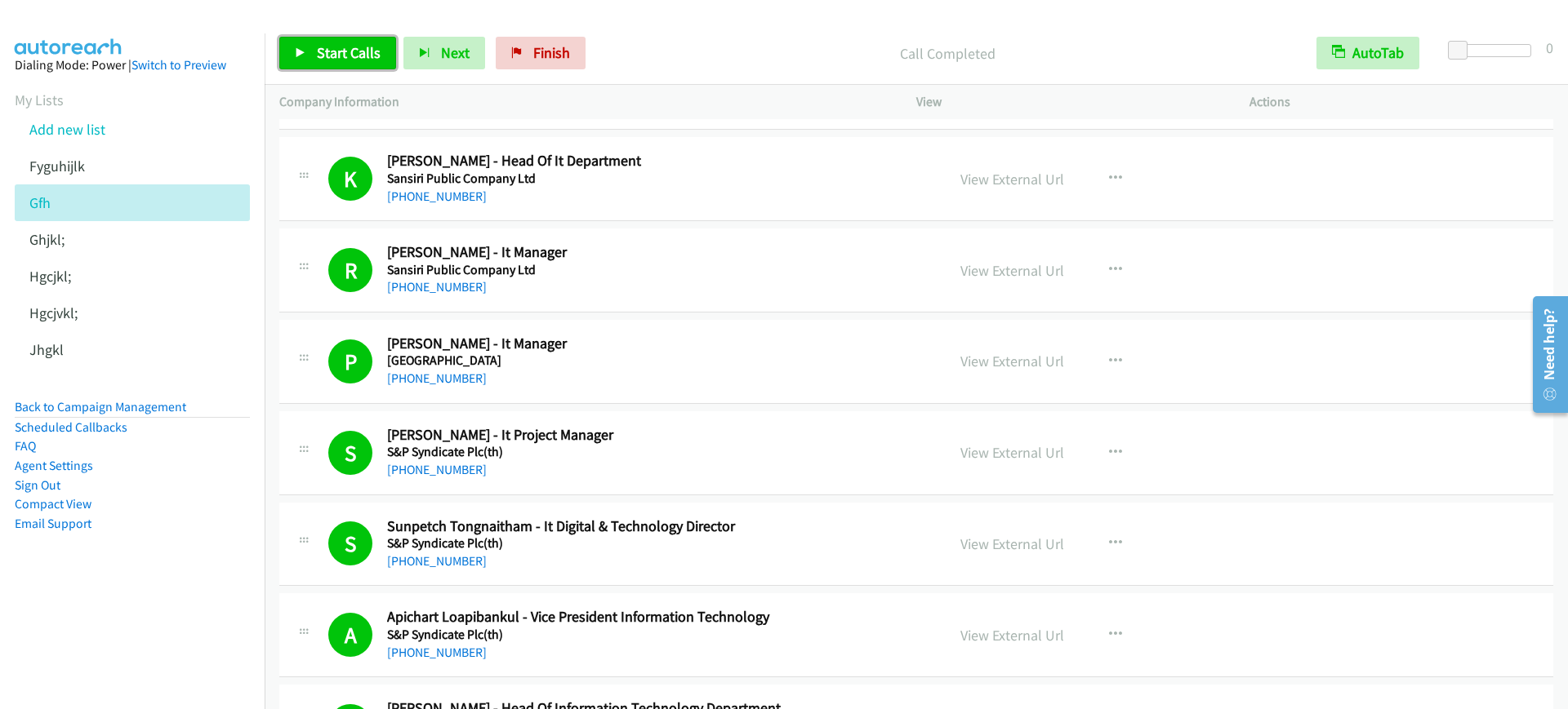
click at [348, 56] on span "Start Calls" at bounding box center [349, 52] width 64 height 19
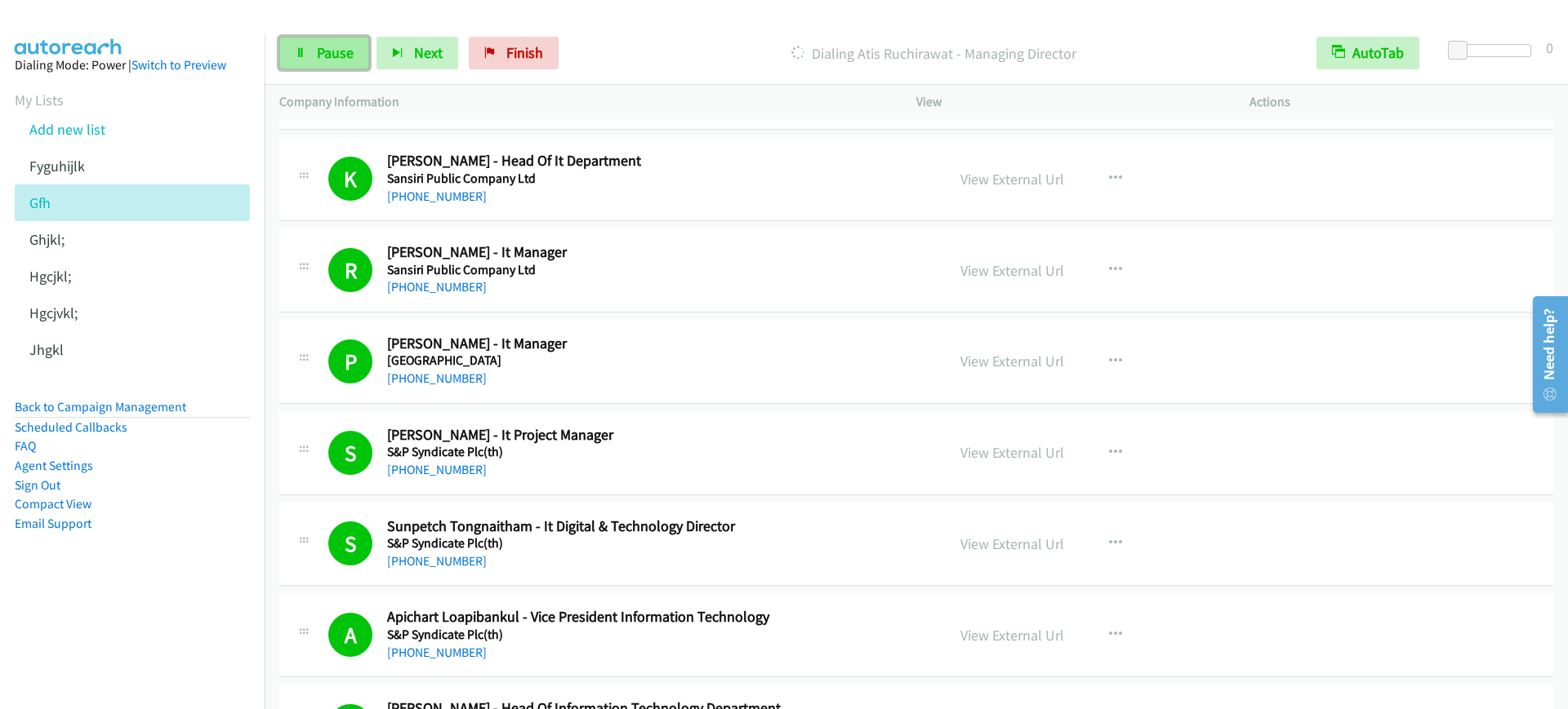
click at [351, 58] on span "Pause" at bounding box center [335, 52] width 37 height 19
